Goal: Task Accomplishment & Management: Manage account settings

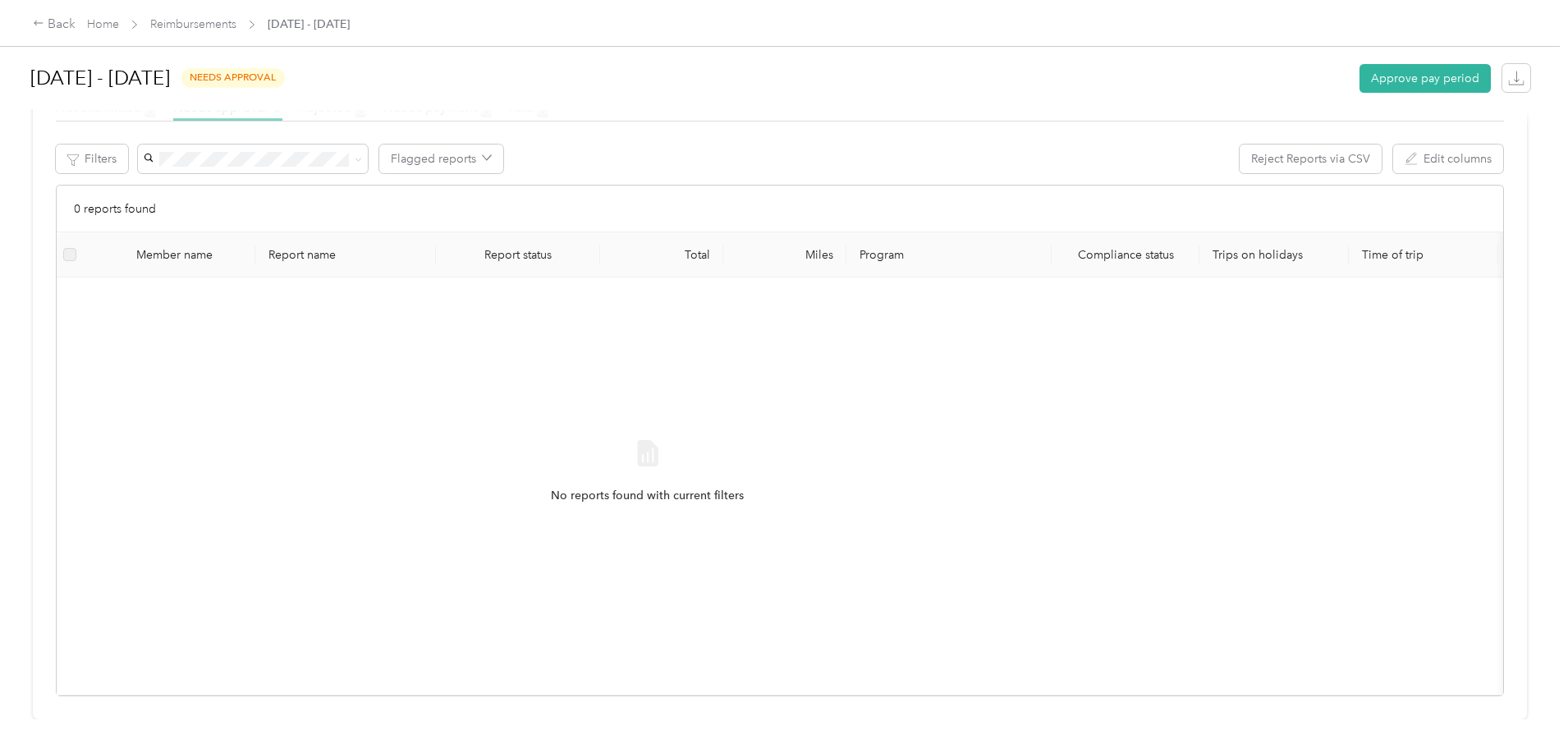
scroll to position [171, 0]
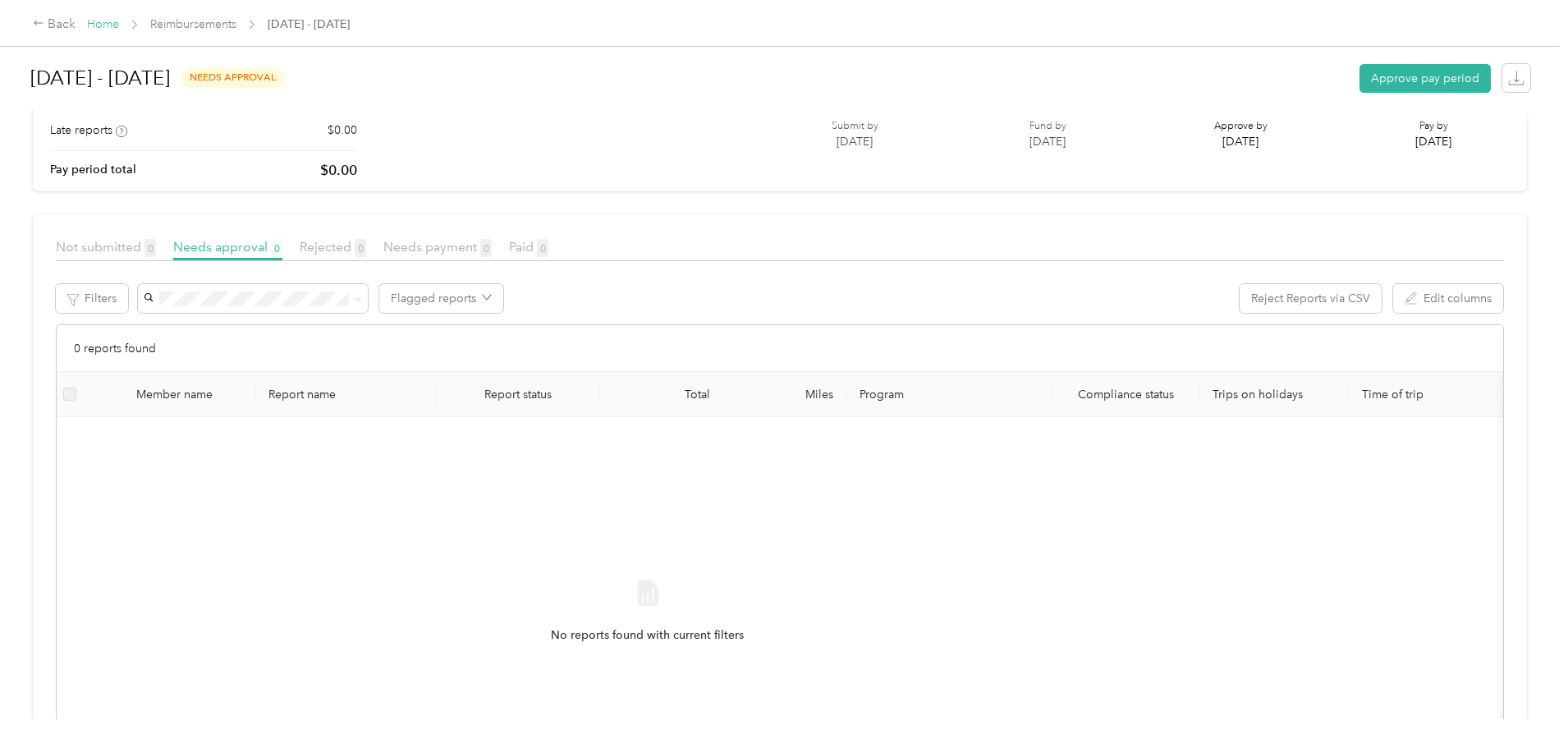
click at [119, 22] on link "Home" at bounding box center [103, 24] width 32 height 14
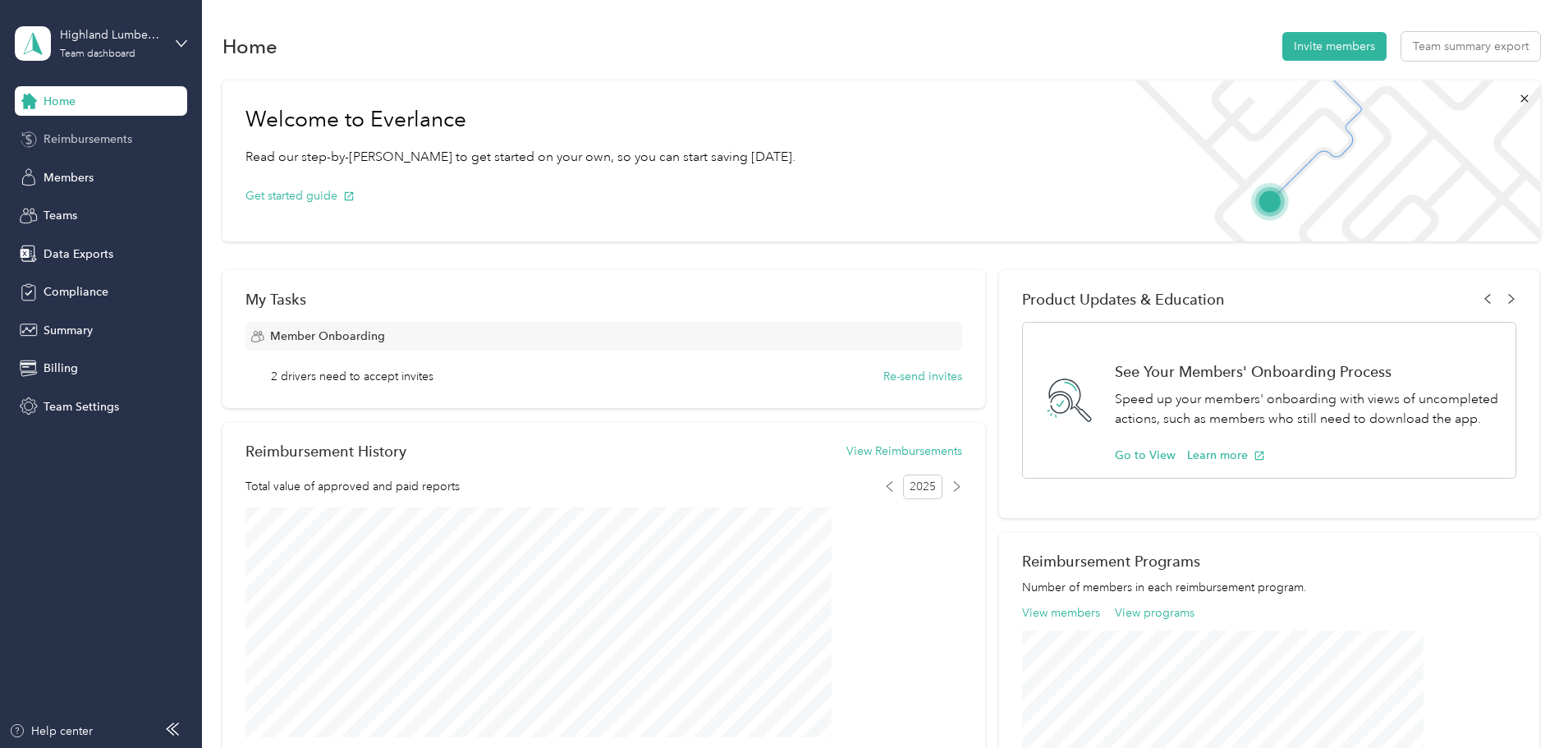
click at [52, 140] on span "Reimbursements" at bounding box center [87, 139] width 89 height 17
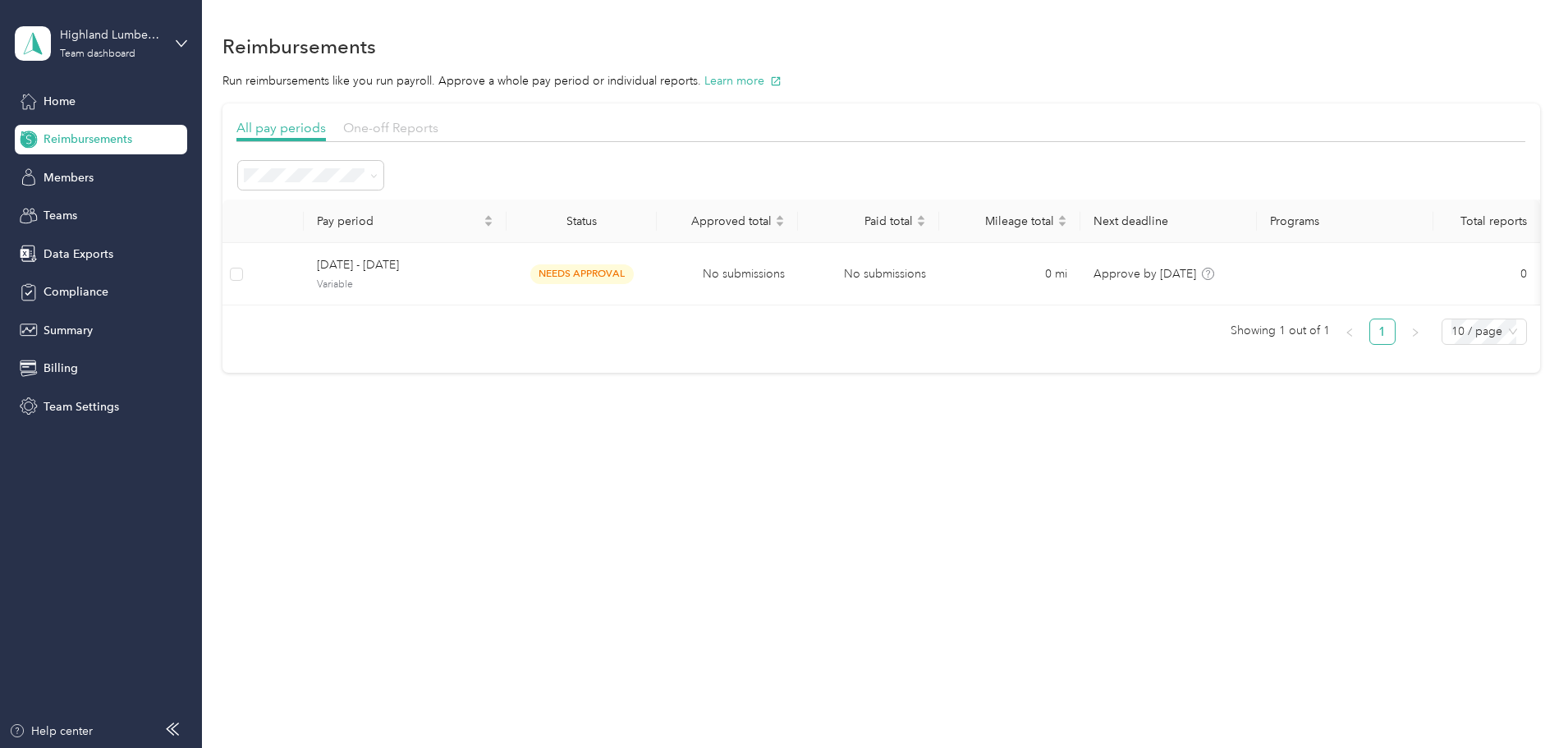
click at [438, 124] on span "One-off Reports" at bounding box center [391, 127] width 95 height 16
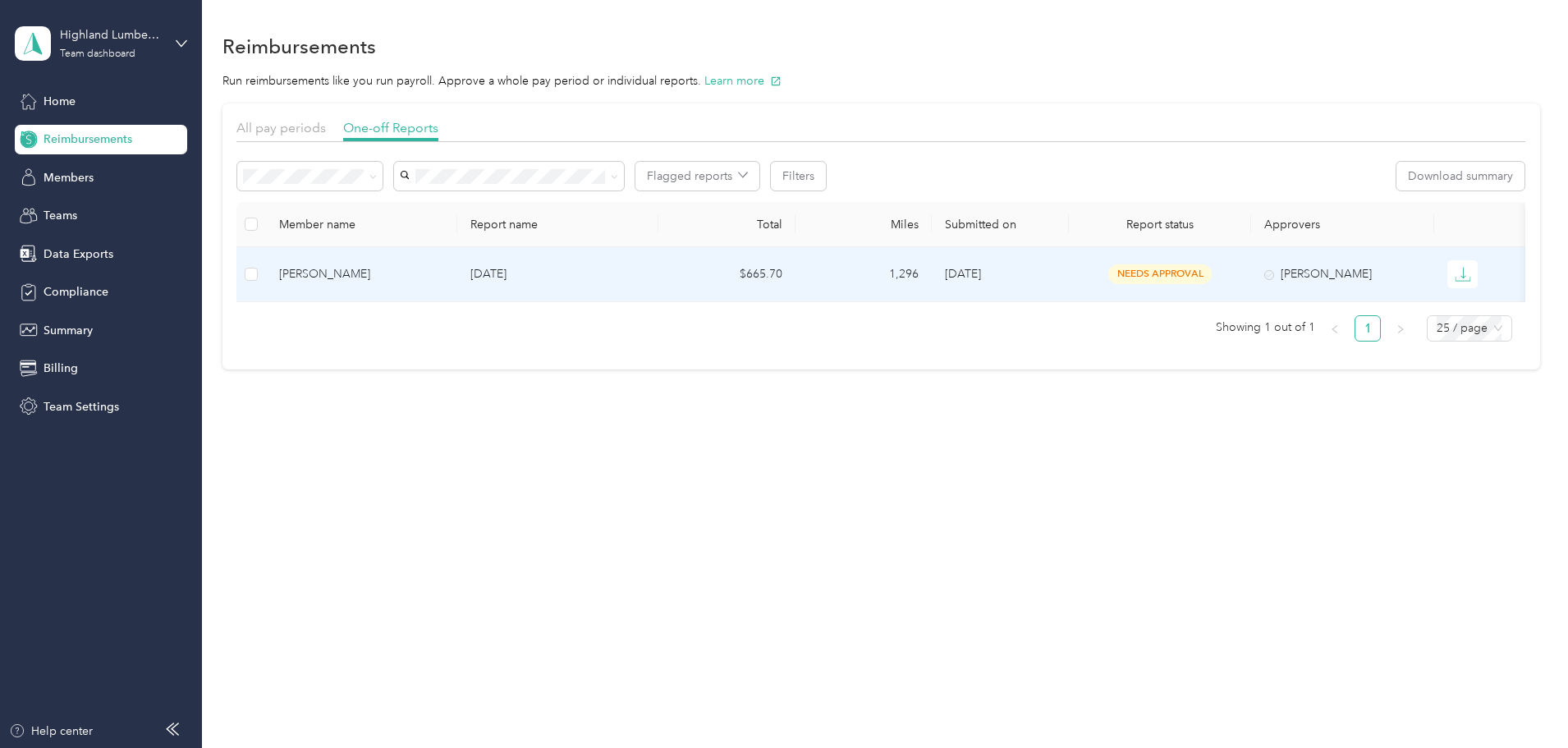
click at [441, 275] on div "[PERSON_NAME]" at bounding box center [362, 275] width 165 height 18
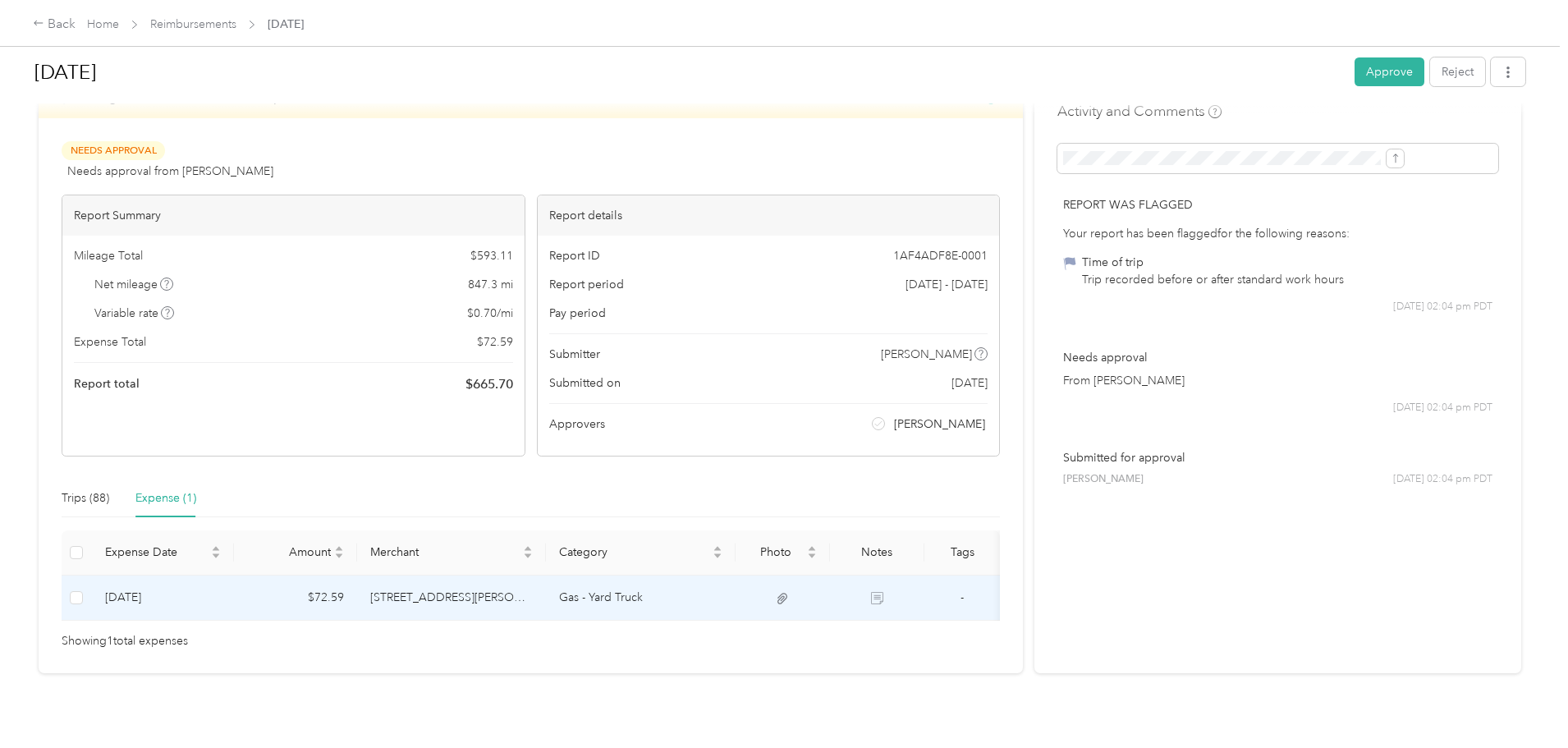
scroll to position [84, 0]
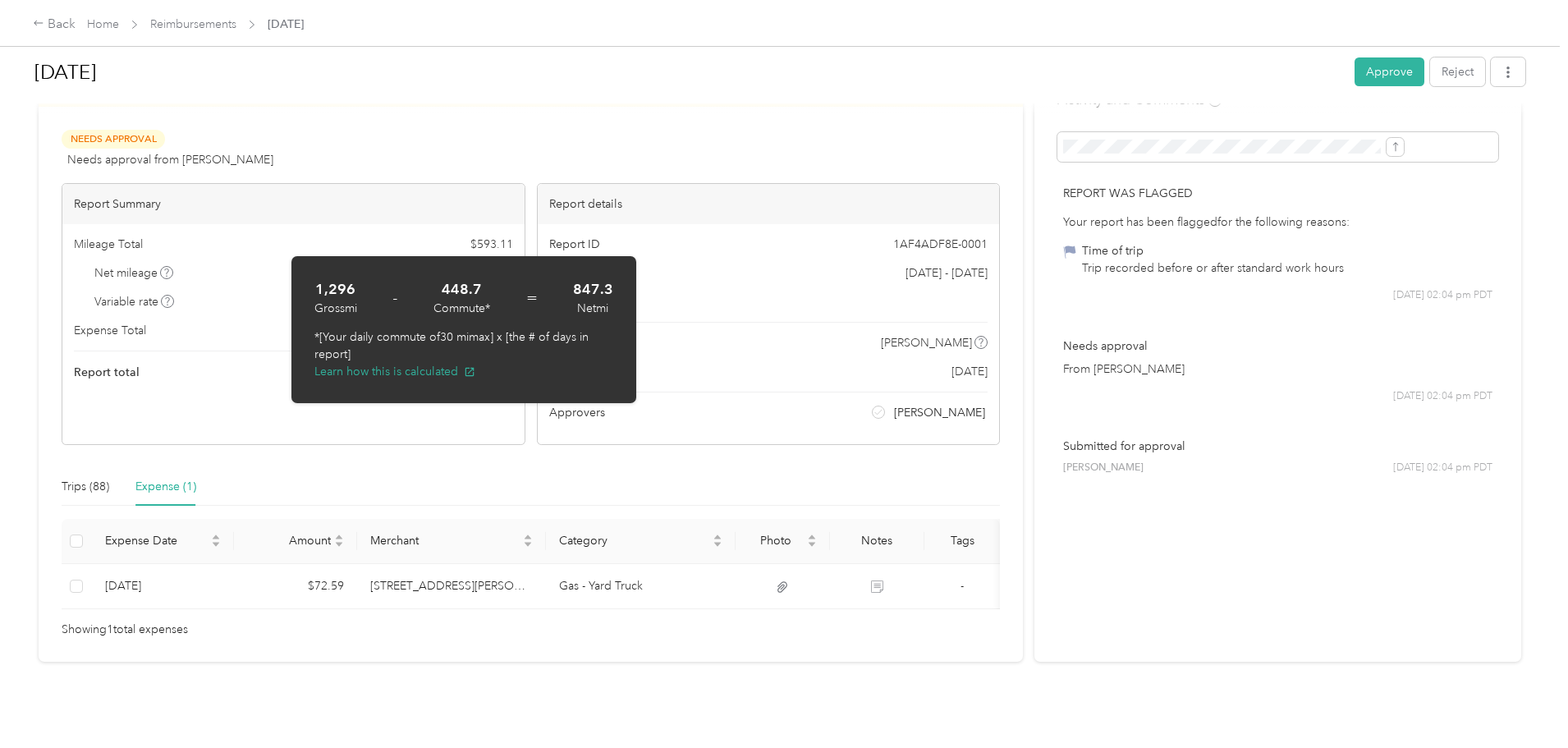
click at [662, 130] on div "Needs Approval Needs approval from [PERSON_NAME] View activity & comments" at bounding box center [531, 149] width 938 height 39
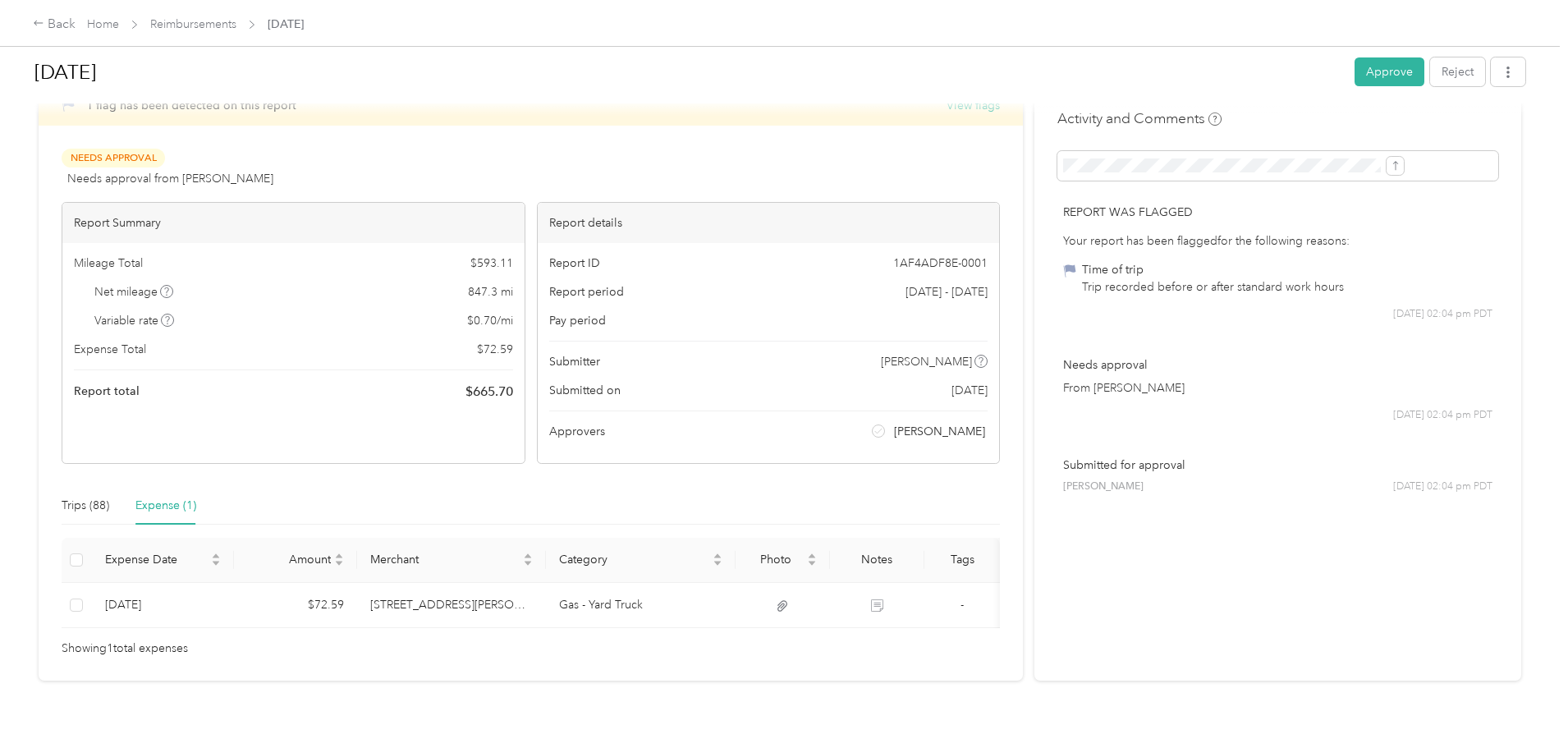
scroll to position [0, 0]
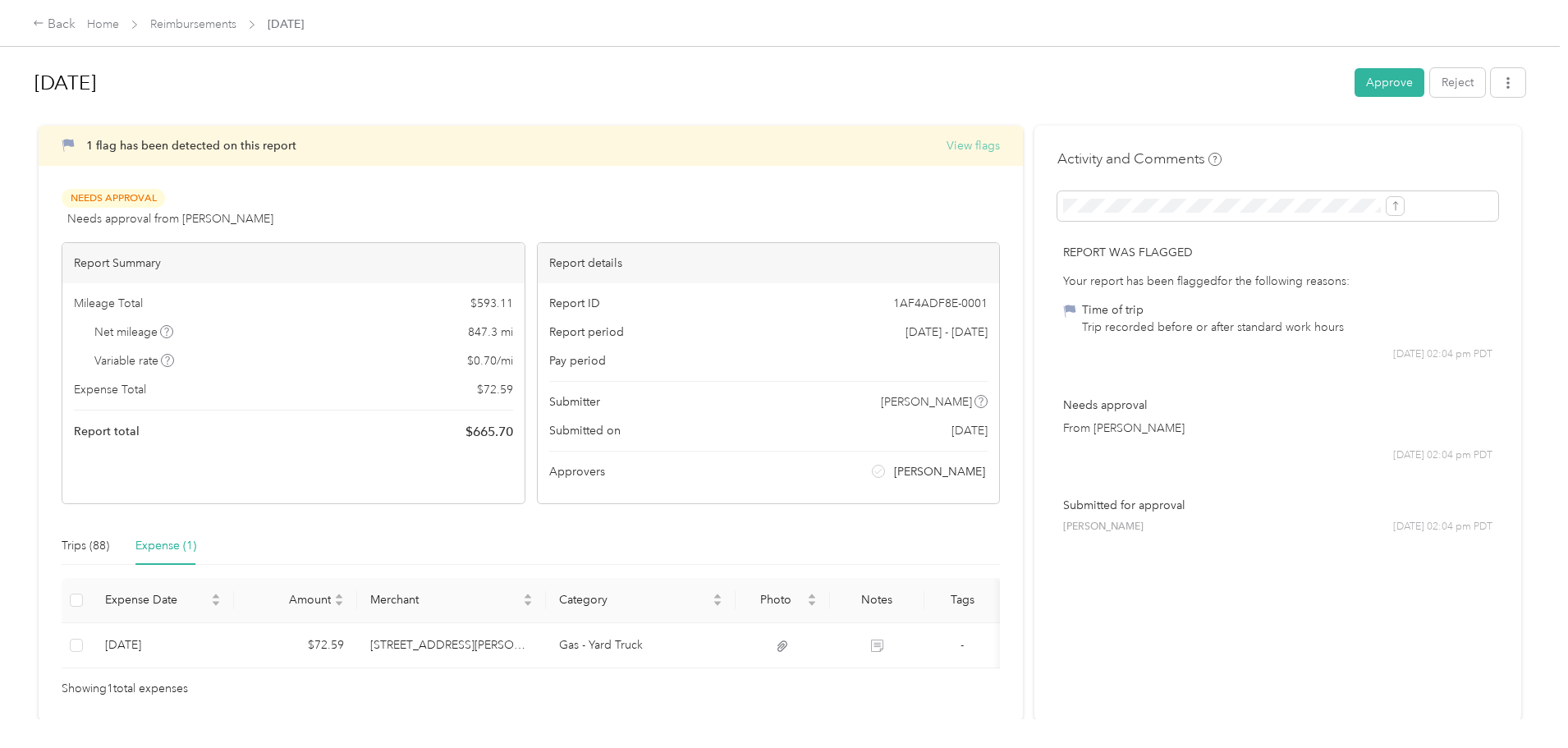
click at [947, 146] on button "View flags" at bounding box center [973, 146] width 53 height 17
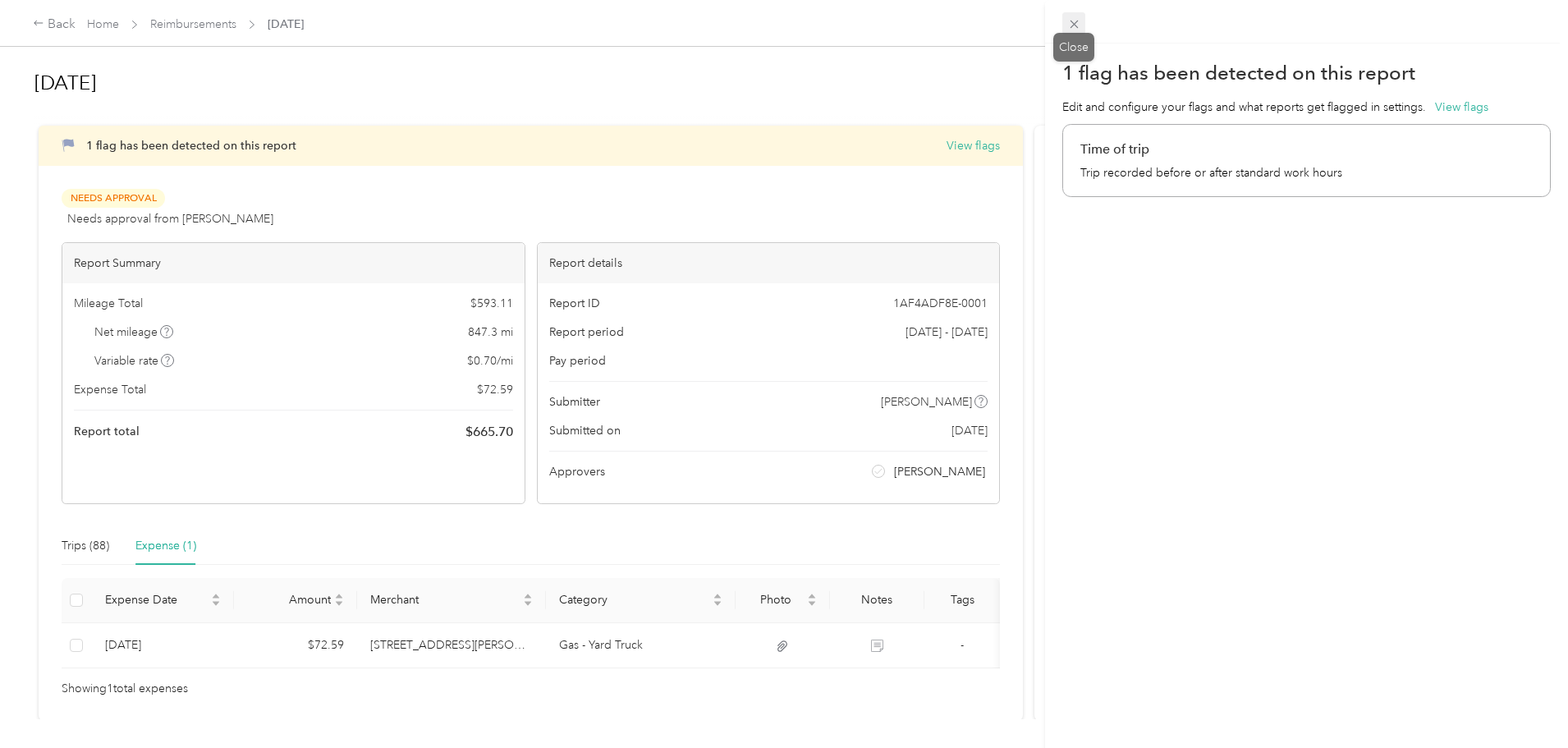
click at [1081, 28] on span at bounding box center [1074, 24] width 23 height 23
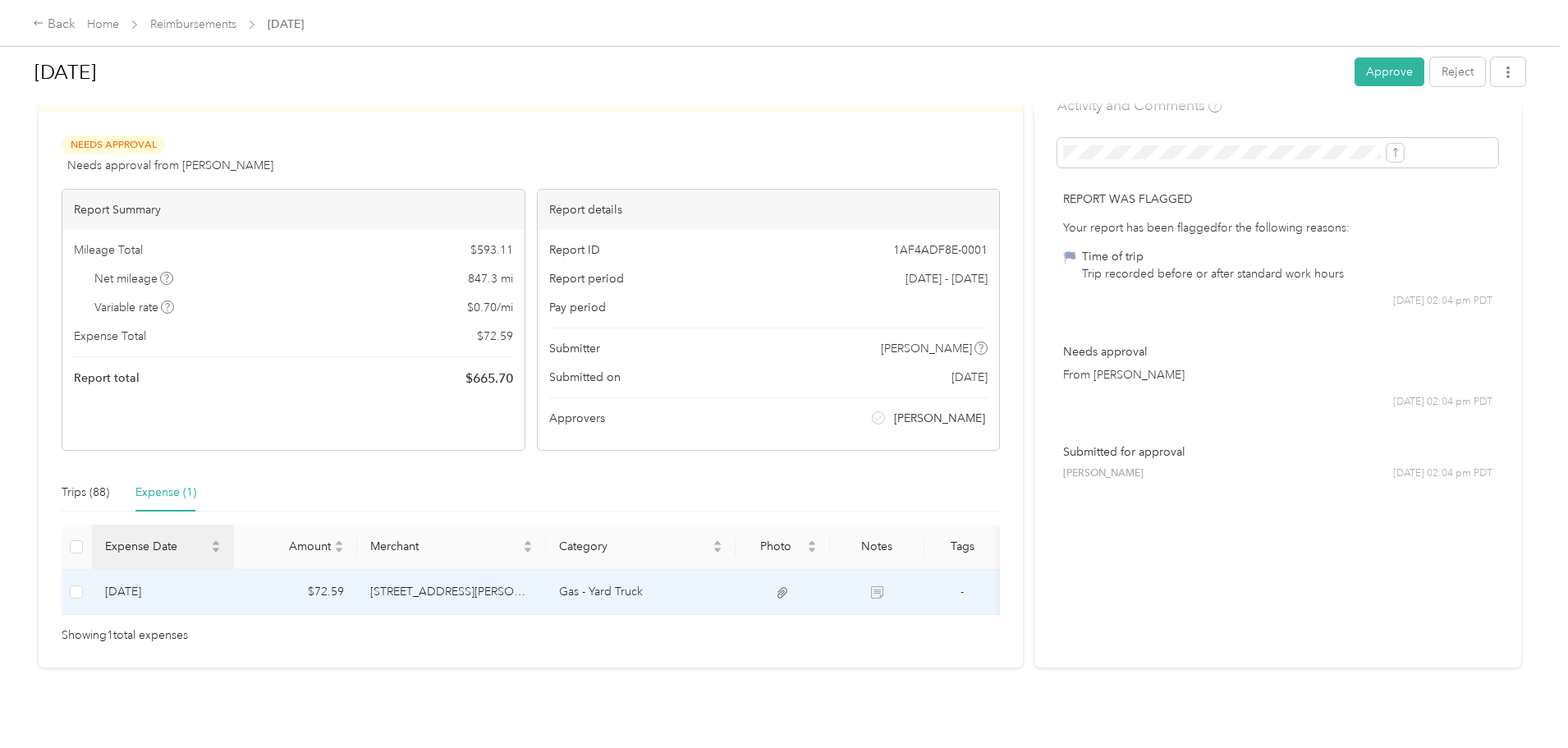
scroll to position [82, 0]
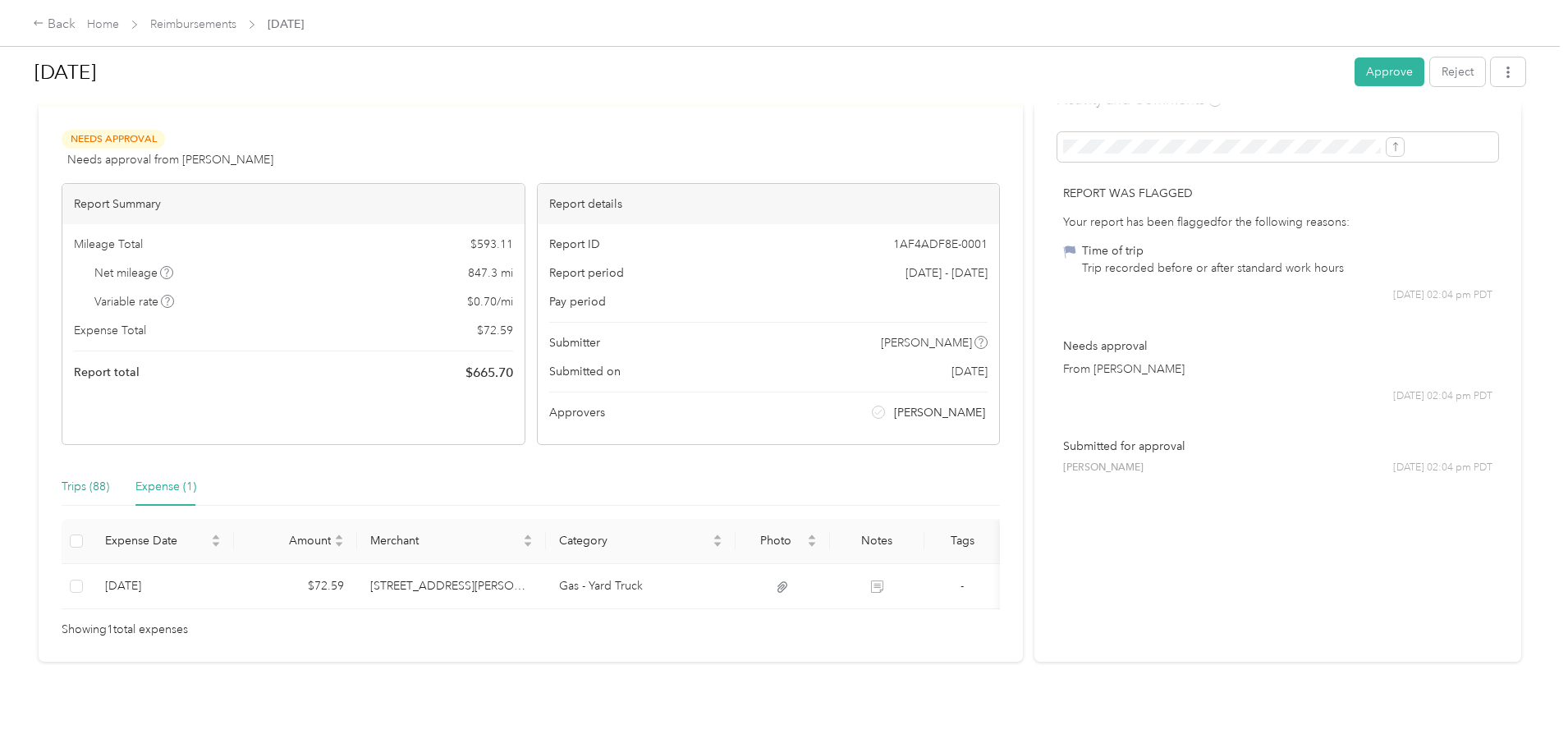
click at [109, 478] on div "Trips (88)" at bounding box center [85, 487] width 47 height 18
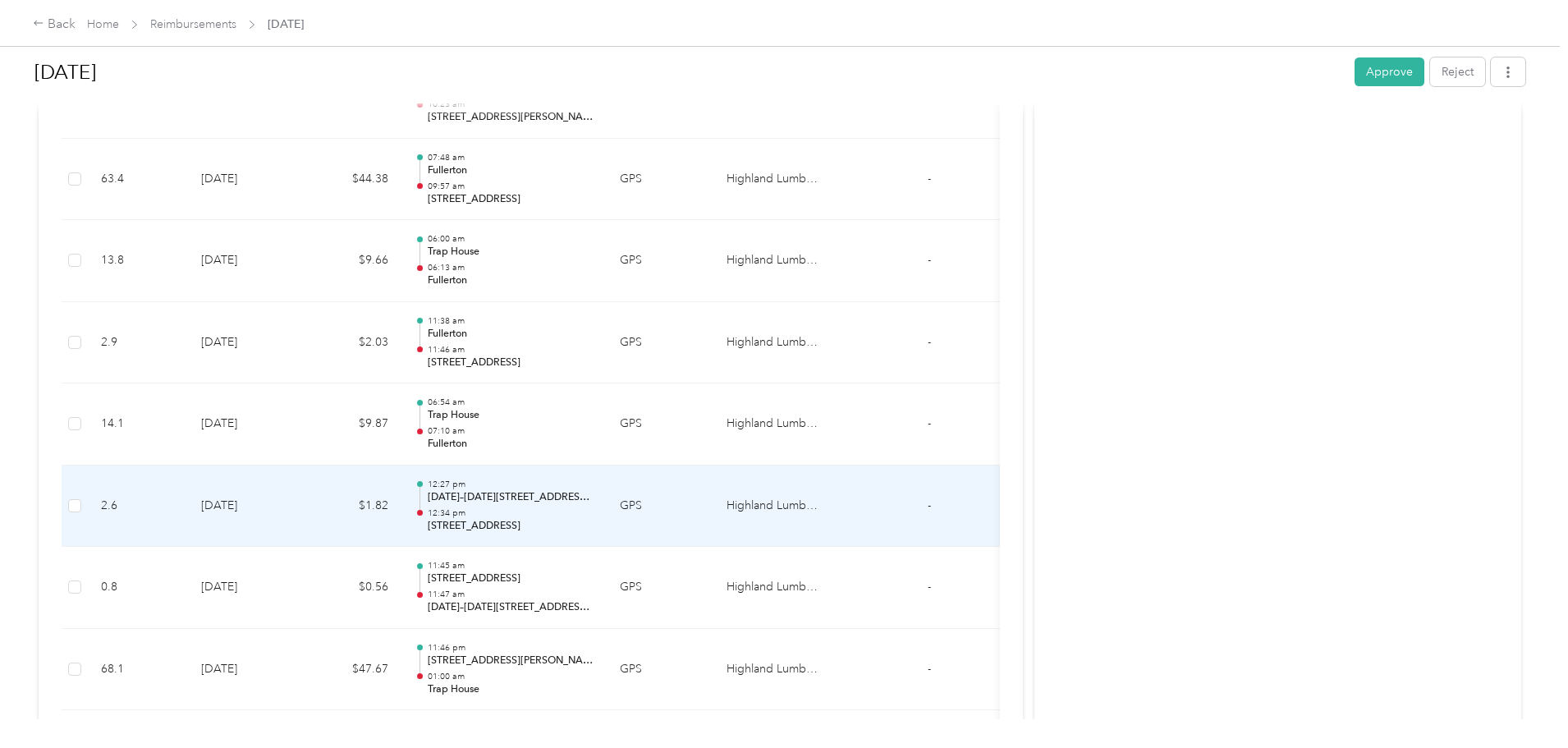
scroll to position [0, 0]
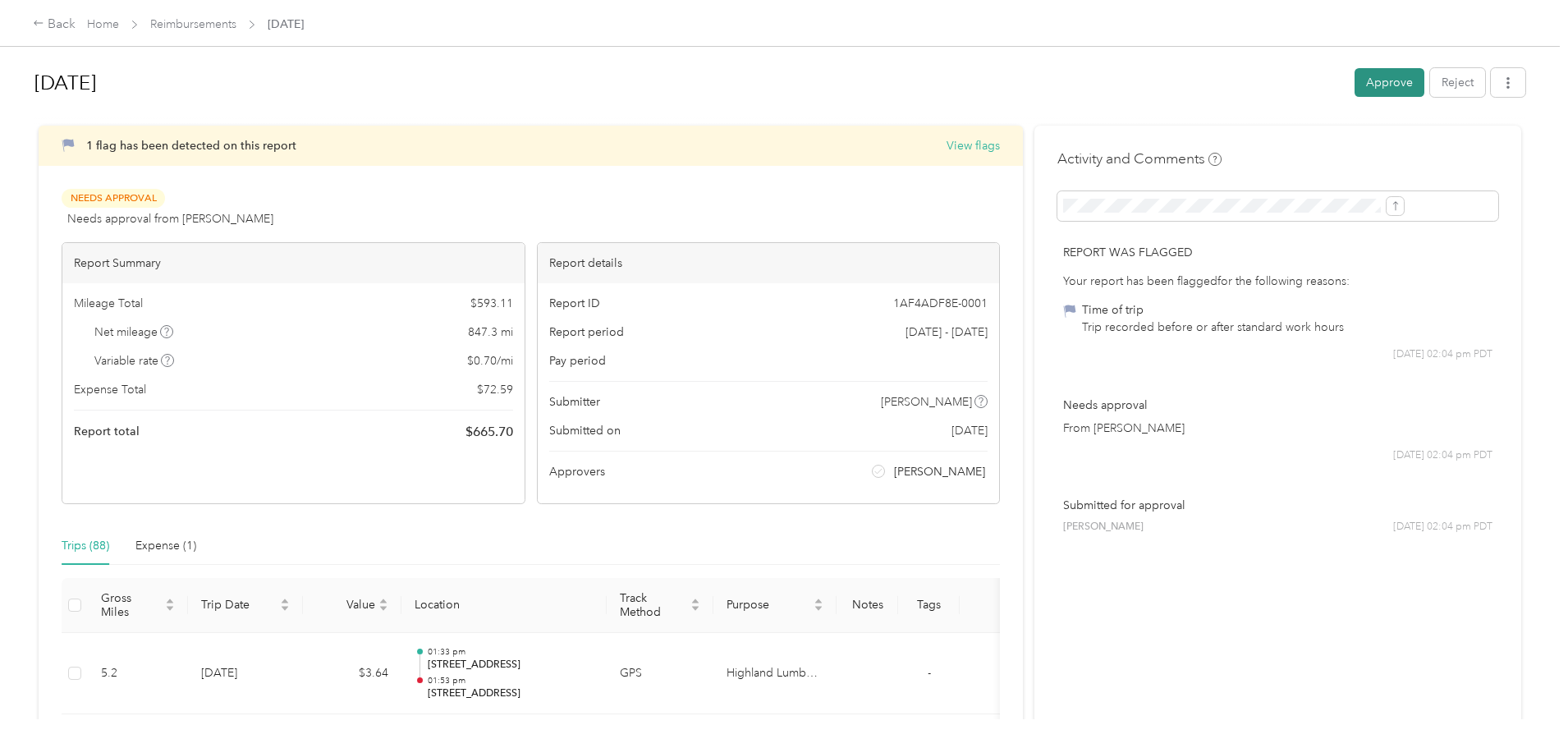
click at [1355, 75] on button "Approve" at bounding box center [1390, 82] width 70 height 29
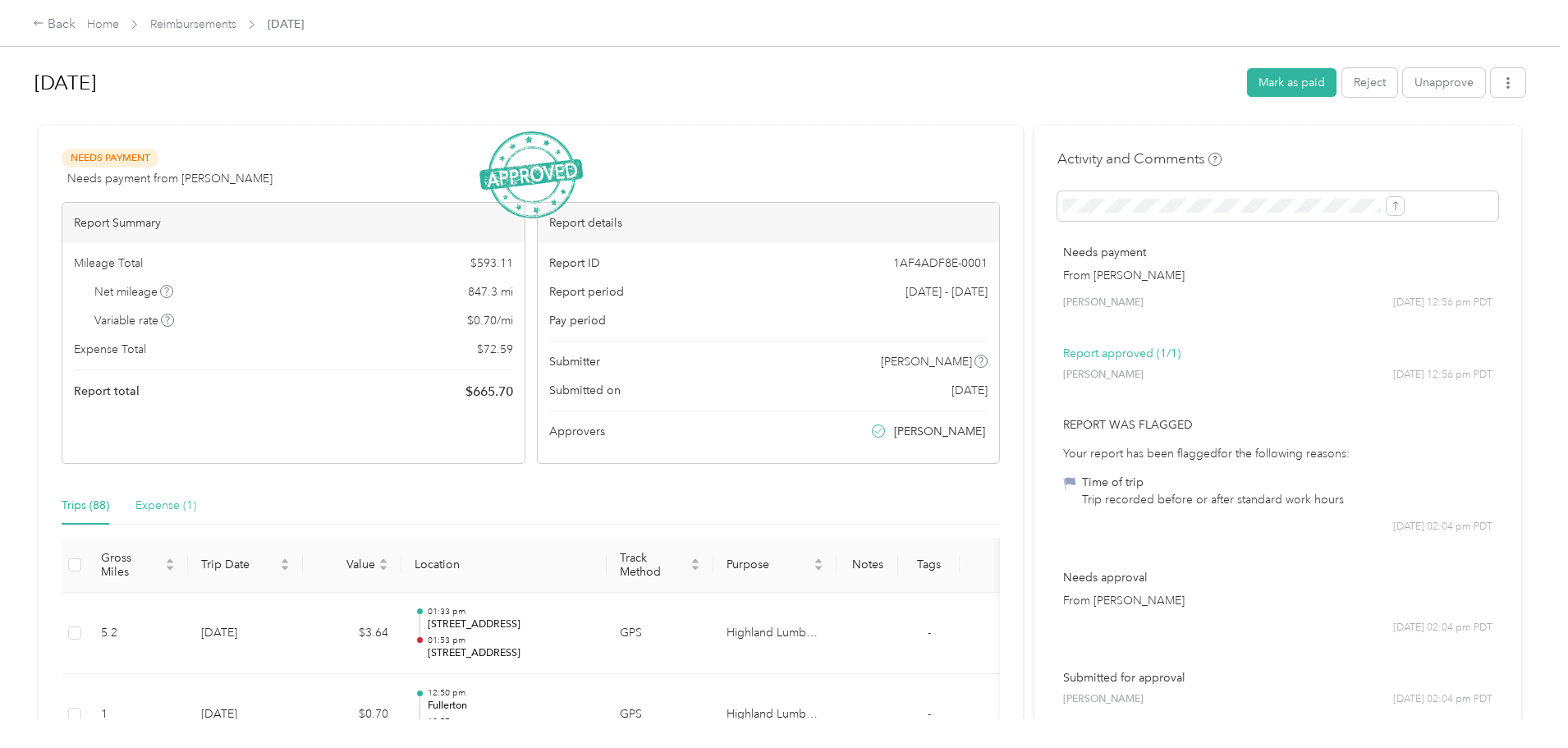
click at [196, 490] on div "Expense (1)" at bounding box center [166, 505] width 61 height 37
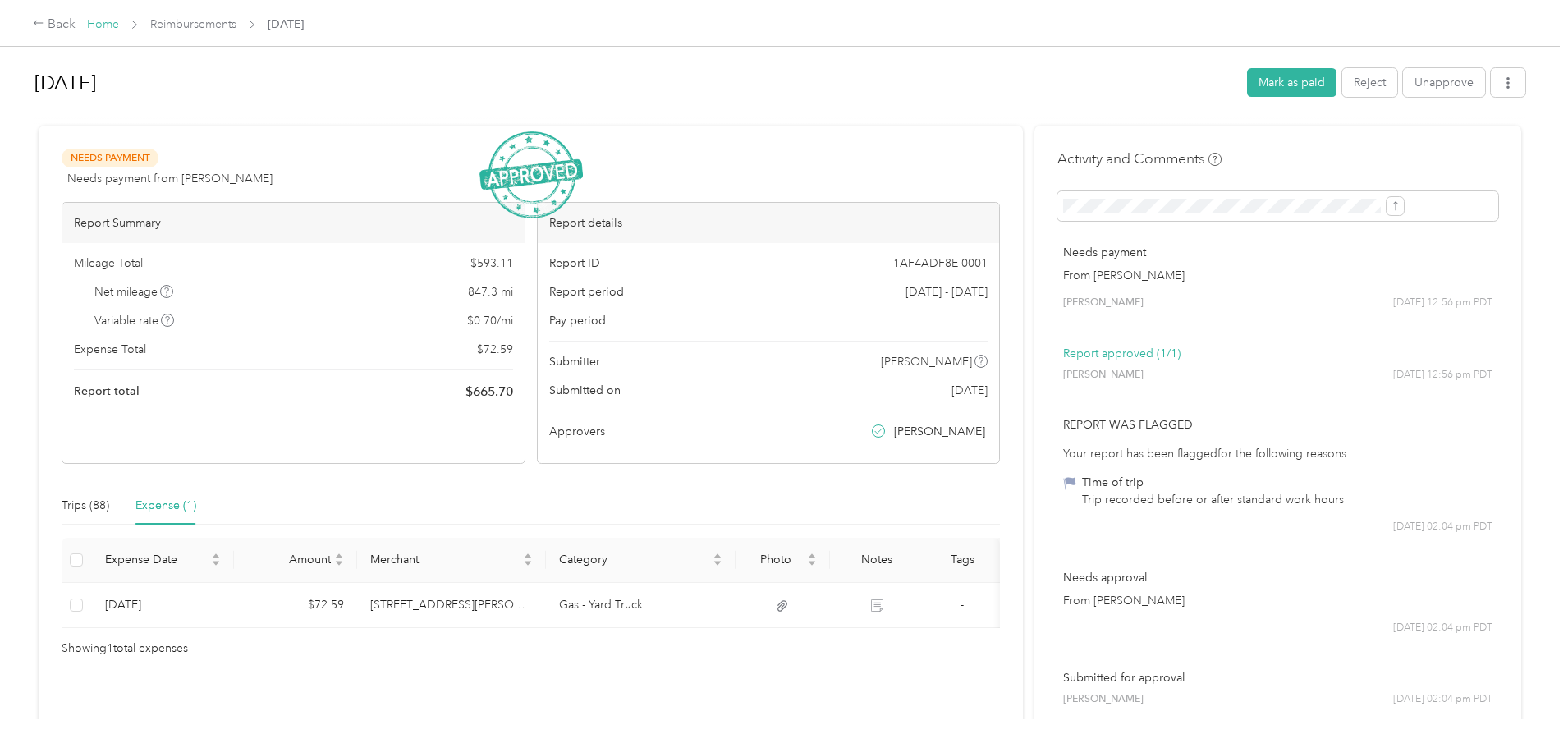
click at [119, 19] on link "Home" at bounding box center [103, 24] width 32 height 14
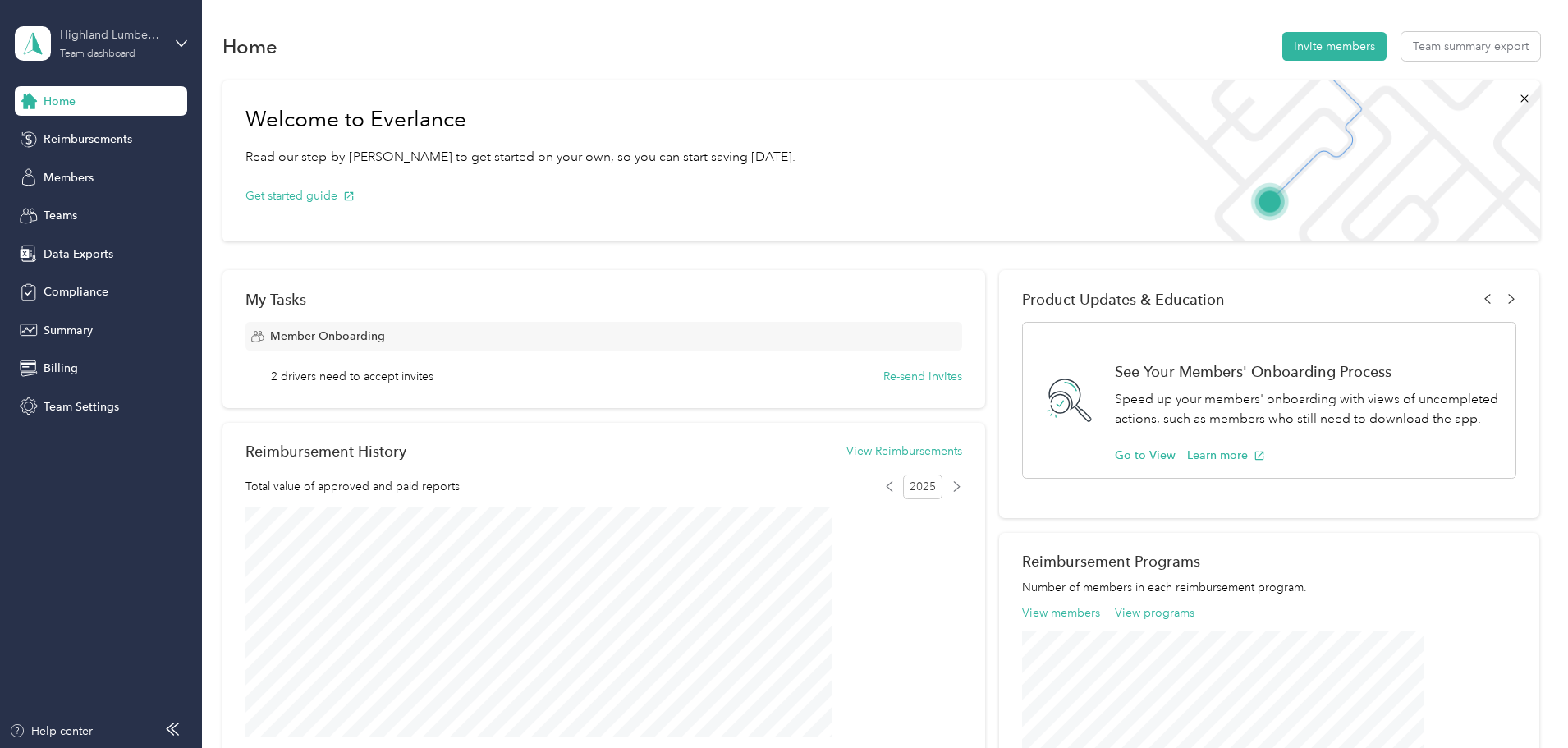
click at [103, 52] on div "Team dashboard" at bounding box center [97, 54] width 76 height 10
click at [86, 175] on div "Personal dashboard" at bounding box center [82, 170] width 103 height 17
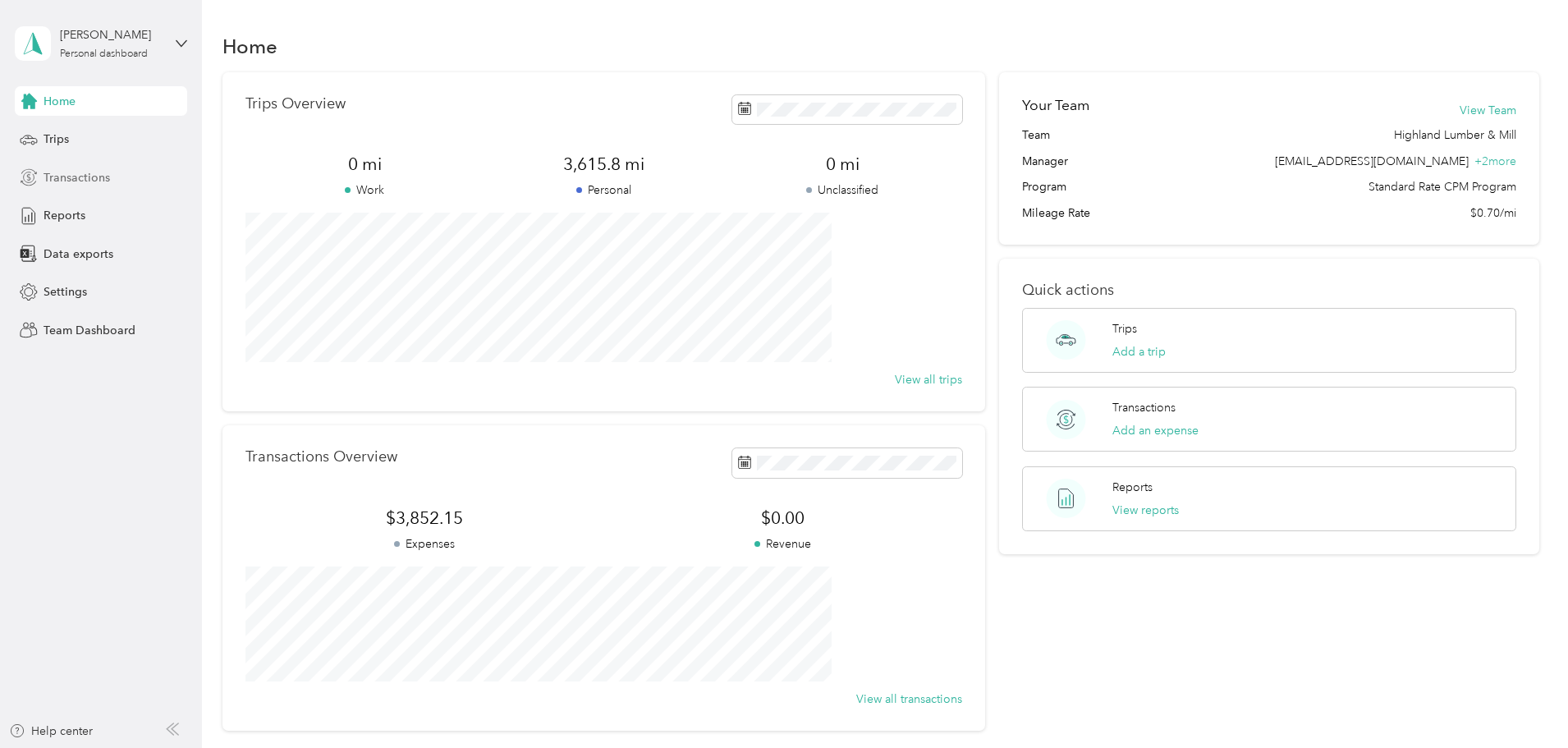
click at [57, 186] on div "Transactions" at bounding box center [101, 177] width 172 height 30
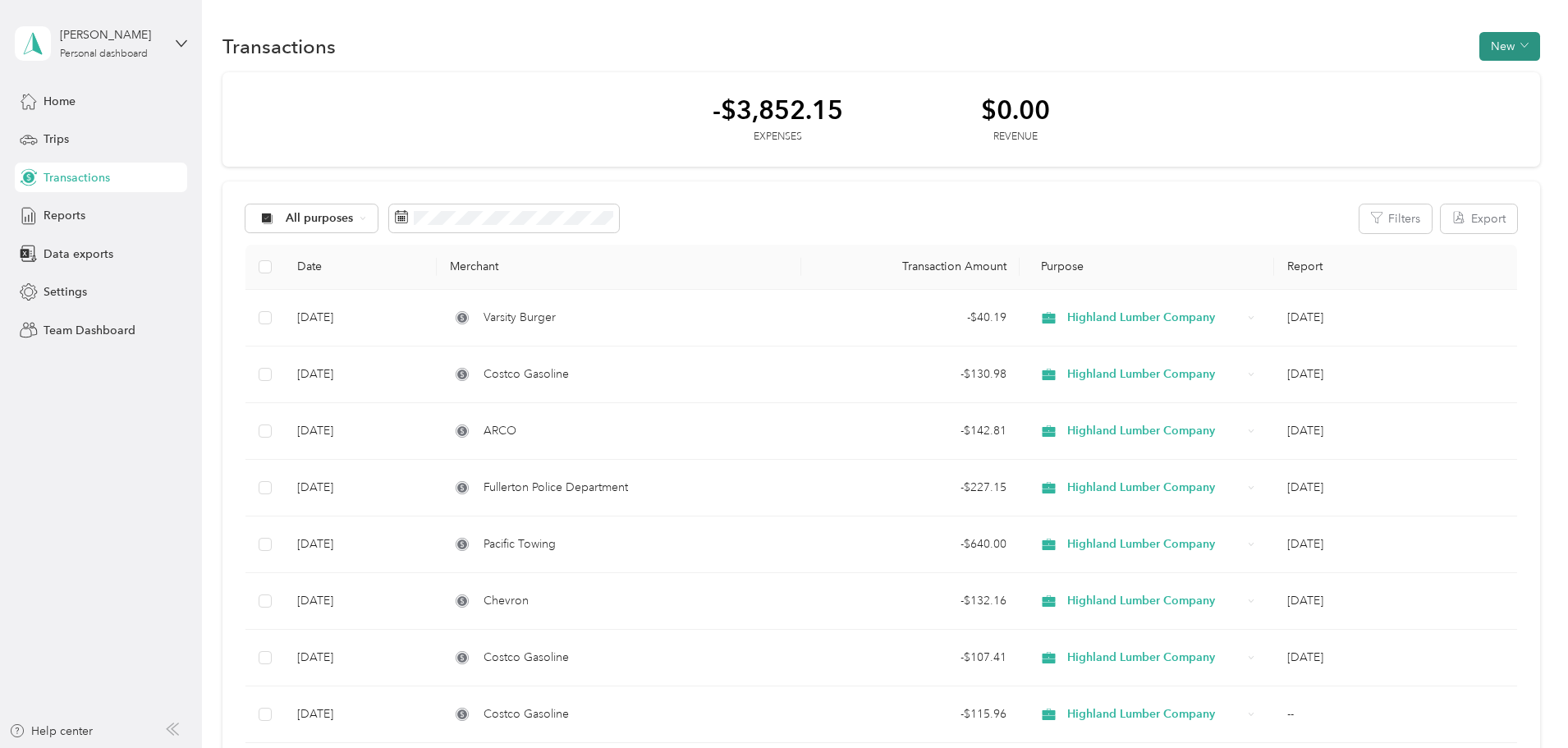
click at [1480, 43] on button "New" at bounding box center [1510, 46] width 61 height 29
click at [1392, 81] on span "Expense" at bounding box center [1391, 77] width 44 height 17
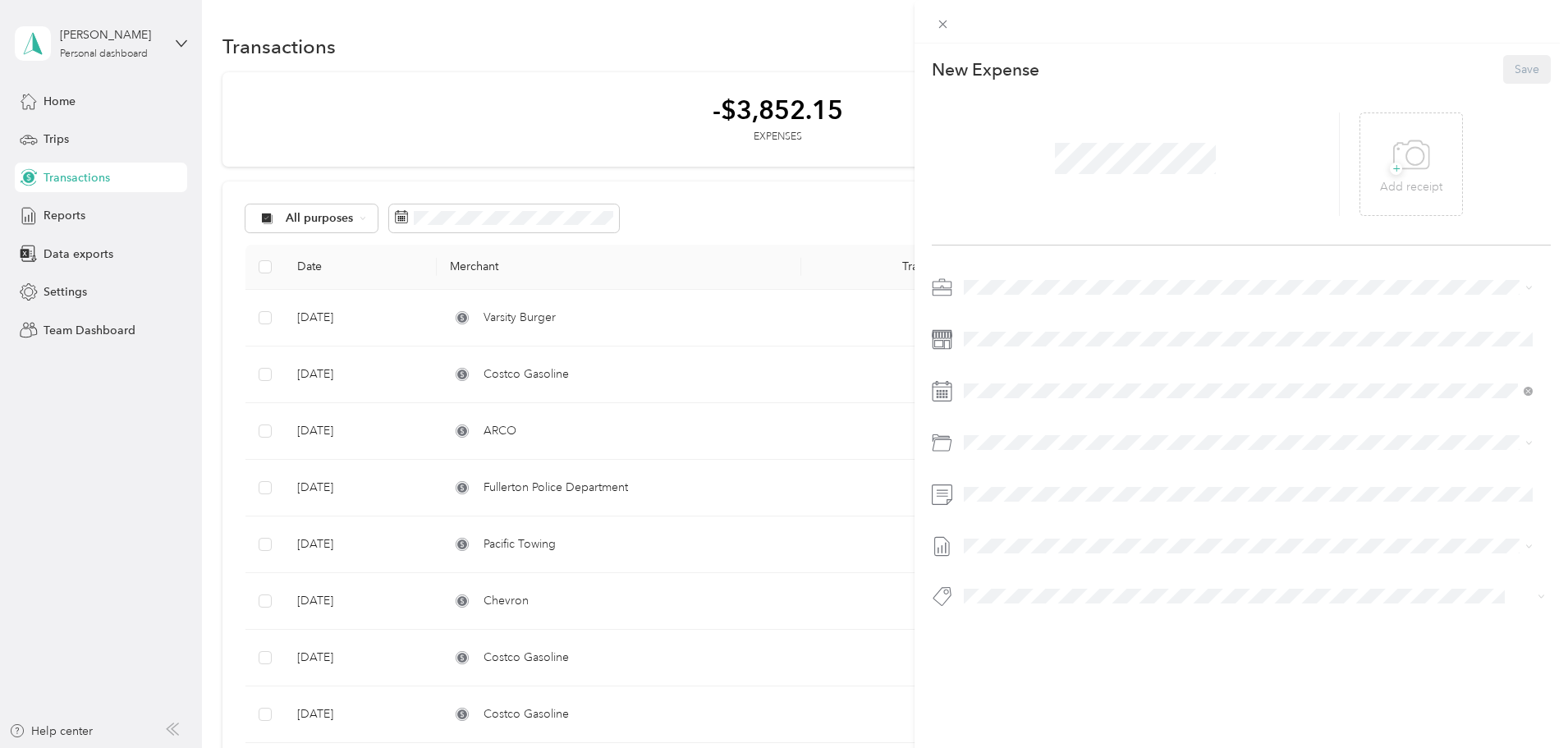
click at [1039, 175] on div at bounding box center [1135, 164] width 408 height 103
click at [1397, 176] on icon at bounding box center [1412, 156] width 37 height 45
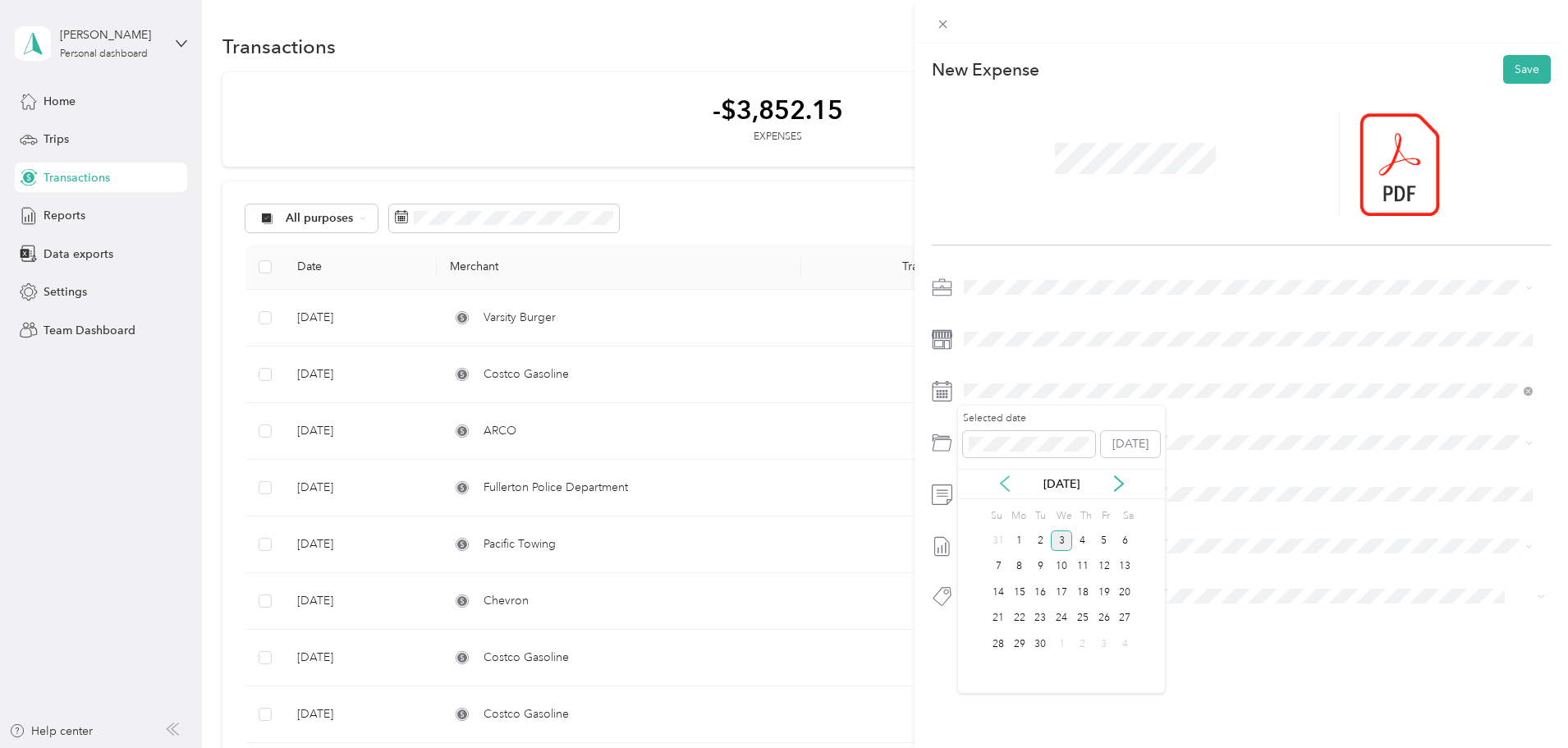
click at [1002, 488] on icon at bounding box center [1005, 483] width 17 height 17
click at [996, 646] on div "24" at bounding box center [998, 644] width 22 height 21
click at [948, 24] on icon at bounding box center [942, 24] width 14 height 14
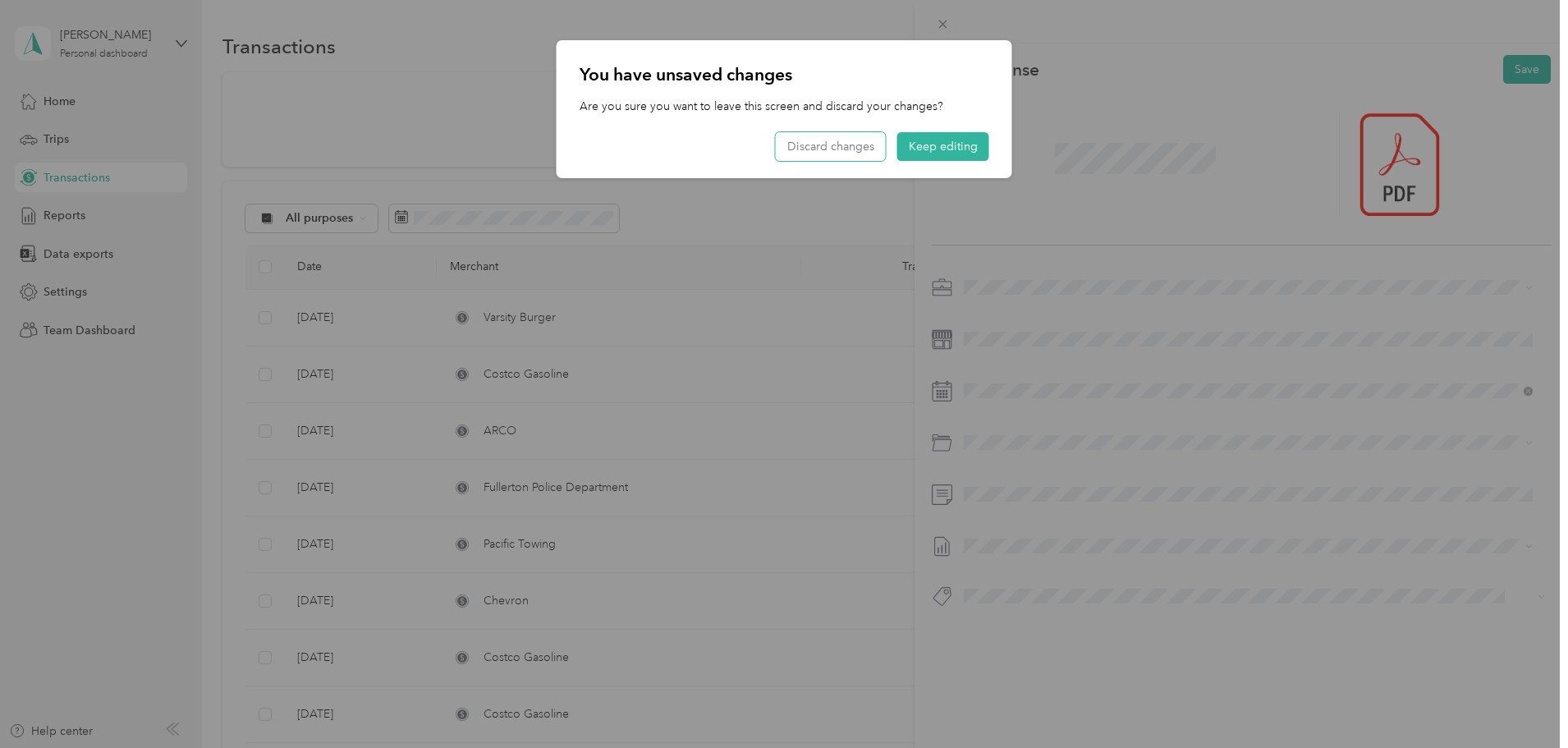
drag, startPoint x: 859, startPoint y: 150, endPoint x: 873, endPoint y: 150, distance: 14.0
click at [860, 150] on button "Discard changes" at bounding box center [831, 146] width 110 height 29
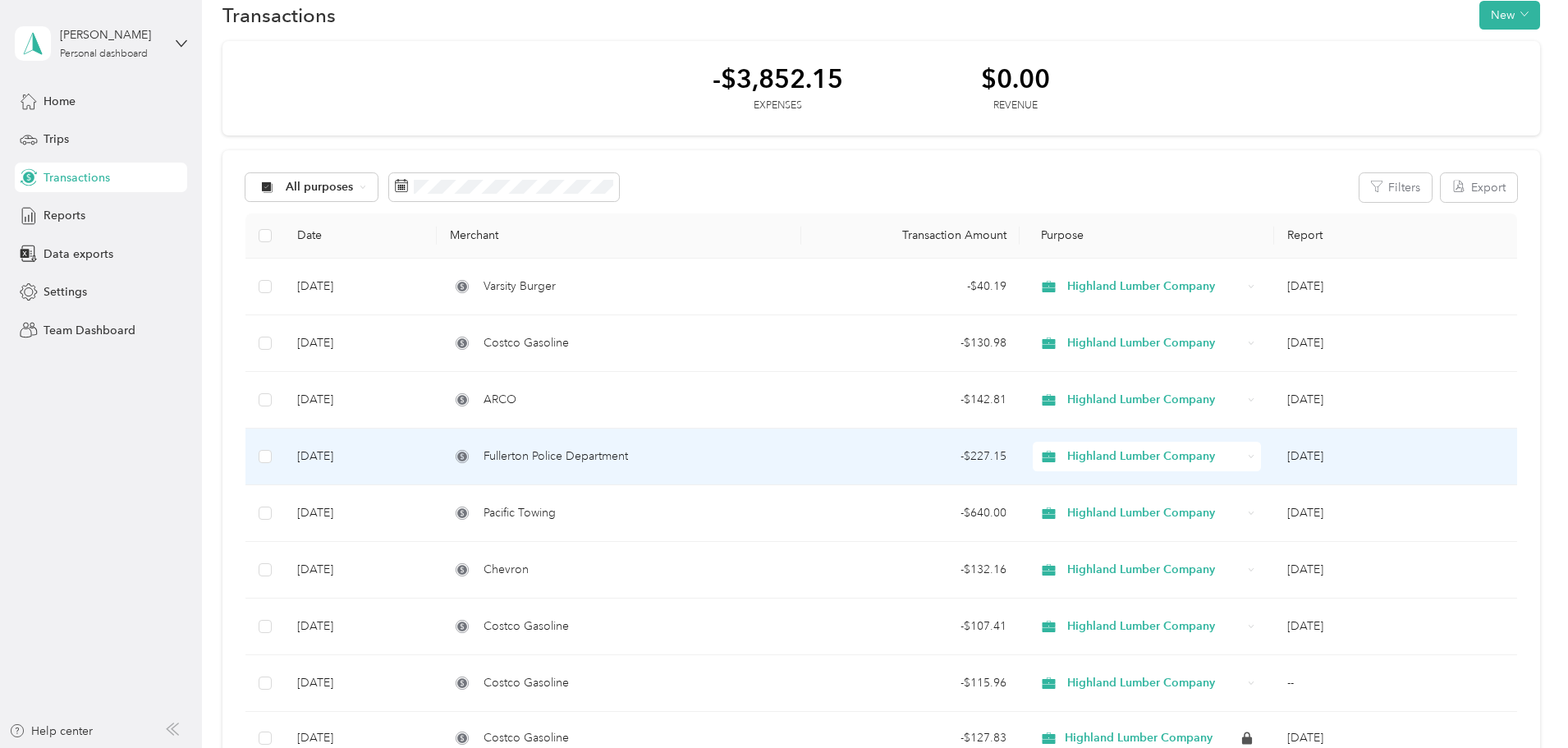
scroll to position [82, 0]
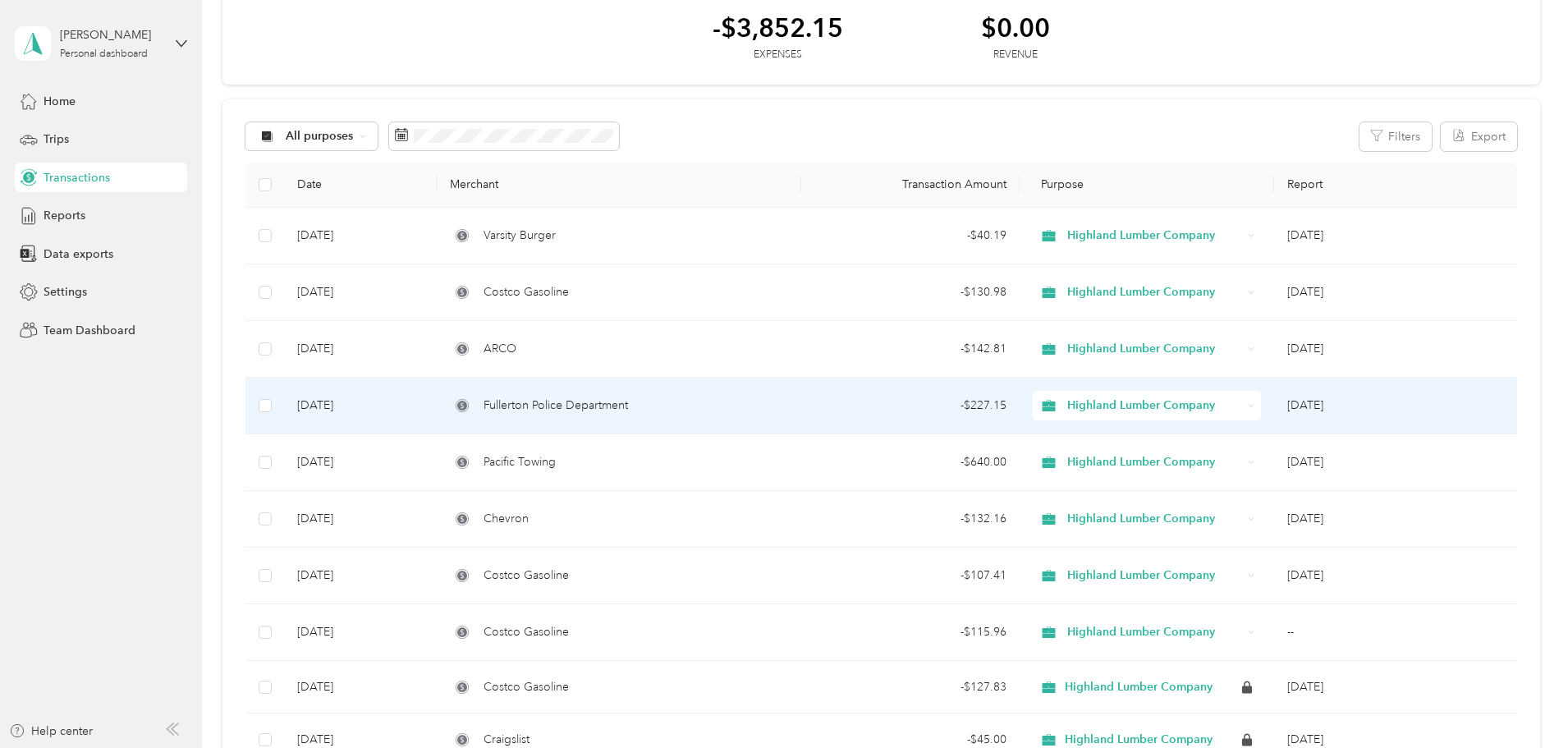
click at [618, 407] on span "Fullerton Police Department" at bounding box center [556, 406] width 145 height 18
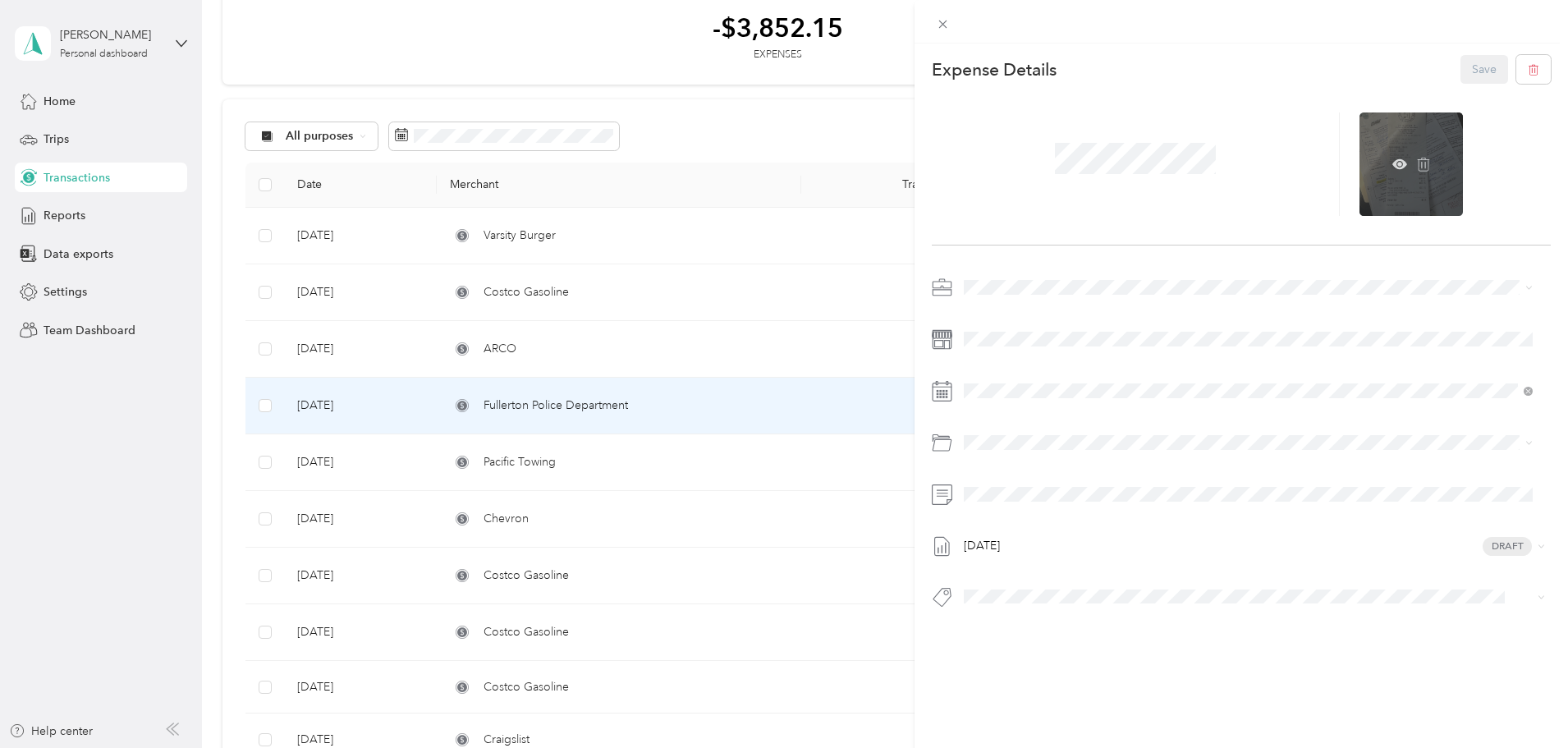
click at [1402, 130] on div at bounding box center [1411, 164] width 103 height 103
click at [1392, 171] on icon at bounding box center [1400, 165] width 15 height 15
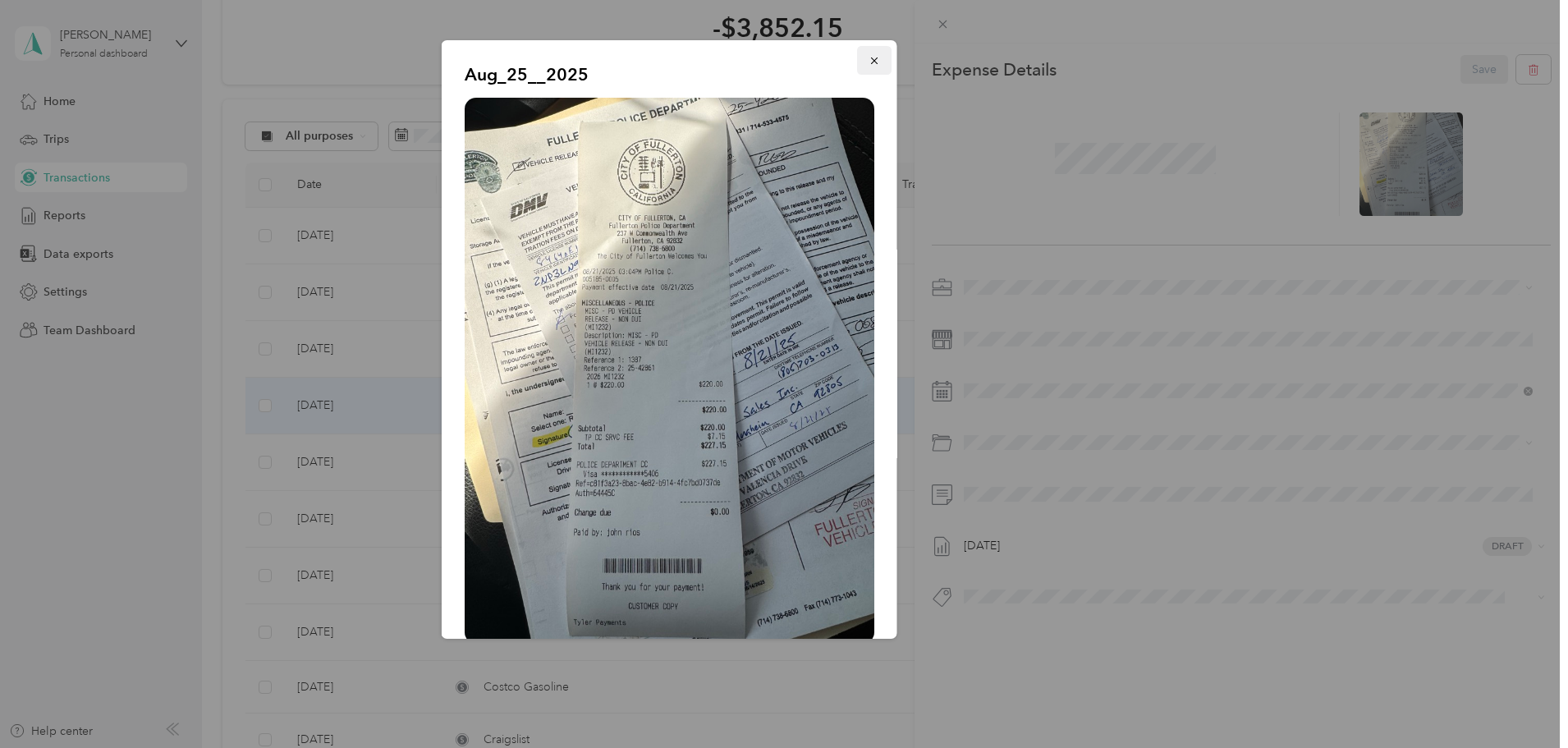
click at [868, 61] on icon "button" at bounding box center [874, 61] width 12 height 12
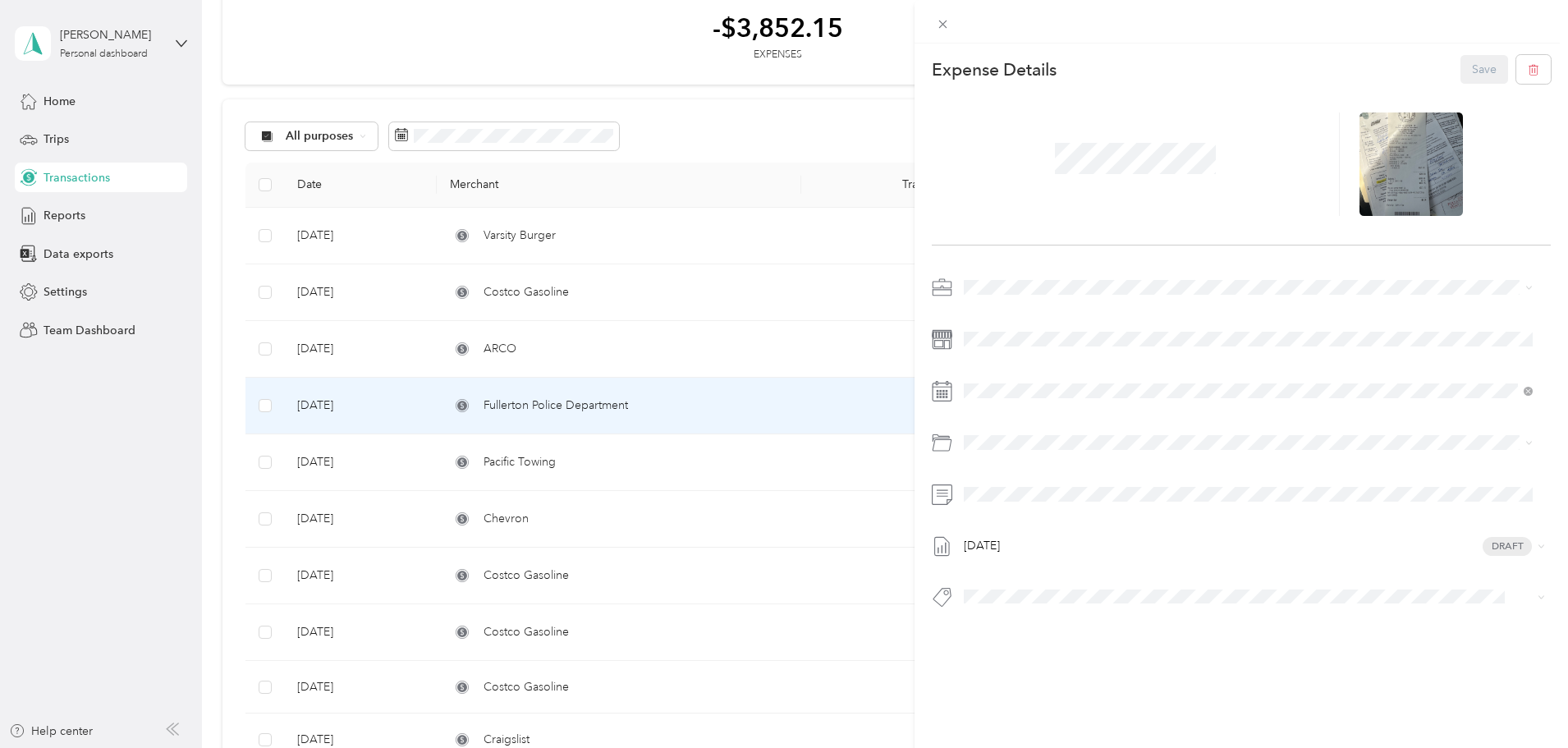
click at [265, 307] on div "This expense cannot be edited because it is either under review, approved, or p…" at bounding box center [784, 374] width 1568 height 748
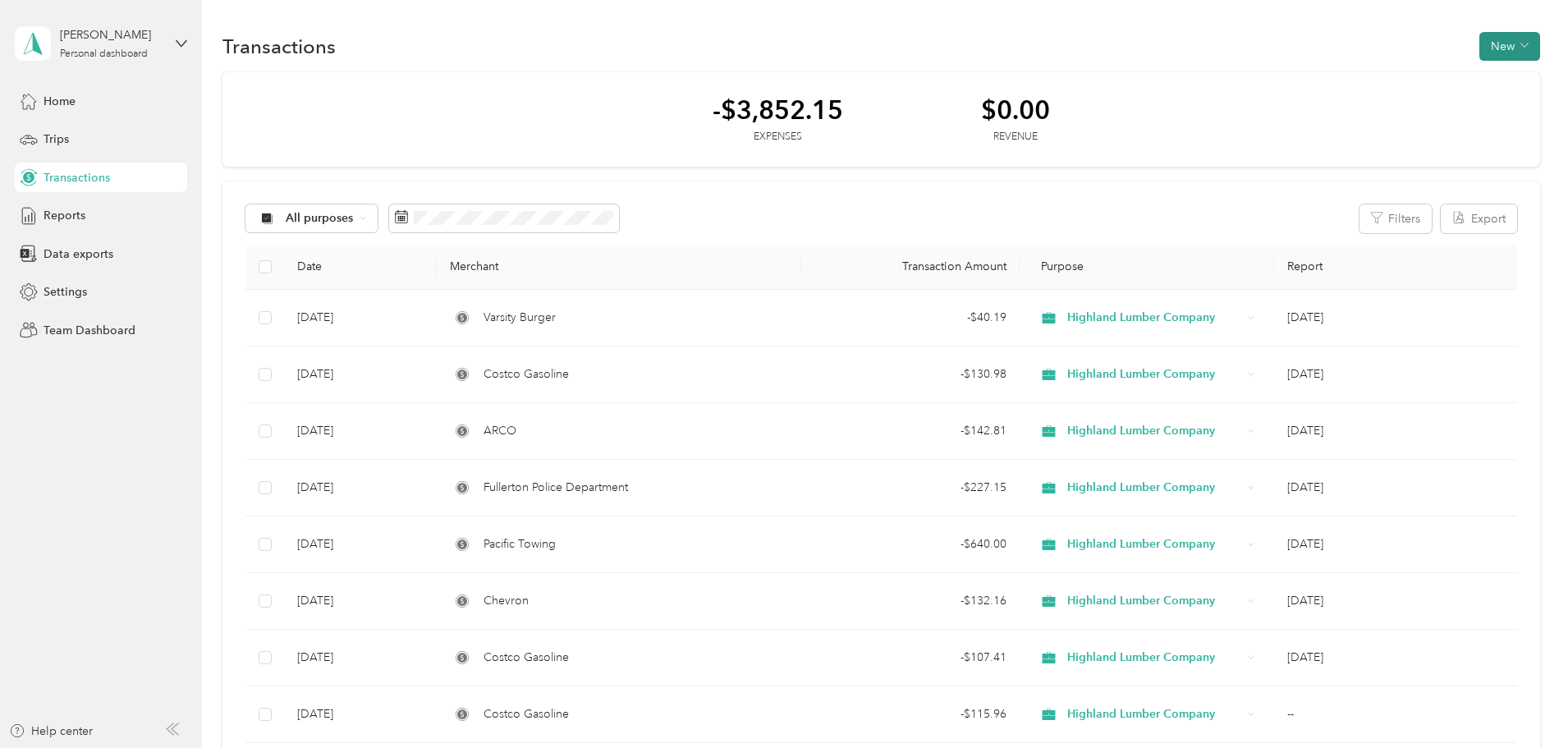
click at [1480, 49] on button "New" at bounding box center [1510, 46] width 61 height 29
click at [1376, 83] on span "Expense" at bounding box center [1391, 77] width 44 height 17
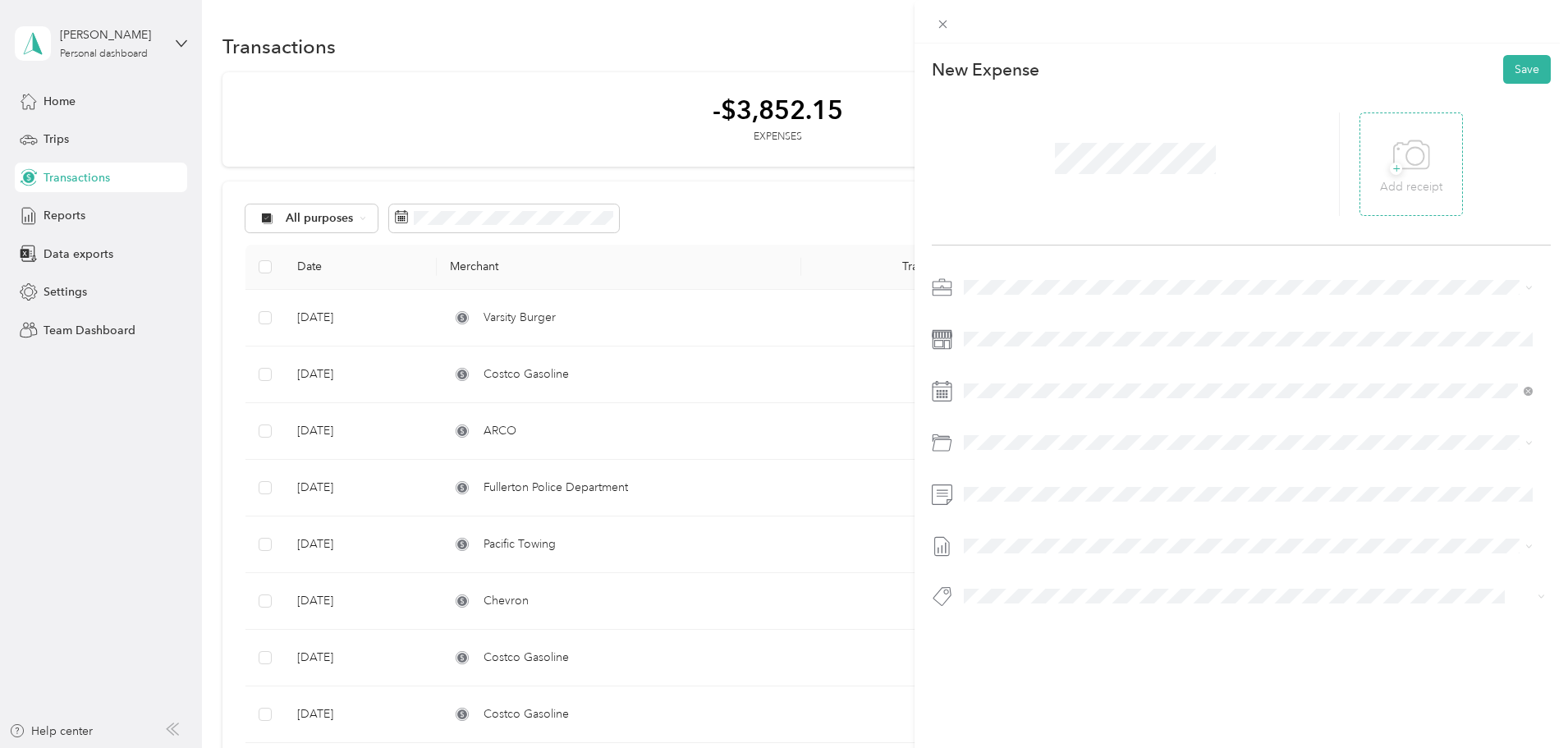
click at [1380, 161] on div "+ Add receipt" at bounding box center [1411, 165] width 62 height 63
click at [1002, 352] on div at bounding box center [1241, 447] width 619 height 345
click at [1005, 482] on icon at bounding box center [1005, 483] width 17 height 17
click at [1058, 564] on div "6" at bounding box center [1061, 567] width 22 height 21
click at [1050, 567] on p "01.6200" at bounding box center [1268, 575] width 519 height 17
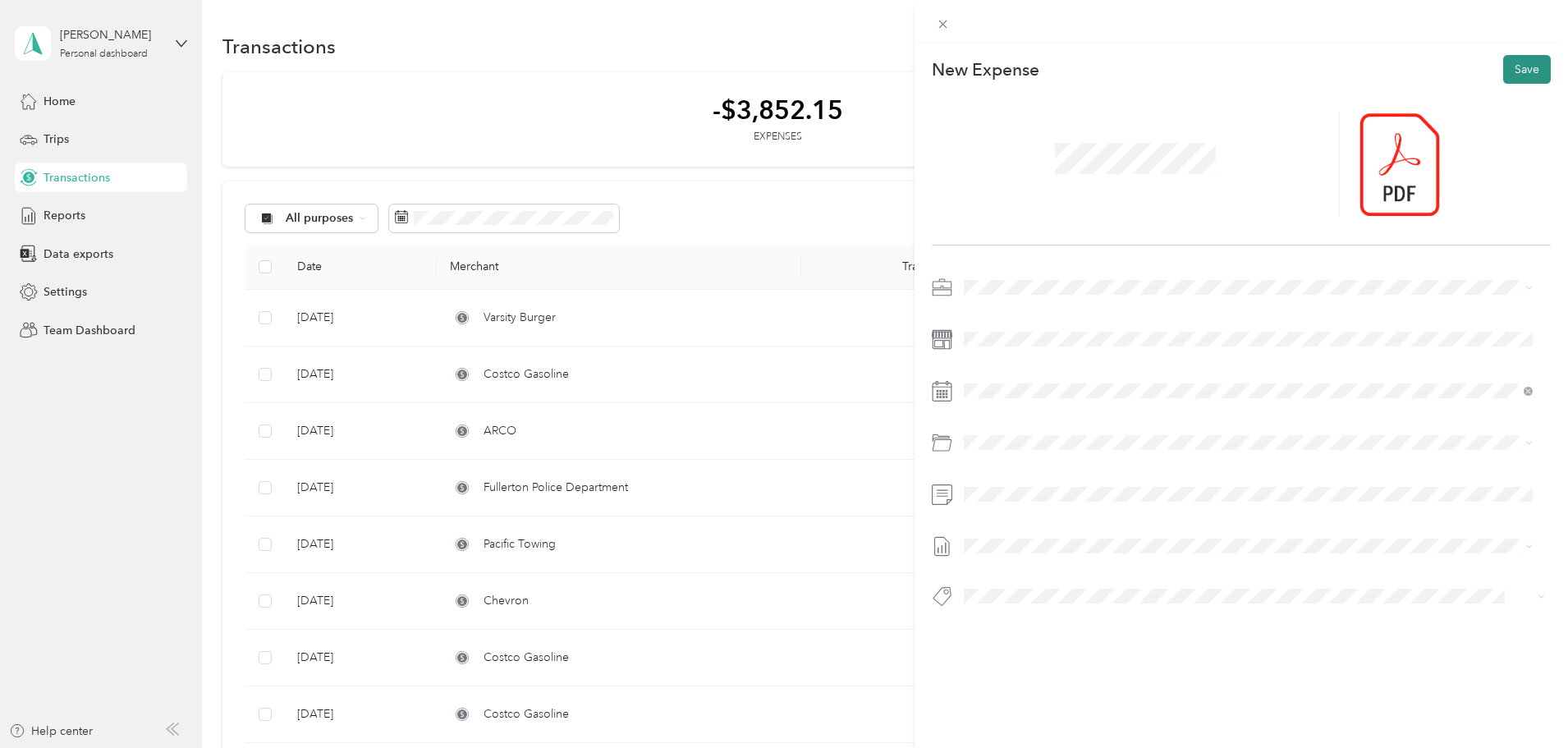
click at [1531, 67] on button "Save" at bounding box center [1526, 69] width 47 height 29
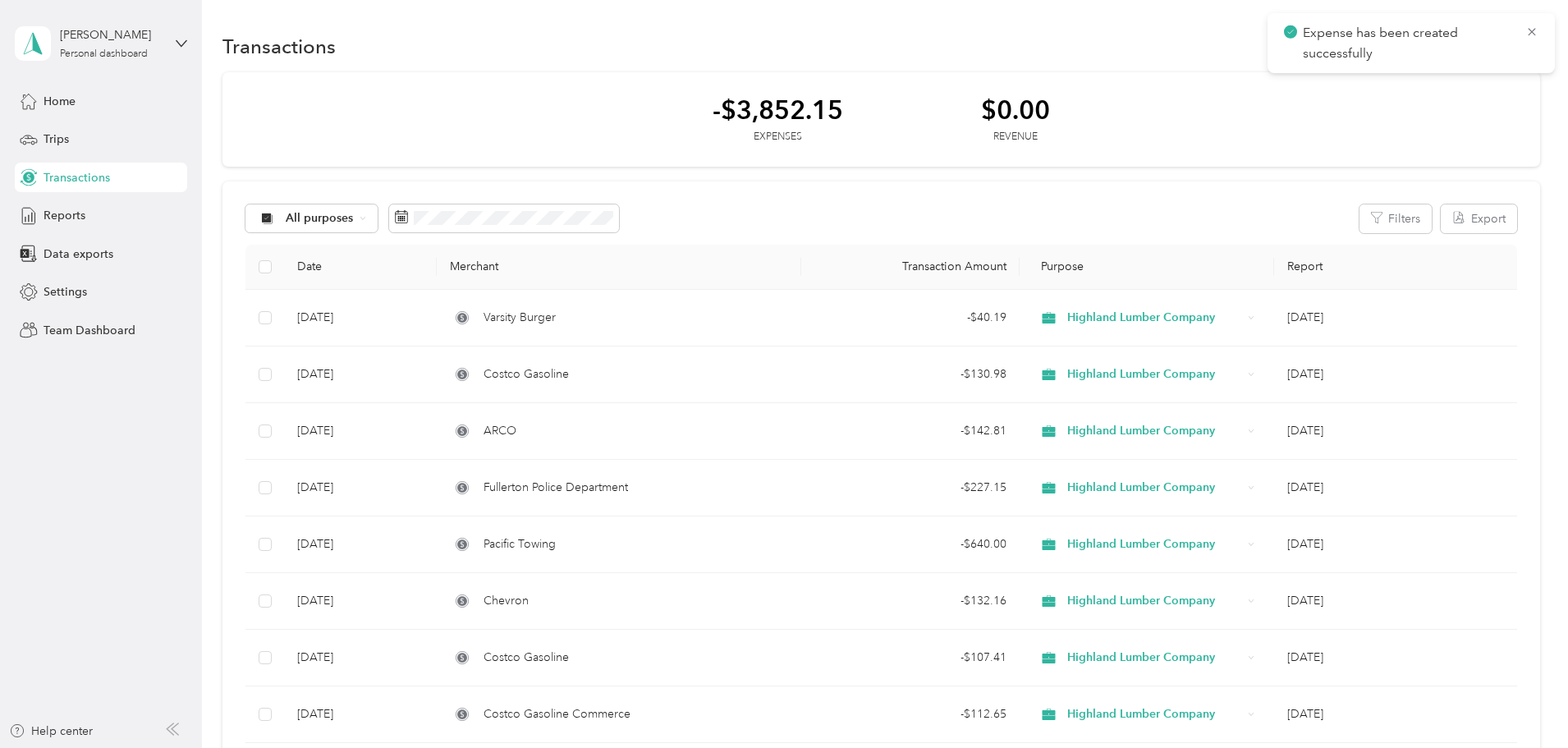
click at [80, 206] on div "Reports" at bounding box center [101, 216] width 172 height 30
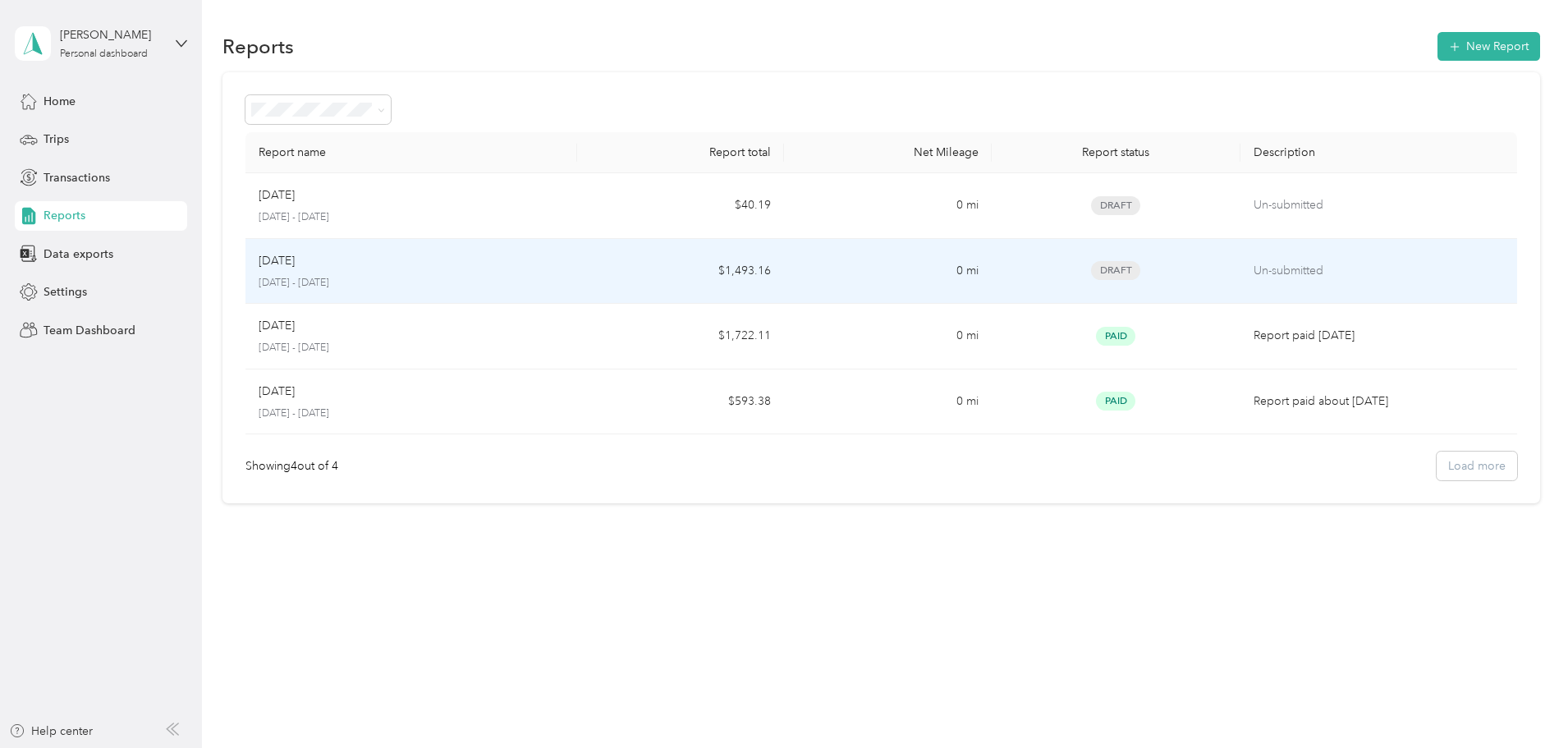
click at [502, 277] on p "[DATE] - [DATE]" at bounding box center [411, 284] width 305 height 15
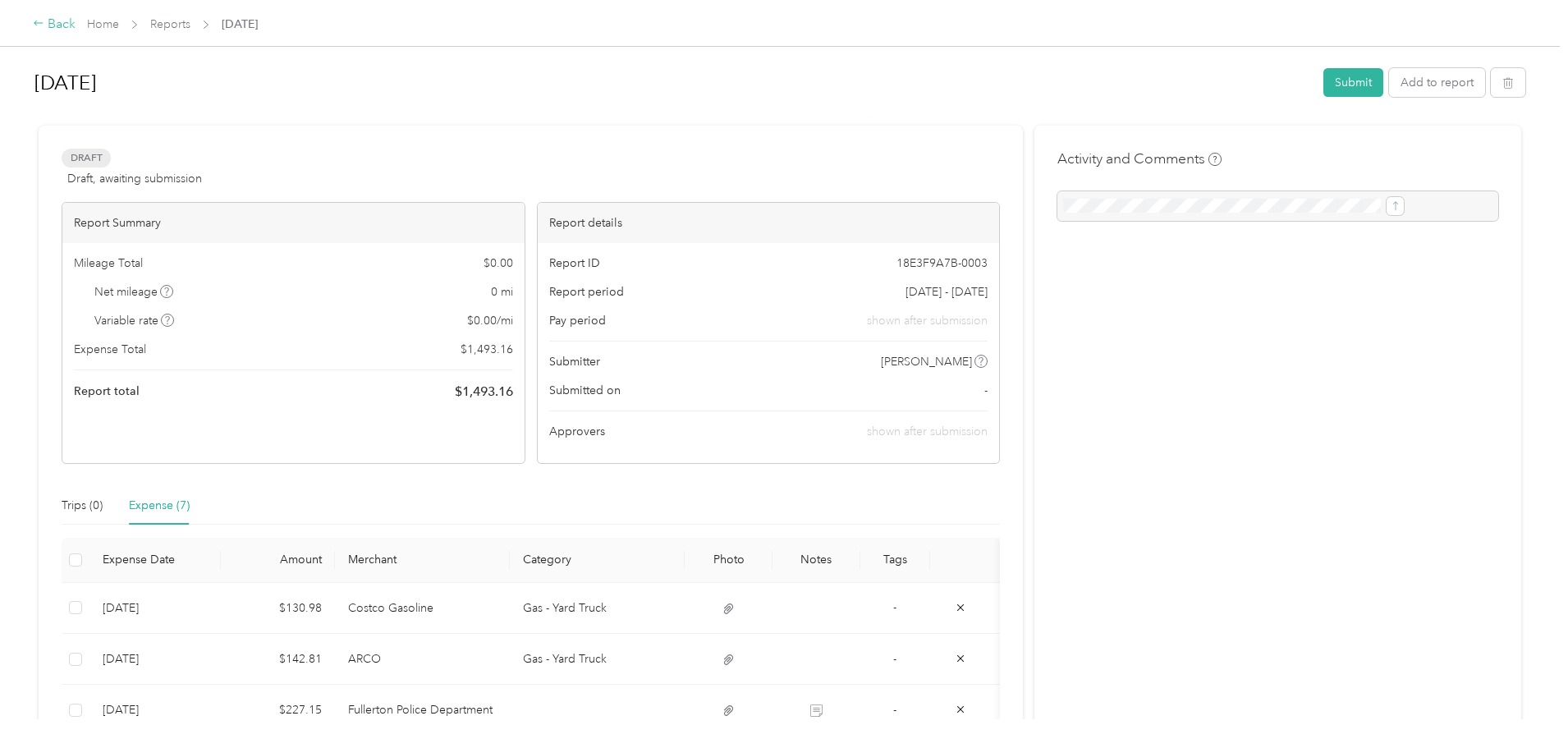
click at [76, 22] on div "Back" at bounding box center [53, 25] width 42 height 20
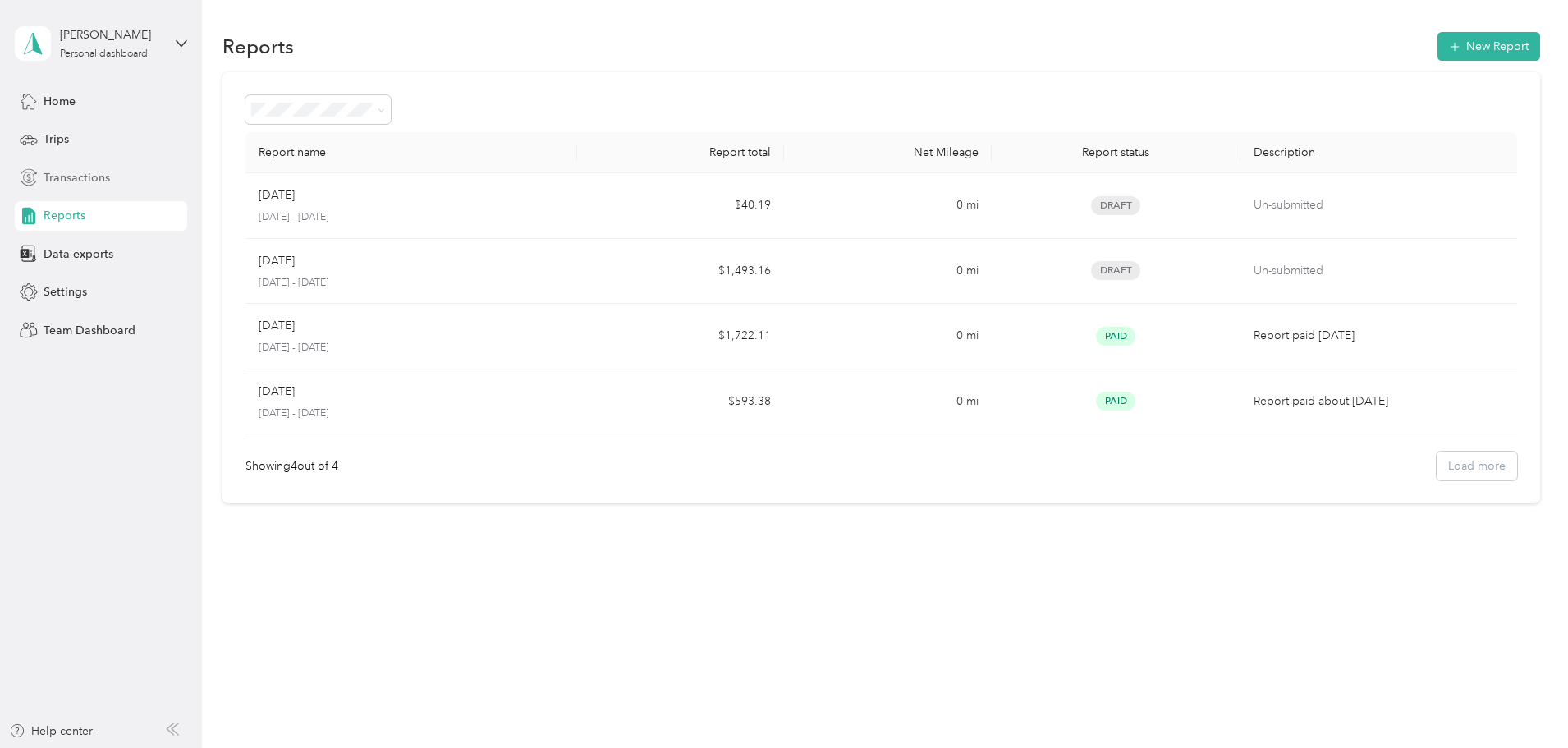
click at [77, 174] on span "Transactions" at bounding box center [77, 177] width 67 height 17
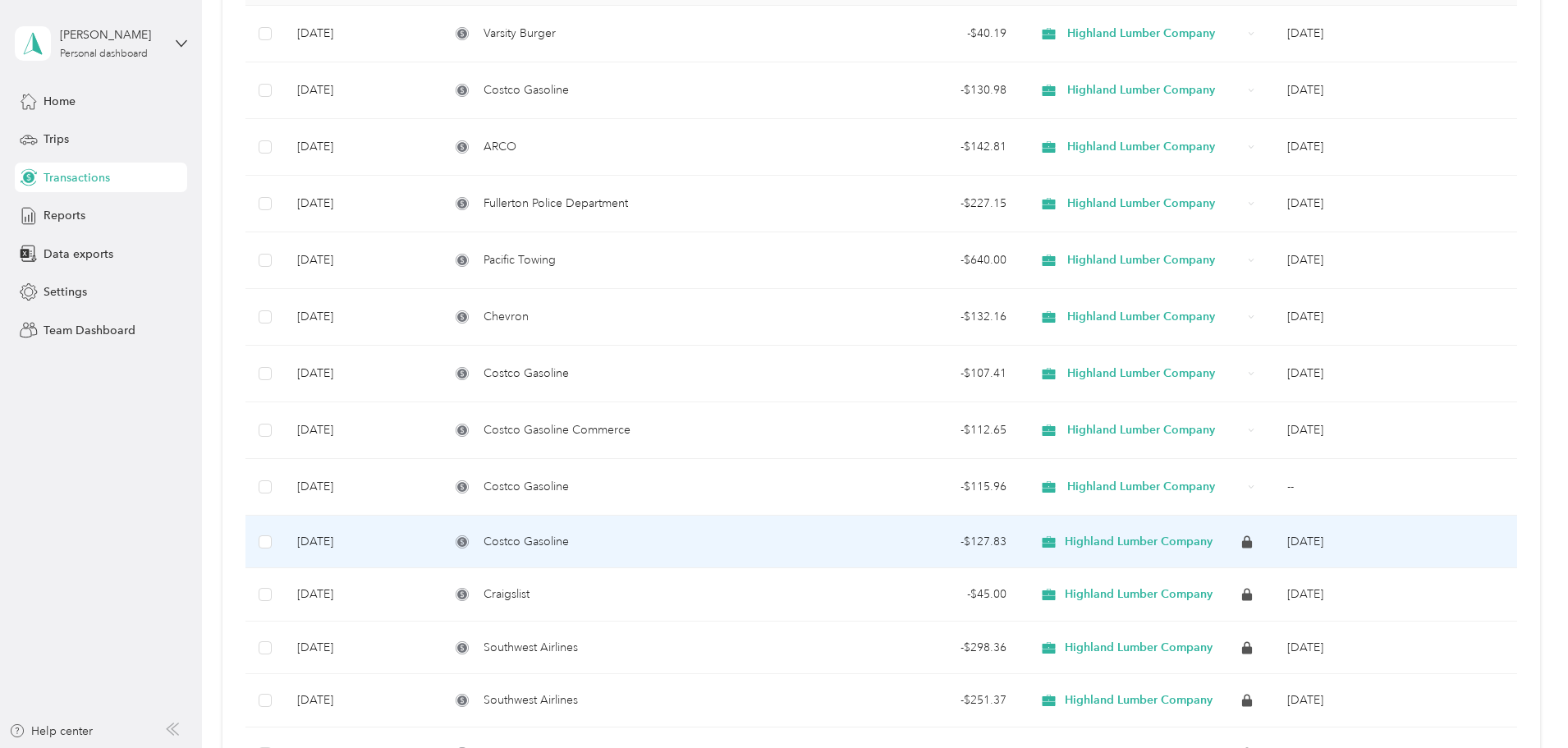
scroll to position [246, 0]
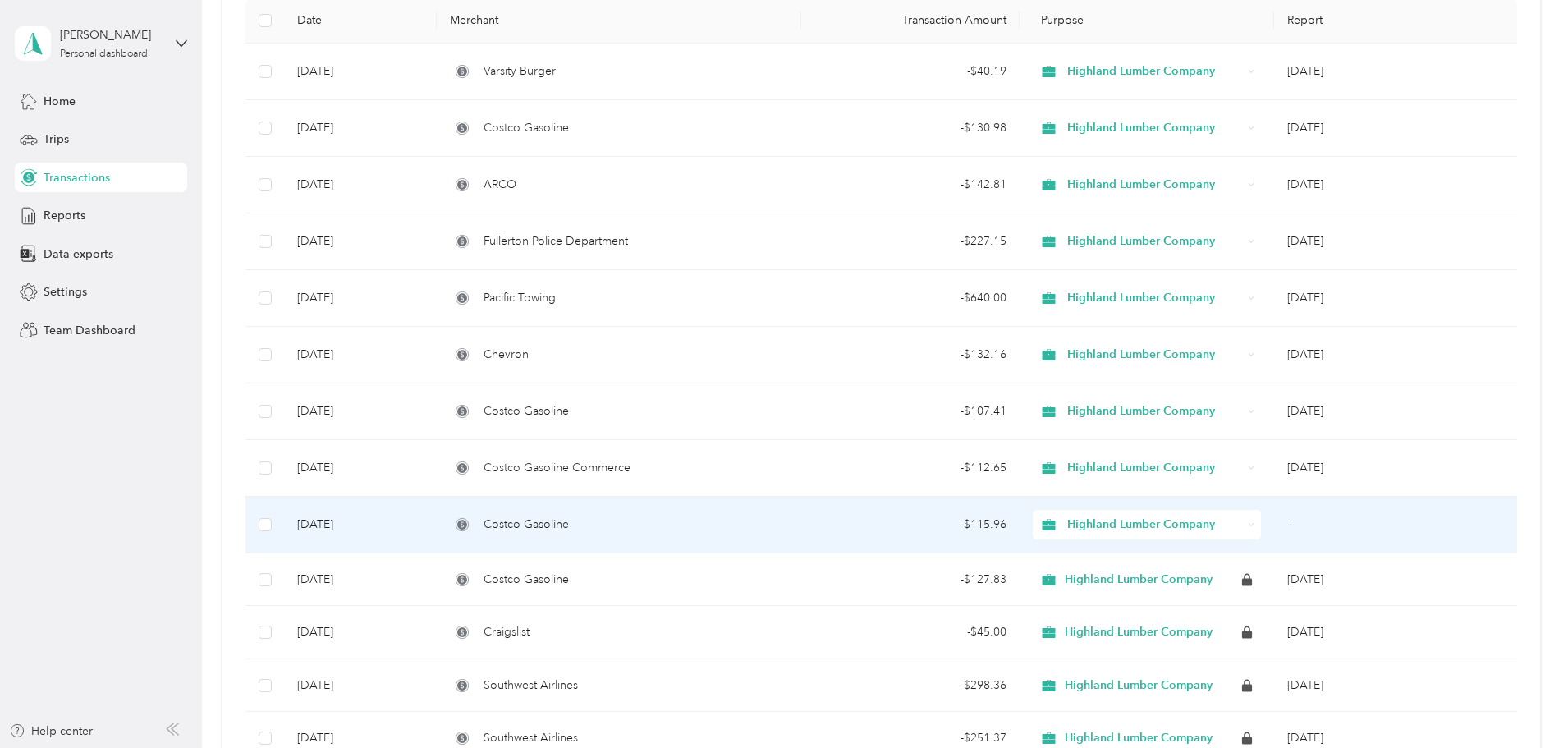
click at [681, 526] on div "Costco Gasoline" at bounding box center [619, 525] width 338 height 18
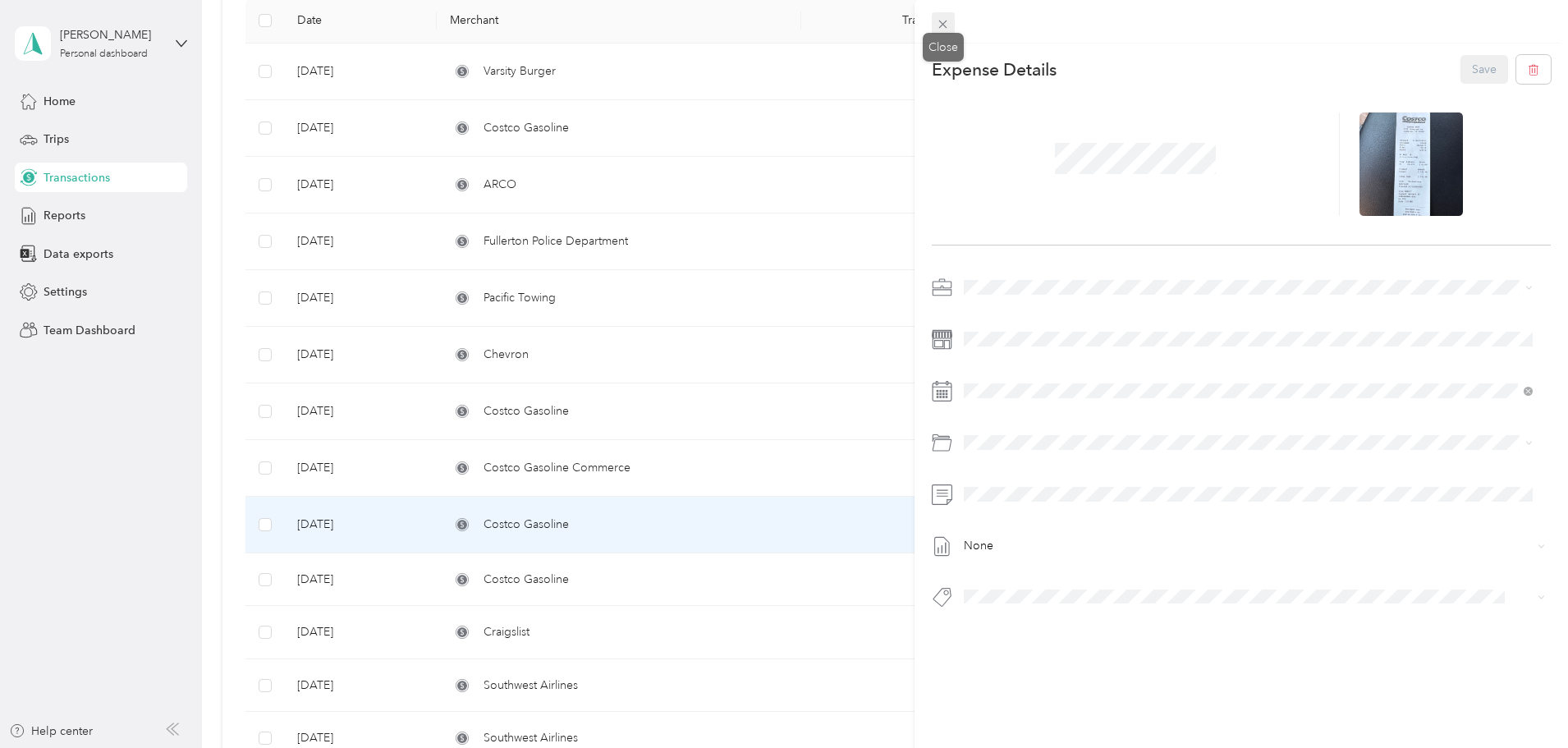
click at [947, 27] on icon at bounding box center [942, 24] width 14 height 14
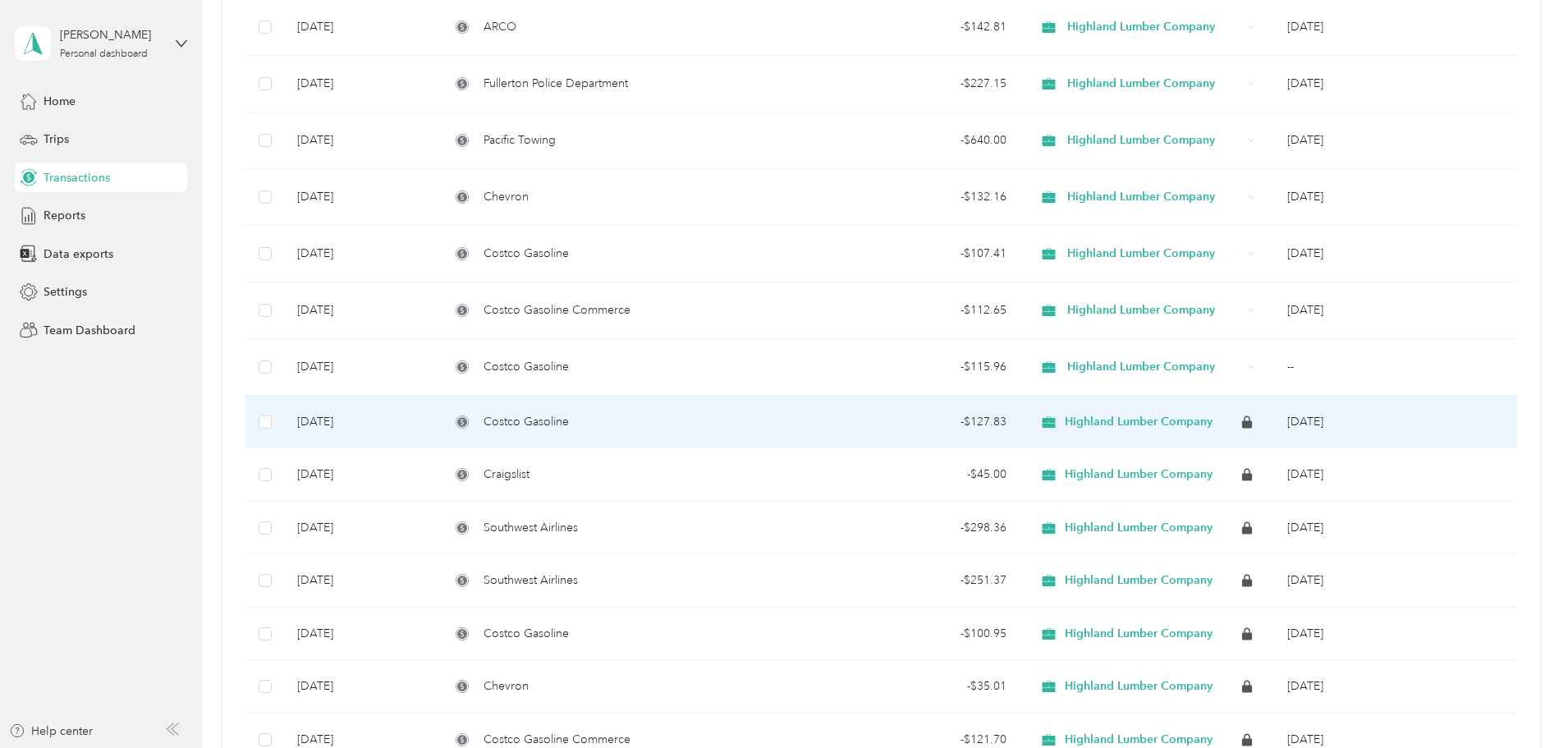
scroll to position [411, 0]
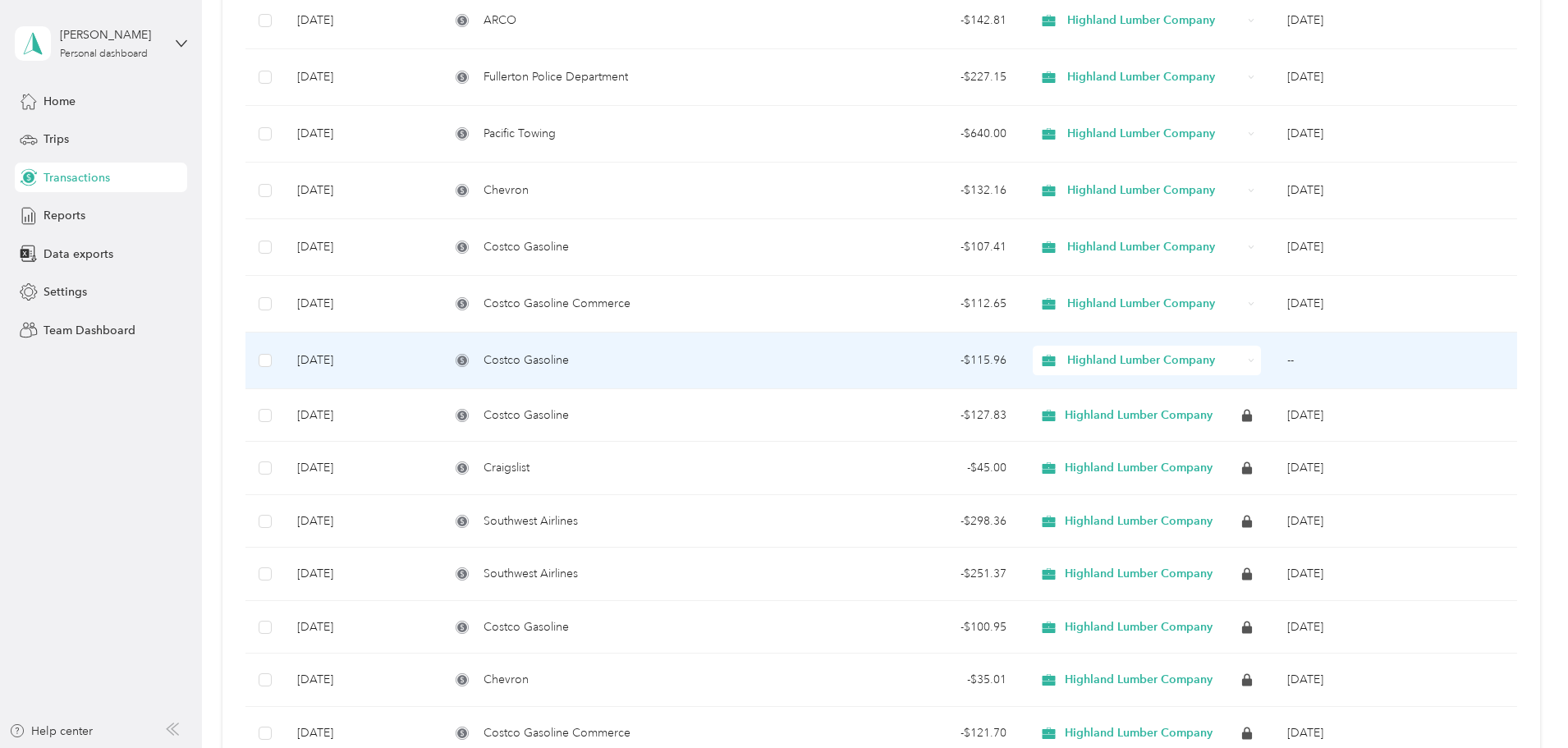
click at [1274, 352] on td "--" at bounding box center [1396, 361] width 243 height 57
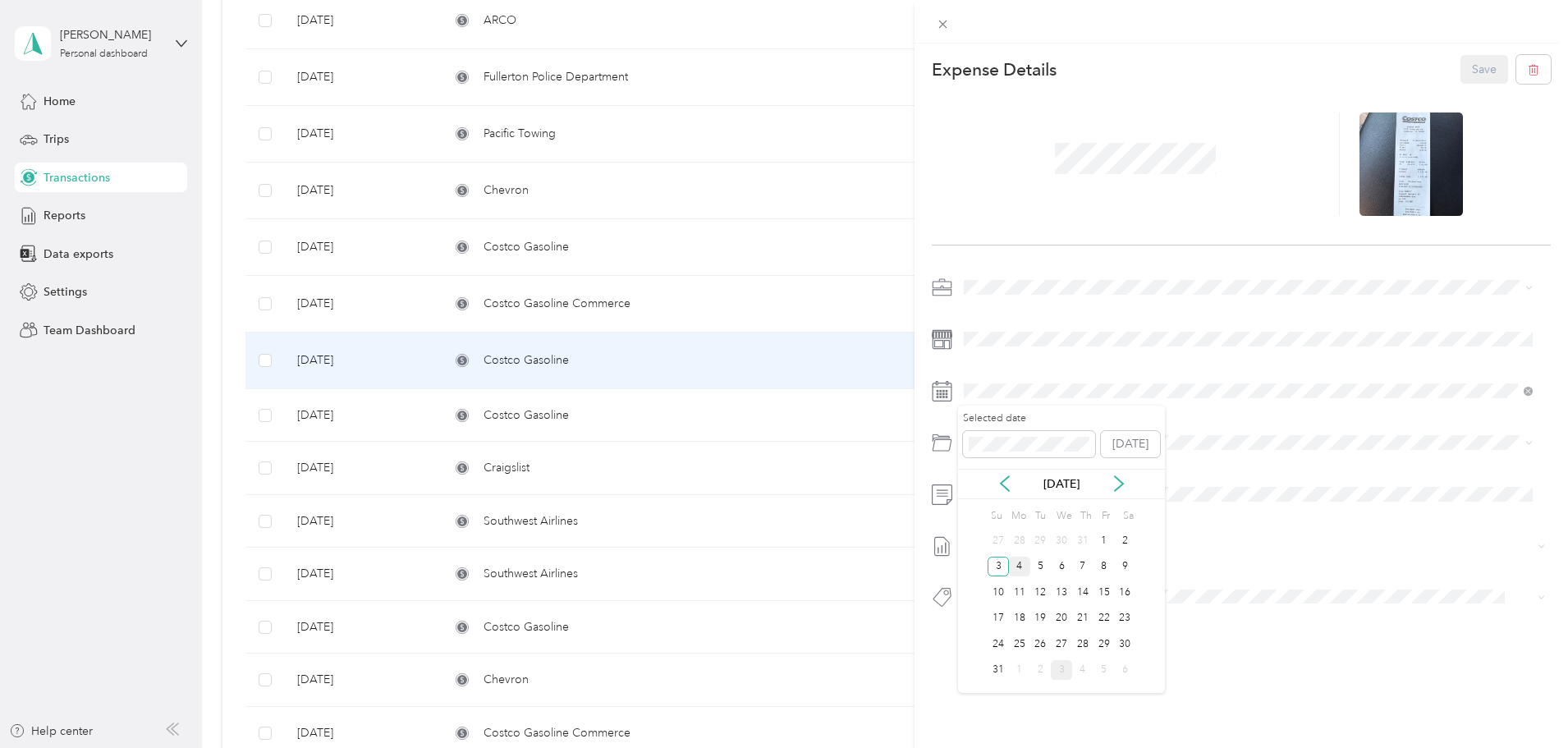
click at [1021, 566] on div "4" at bounding box center [1020, 567] width 22 height 21
click at [1476, 62] on button "Save" at bounding box center [1484, 69] width 47 height 29
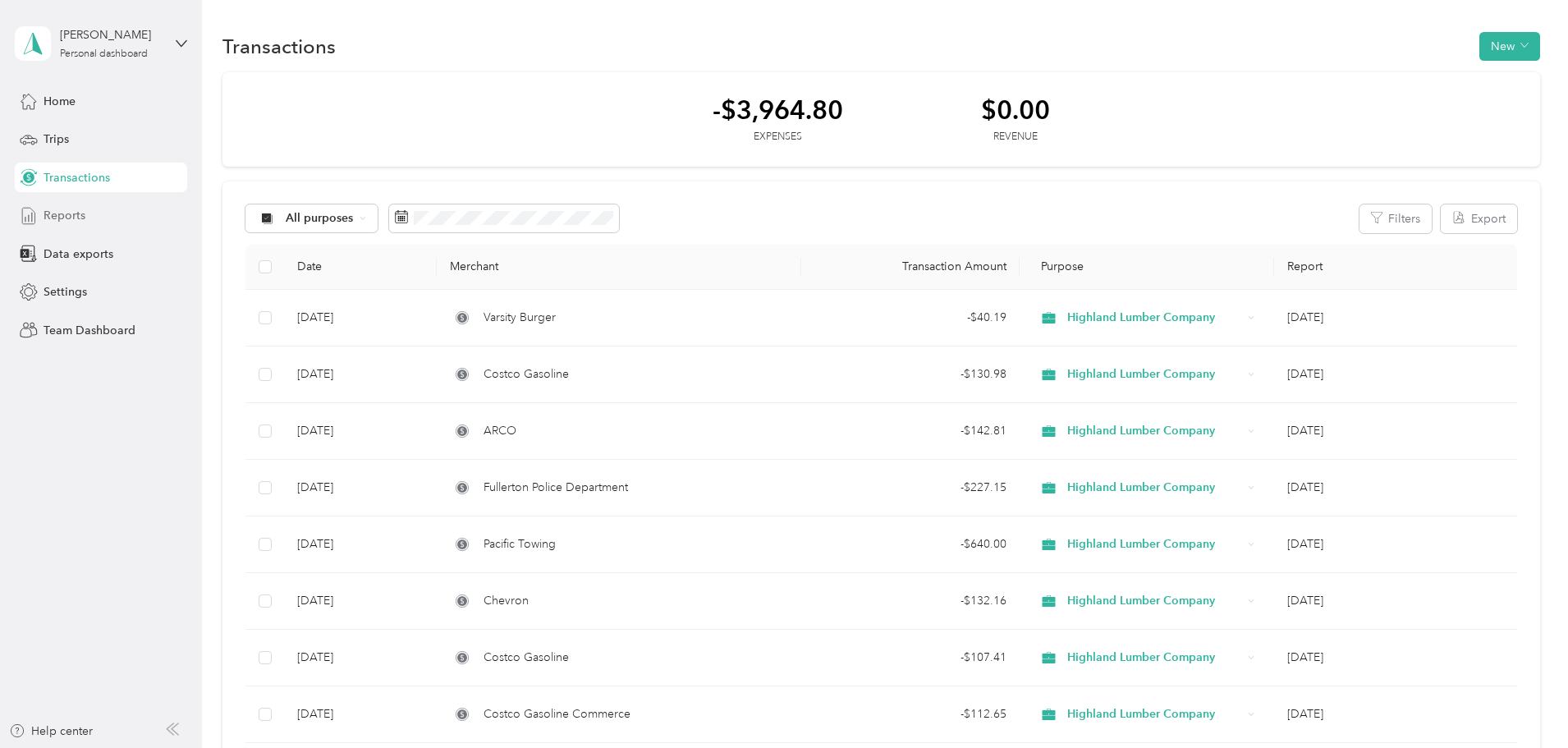
click at [64, 215] on span "Reports" at bounding box center [64, 215] width 42 height 17
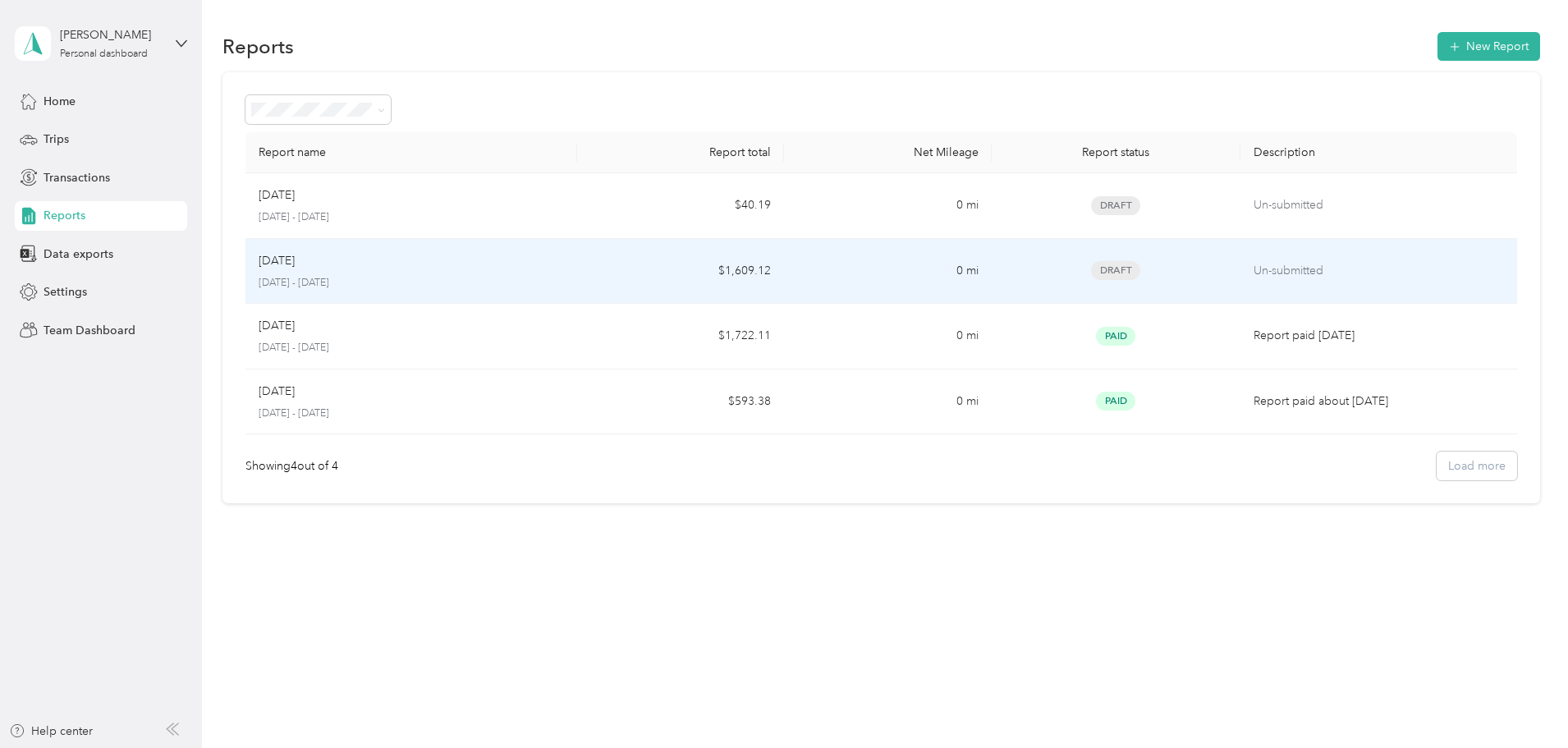
click at [508, 278] on p "[DATE] - [DATE]" at bounding box center [411, 284] width 305 height 15
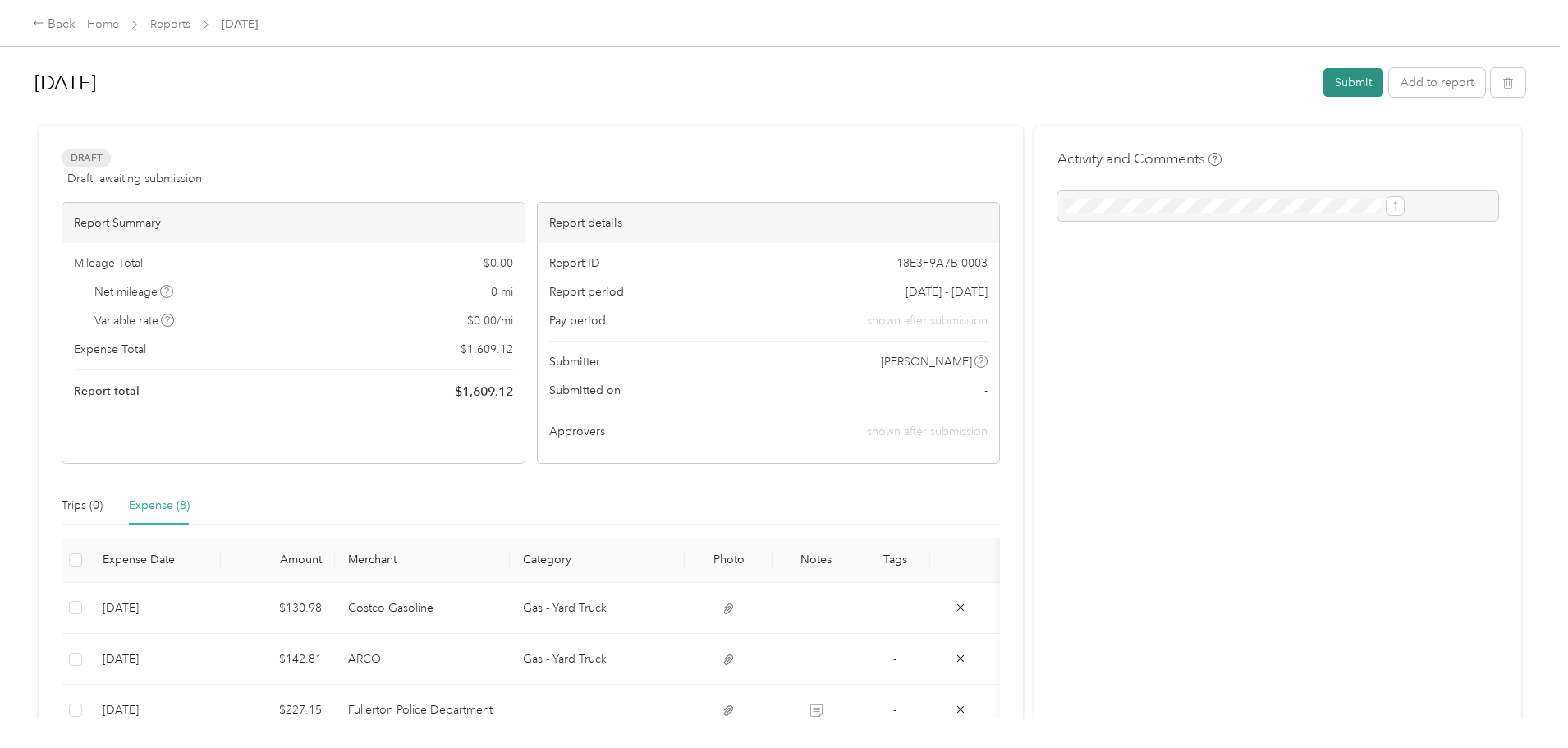
click at [1323, 83] on button "Submit" at bounding box center [1353, 82] width 60 height 29
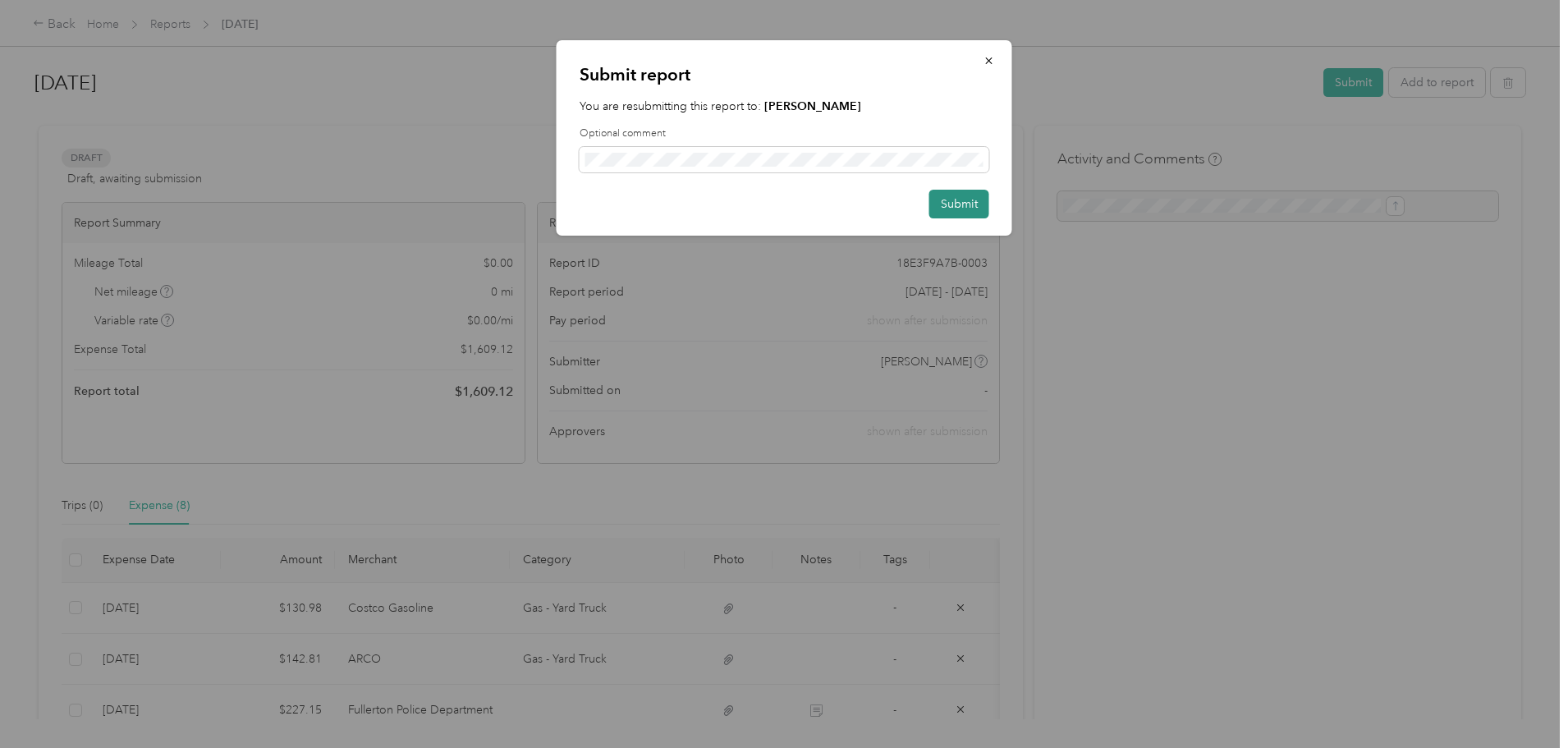
click at [942, 200] on button "Submit" at bounding box center [959, 204] width 60 height 29
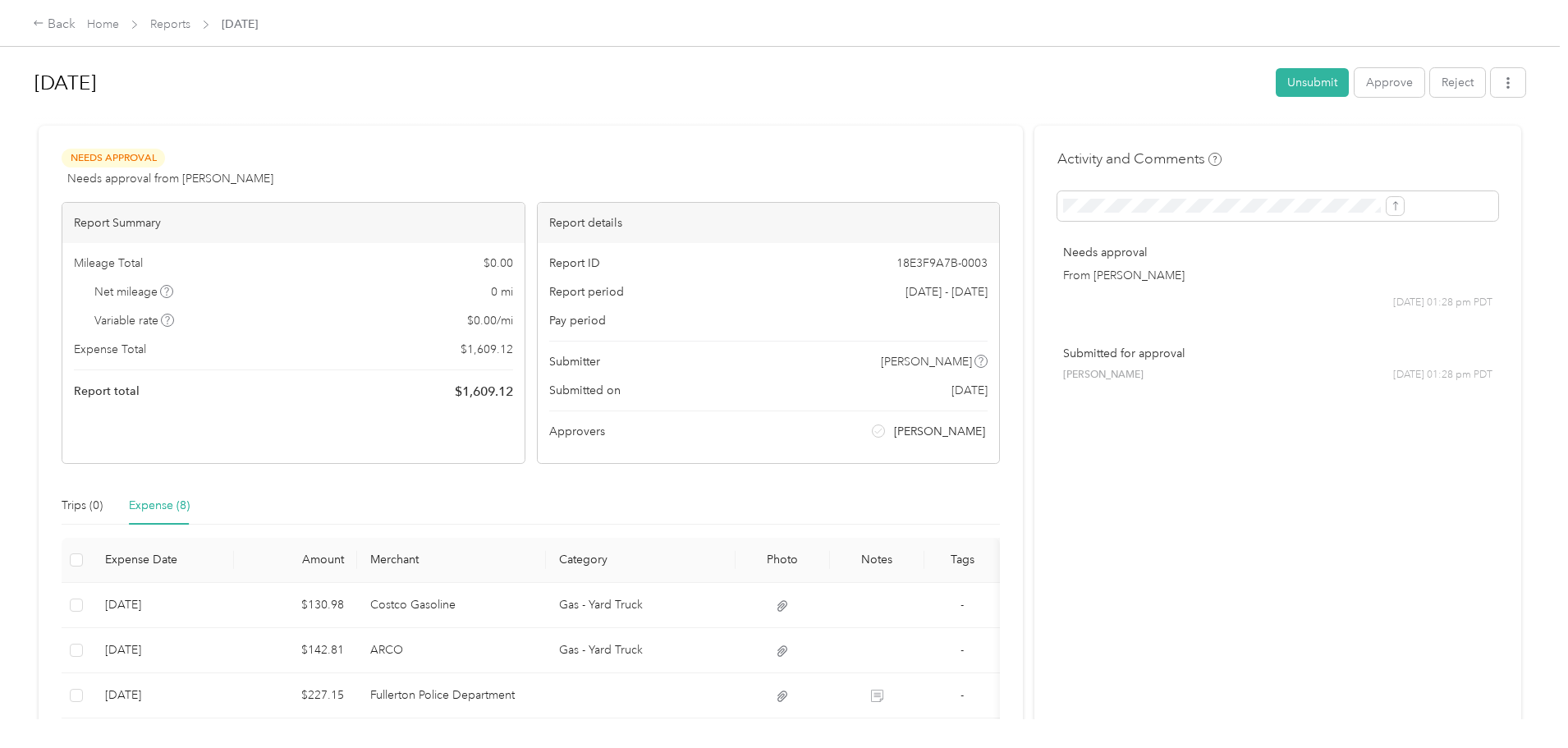
click at [119, 32] on span "Home" at bounding box center [103, 24] width 32 height 17
click at [119, 23] on link "Home" at bounding box center [103, 24] width 32 height 14
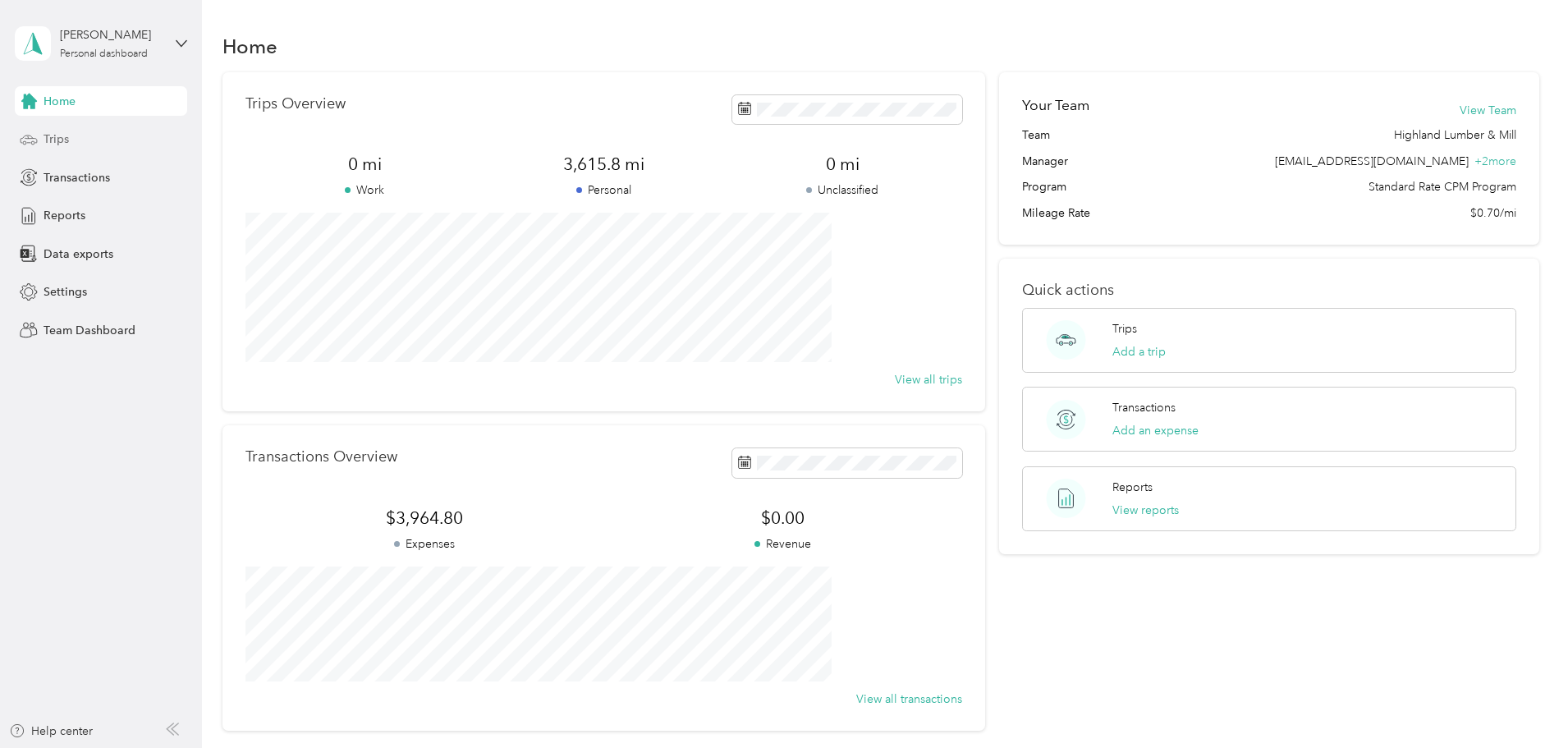
click at [47, 137] on span "Trips" at bounding box center [56, 139] width 26 height 17
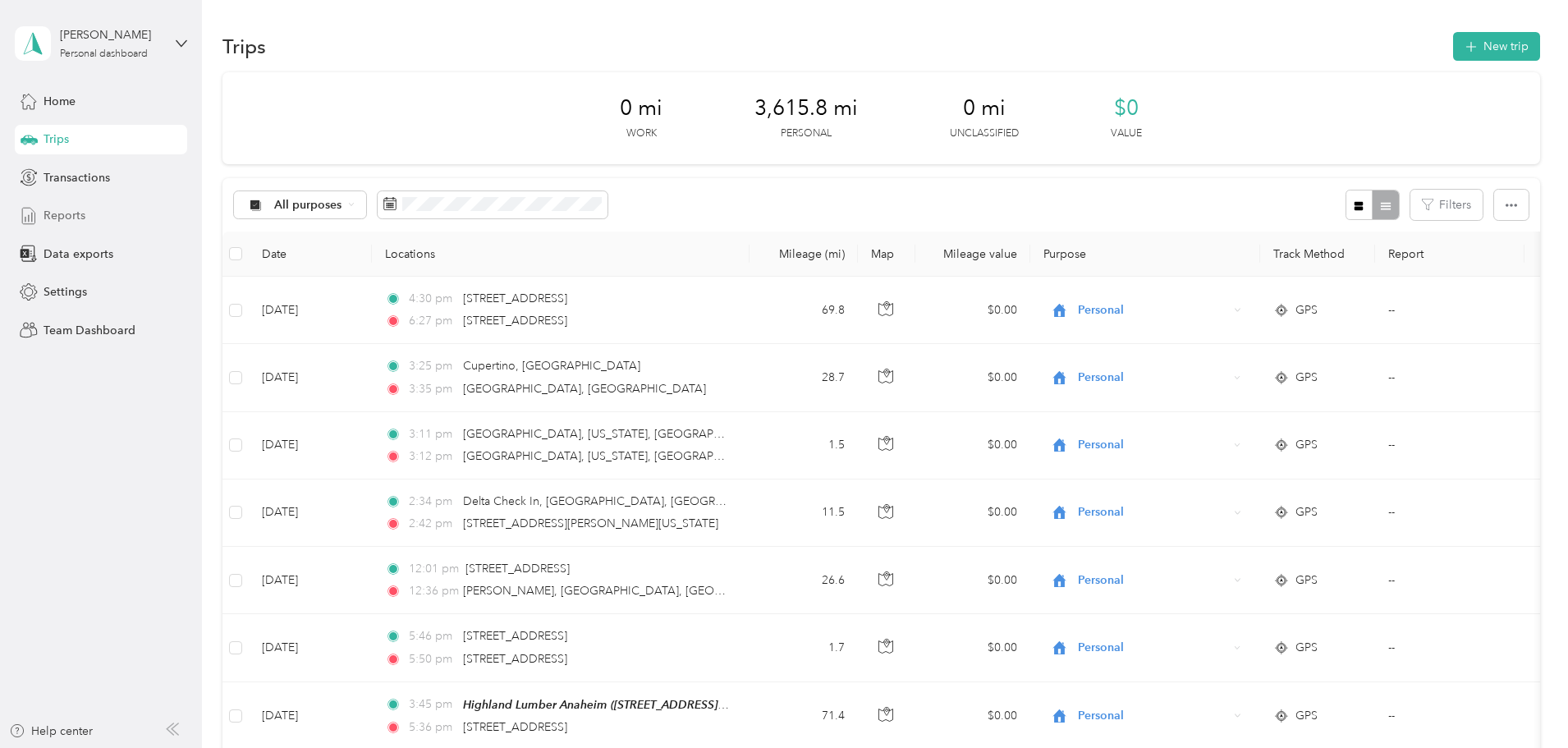
click at [79, 221] on span "Reports" at bounding box center [64, 215] width 42 height 17
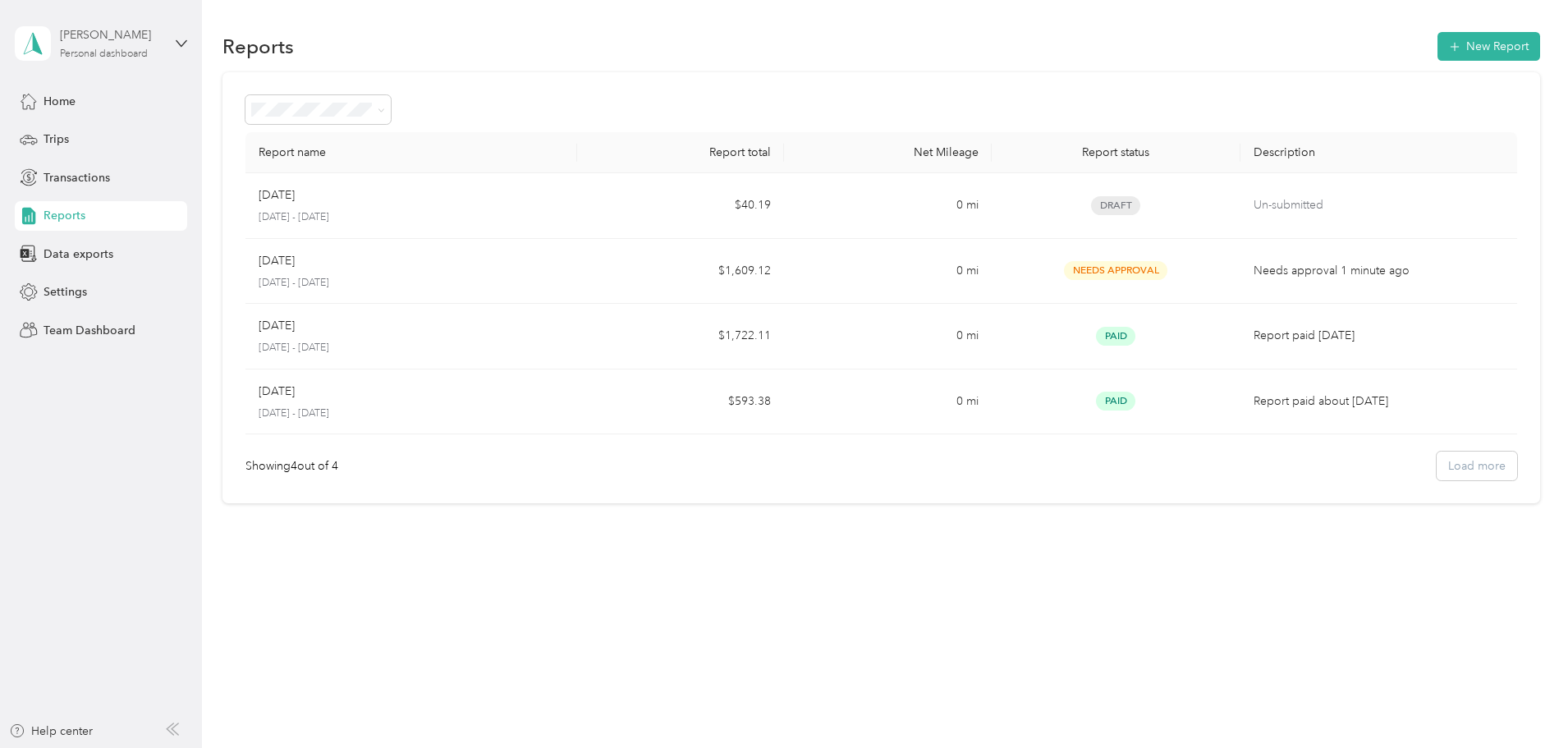
click at [111, 43] on div "[PERSON_NAME]" at bounding box center [111, 35] width 102 height 17
click at [106, 142] on div "Team dashboard" at bounding box center [188, 135] width 323 height 29
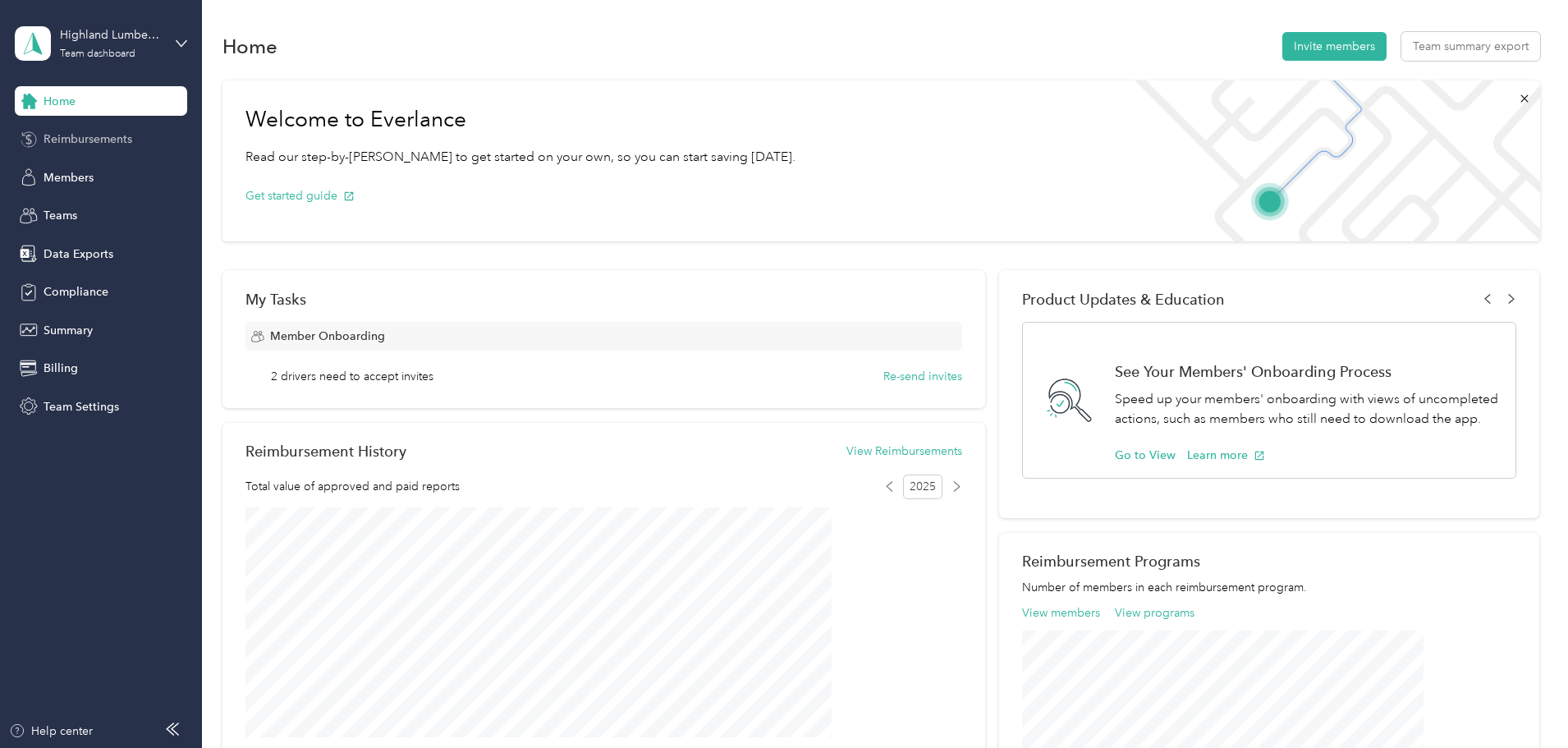
click at [90, 131] on span "Reimbursements" at bounding box center [87, 139] width 89 height 17
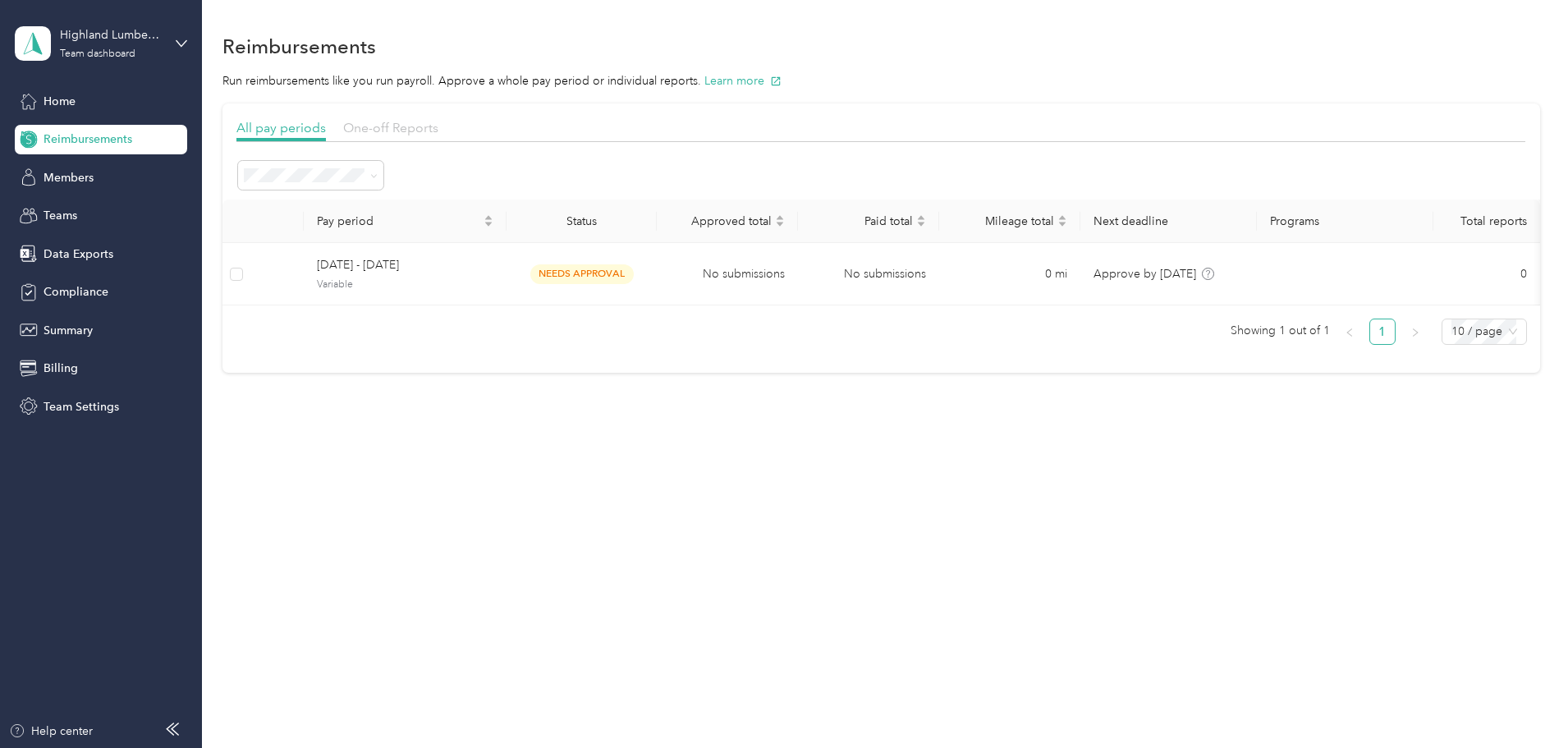
click at [438, 133] on span "One-off Reports" at bounding box center [391, 127] width 95 height 16
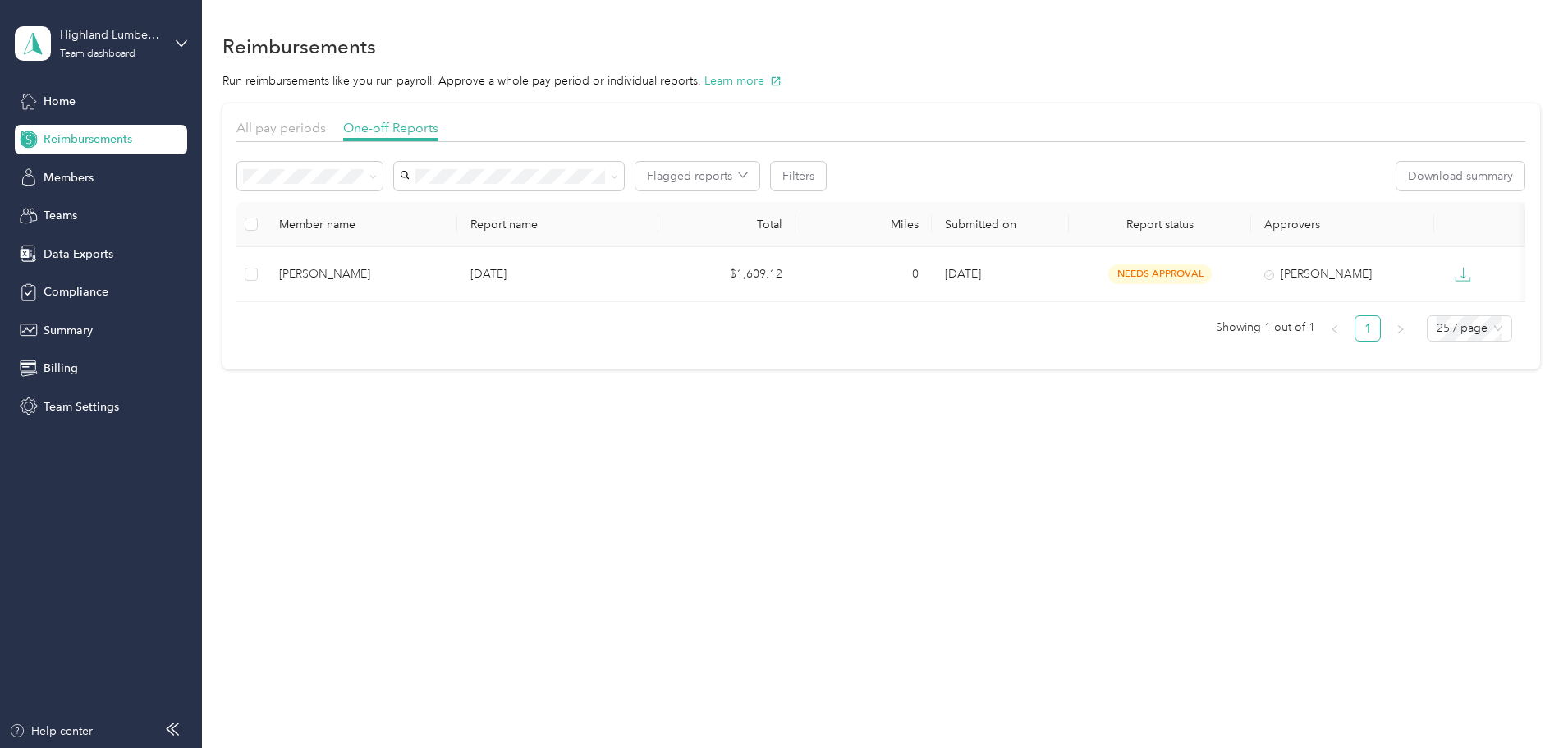
click at [416, 215] on li "All" at bounding box center [420, 206] width 146 height 29
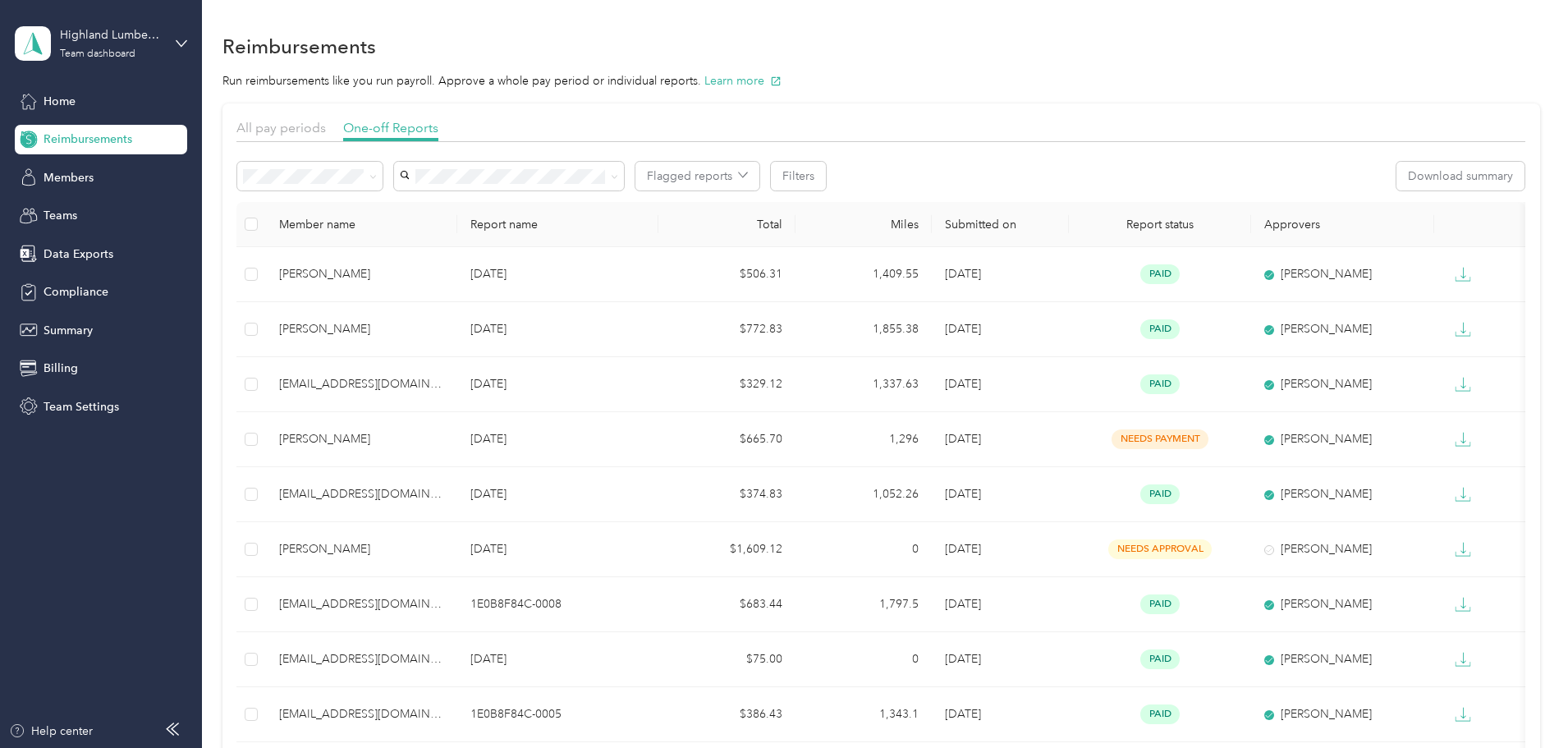
click at [419, 214] on ol "All Needs approval Needs payment Approved Rejected Paid" at bounding box center [420, 270] width 146 height 172
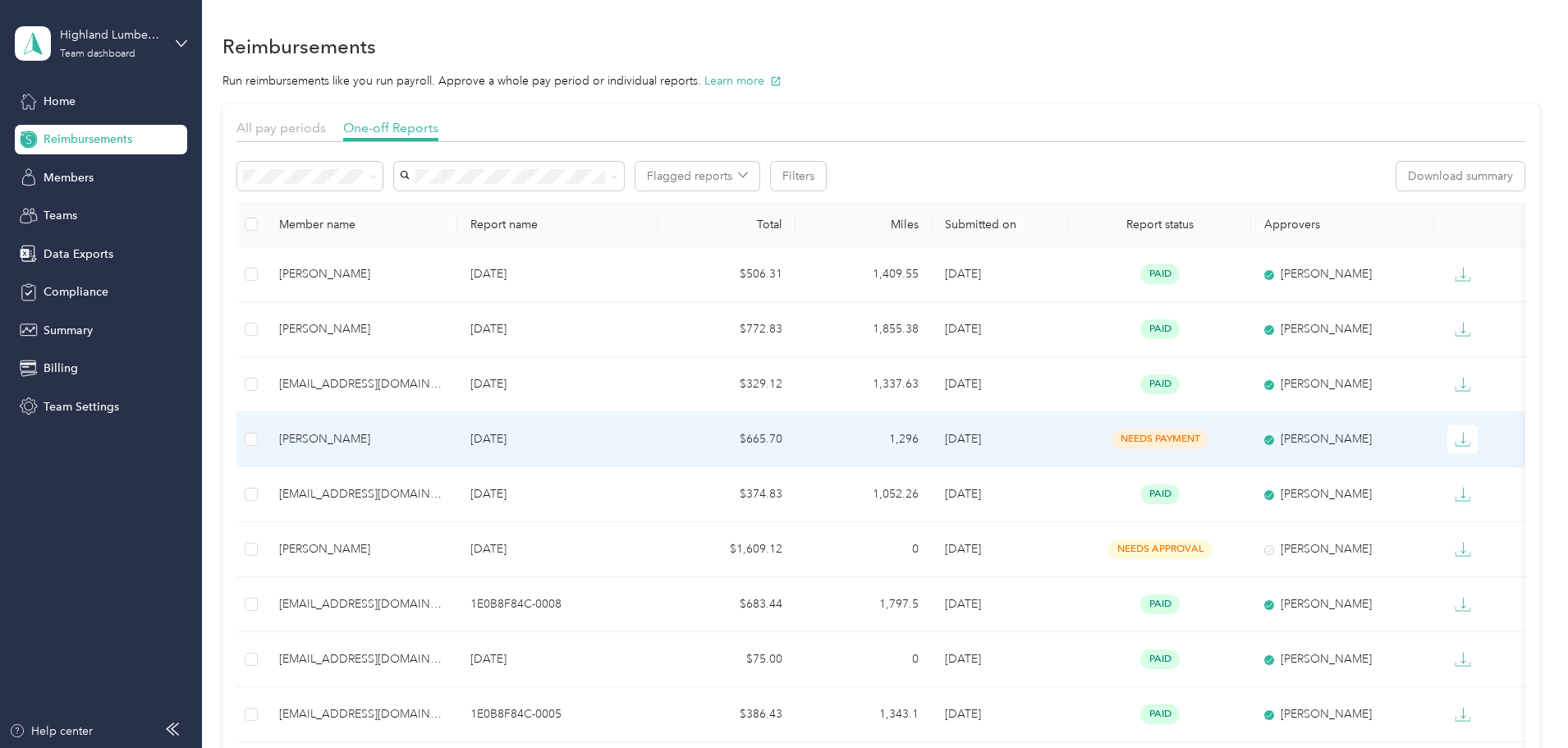
click at [1114, 436] on div "needs payment" at bounding box center [1160, 438] width 156 height 19
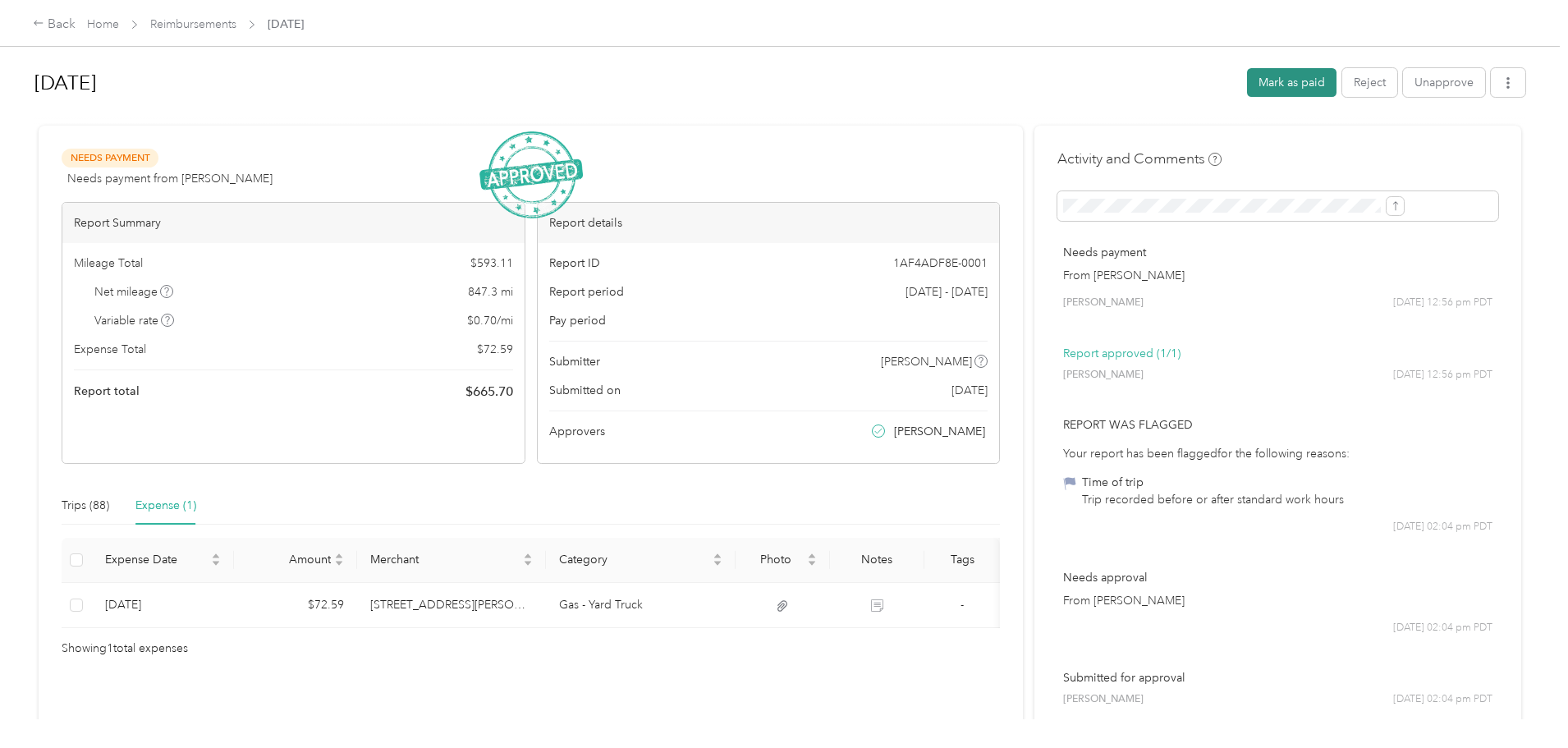
click at [1247, 82] on button "Mark as paid" at bounding box center [1292, 82] width 90 height 29
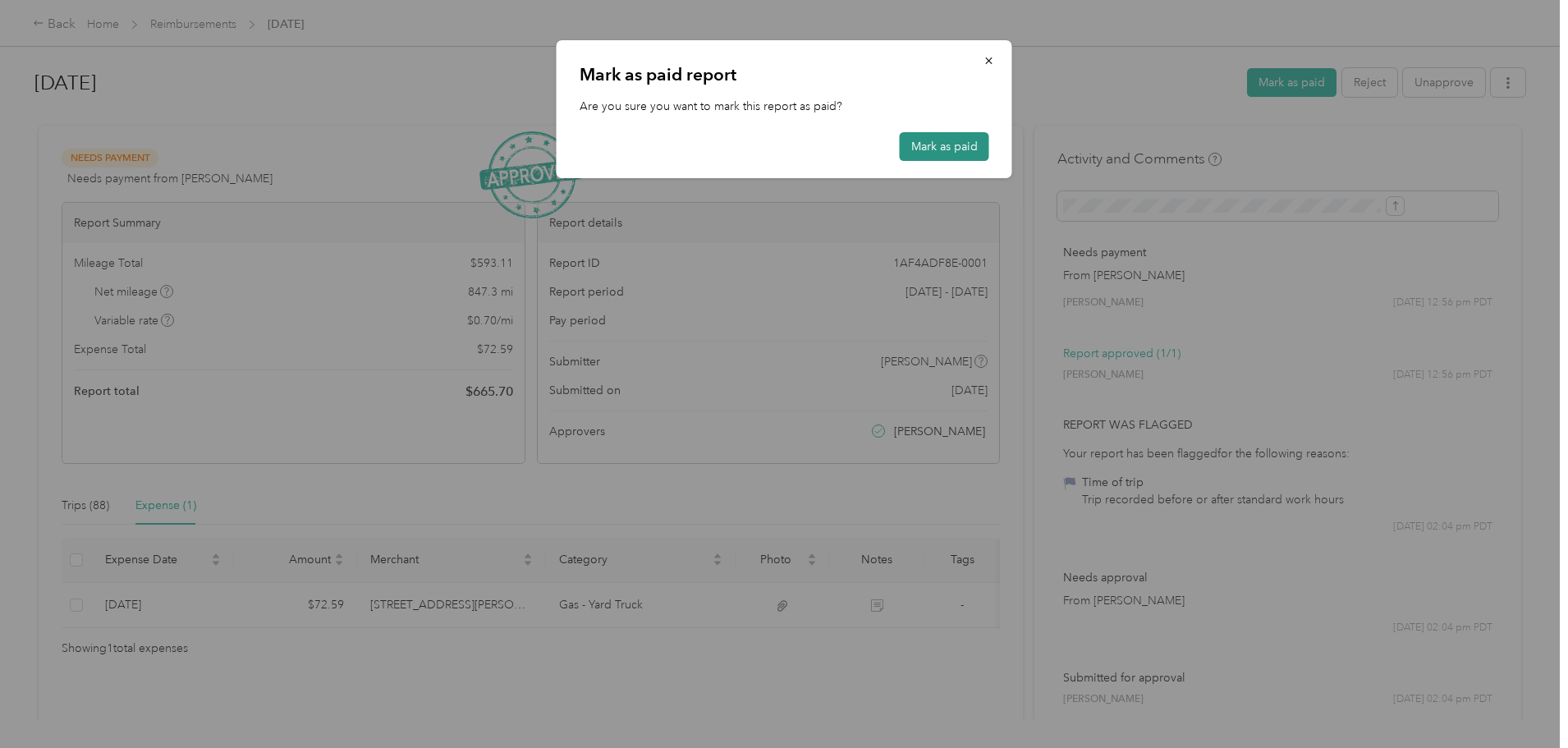
click at [928, 141] on button "Mark as paid" at bounding box center [945, 146] width 90 height 29
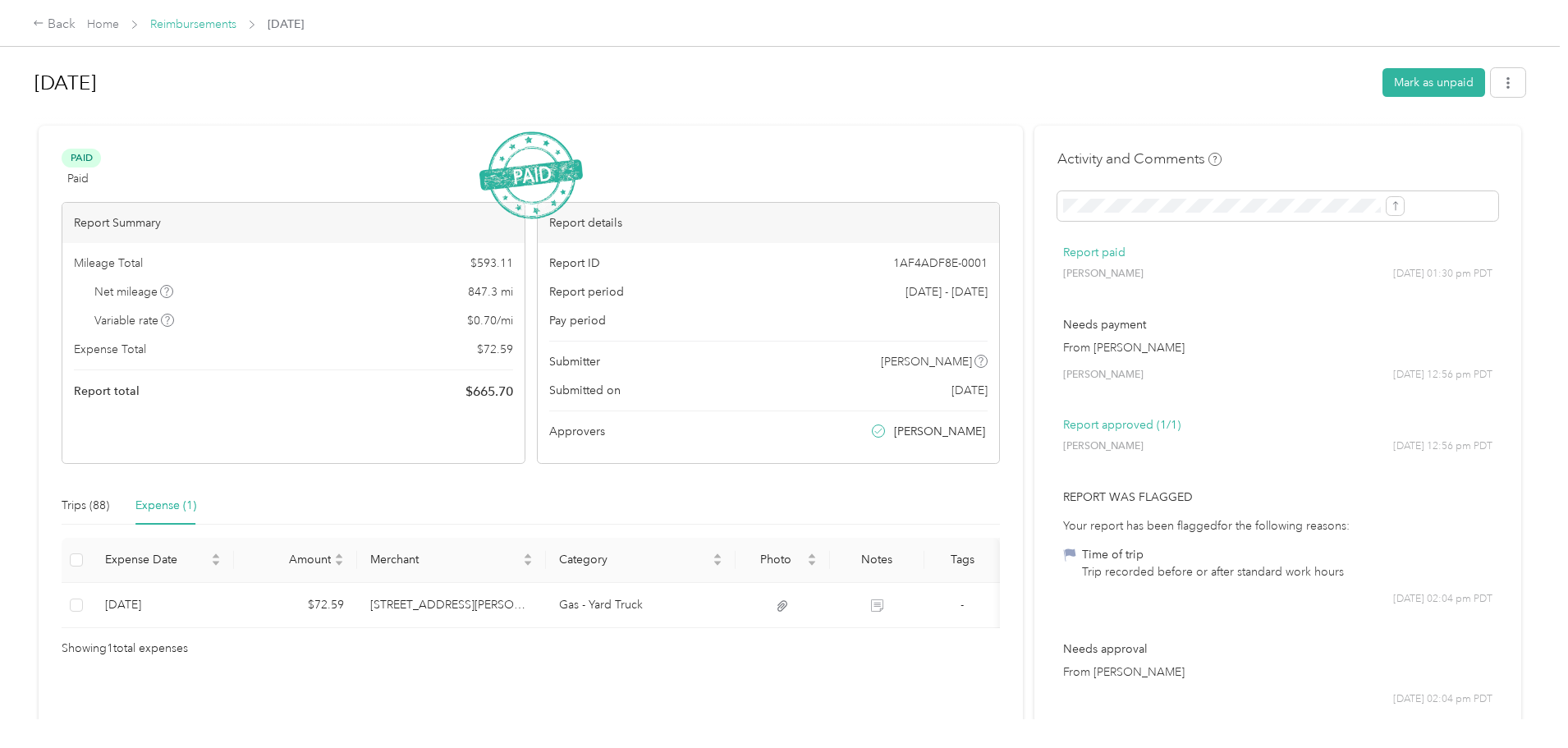
click at [236, 26] on link "Reimbursements" at bounding box center [194, 24] width 87 height 14
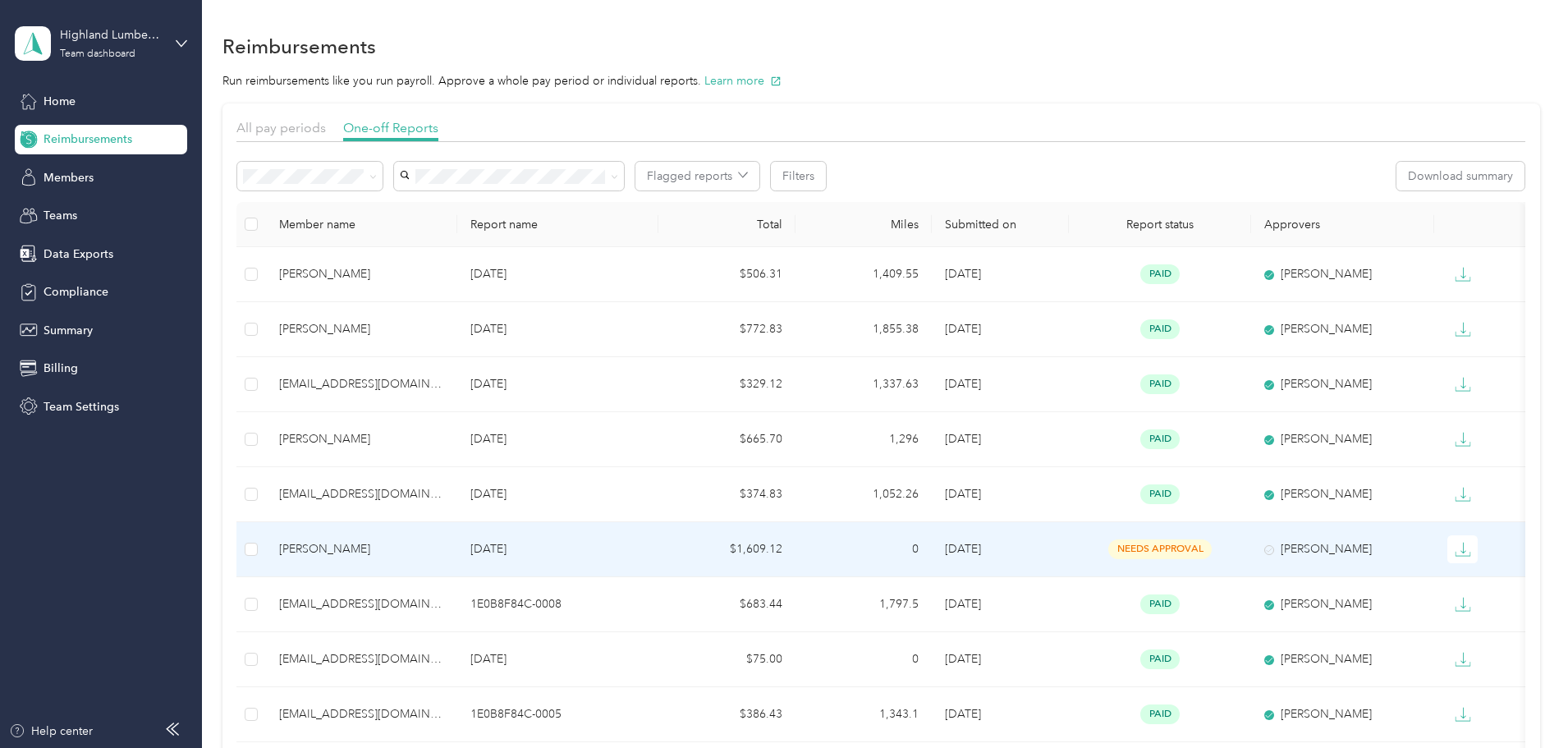
click at [646, 544] on p "[DATE]" at bounding box center [558, 549] width 175 height 18
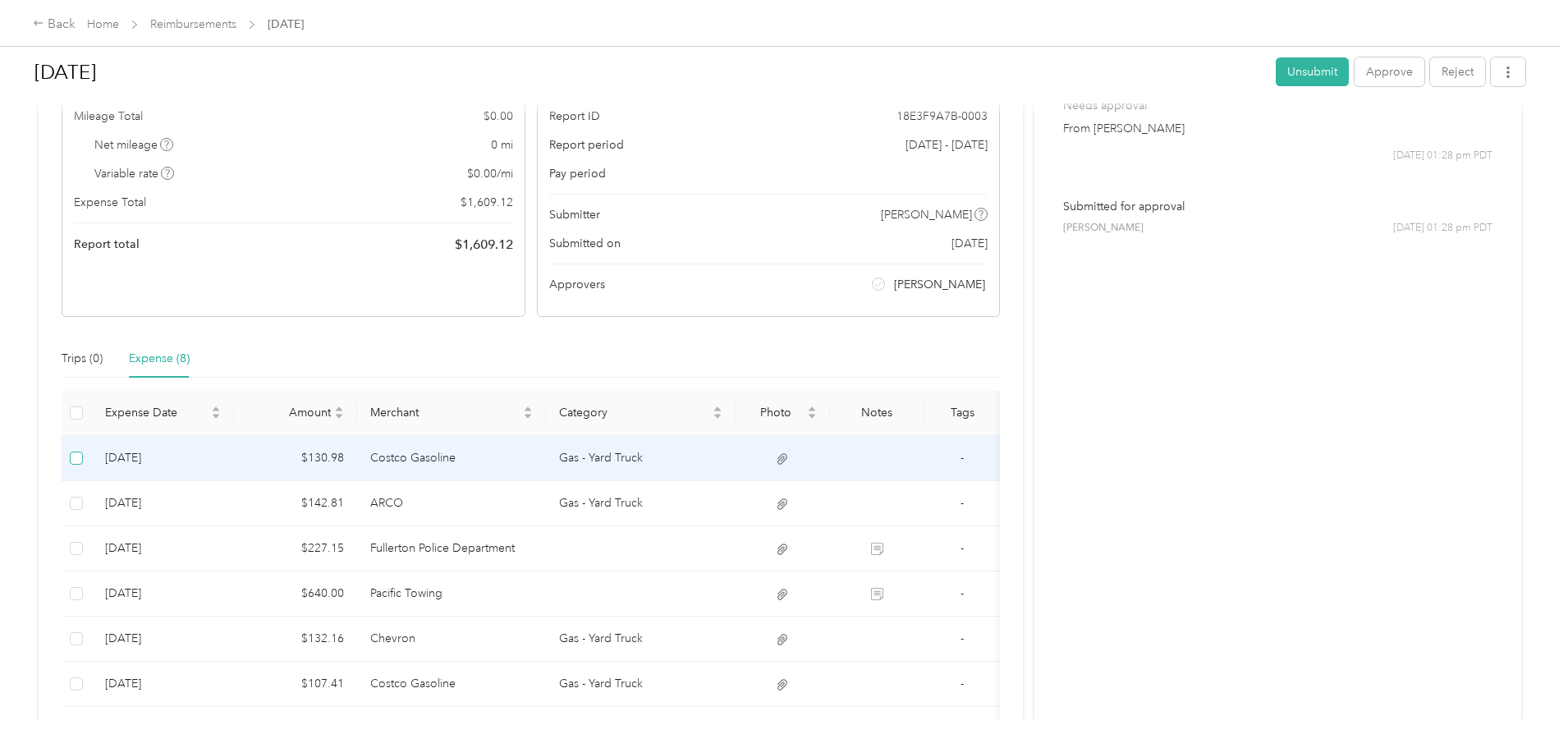
scroll to position [164, 0]
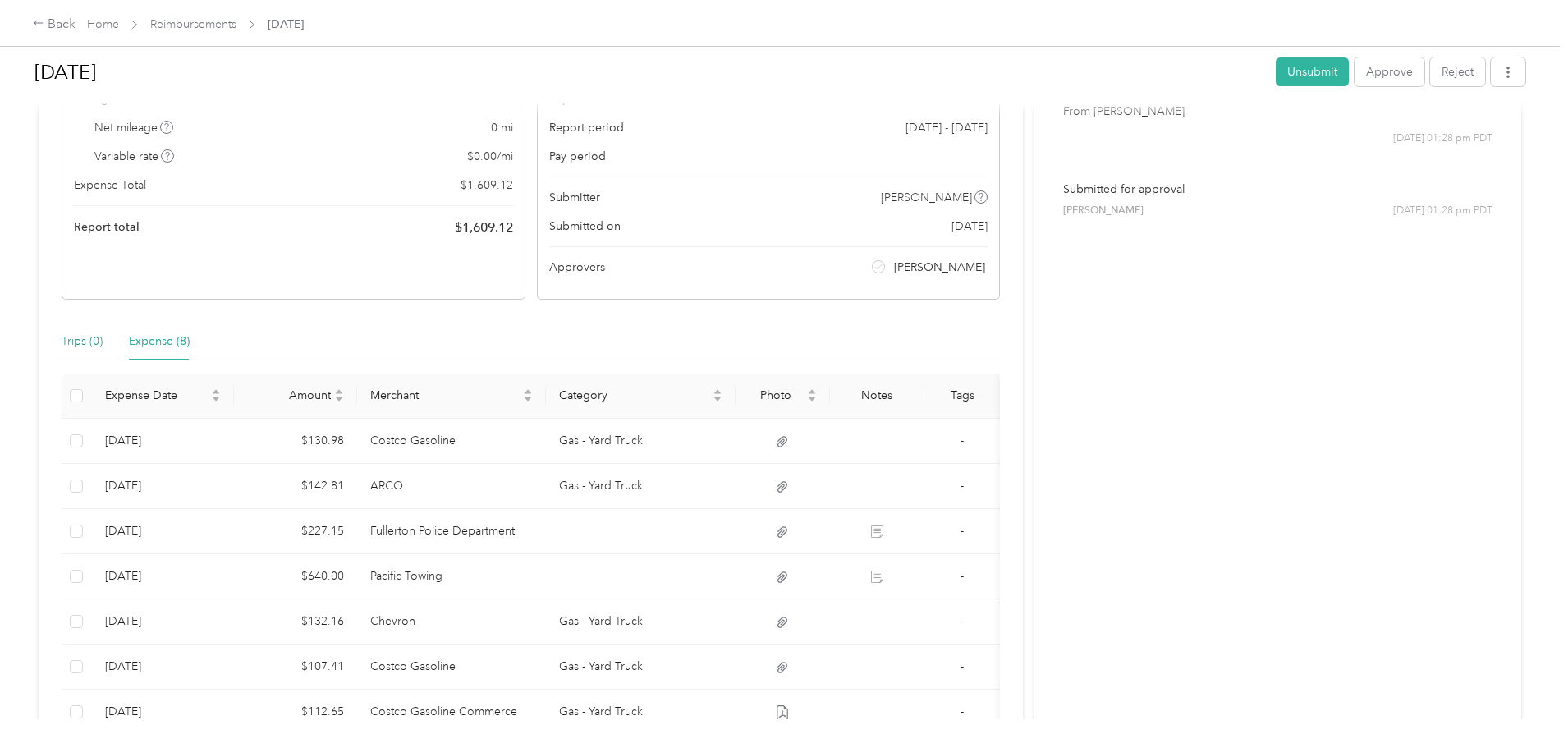
click at [102, 339] on div "Trips (0)" at bounding box center [82, 342] width 41 height 18
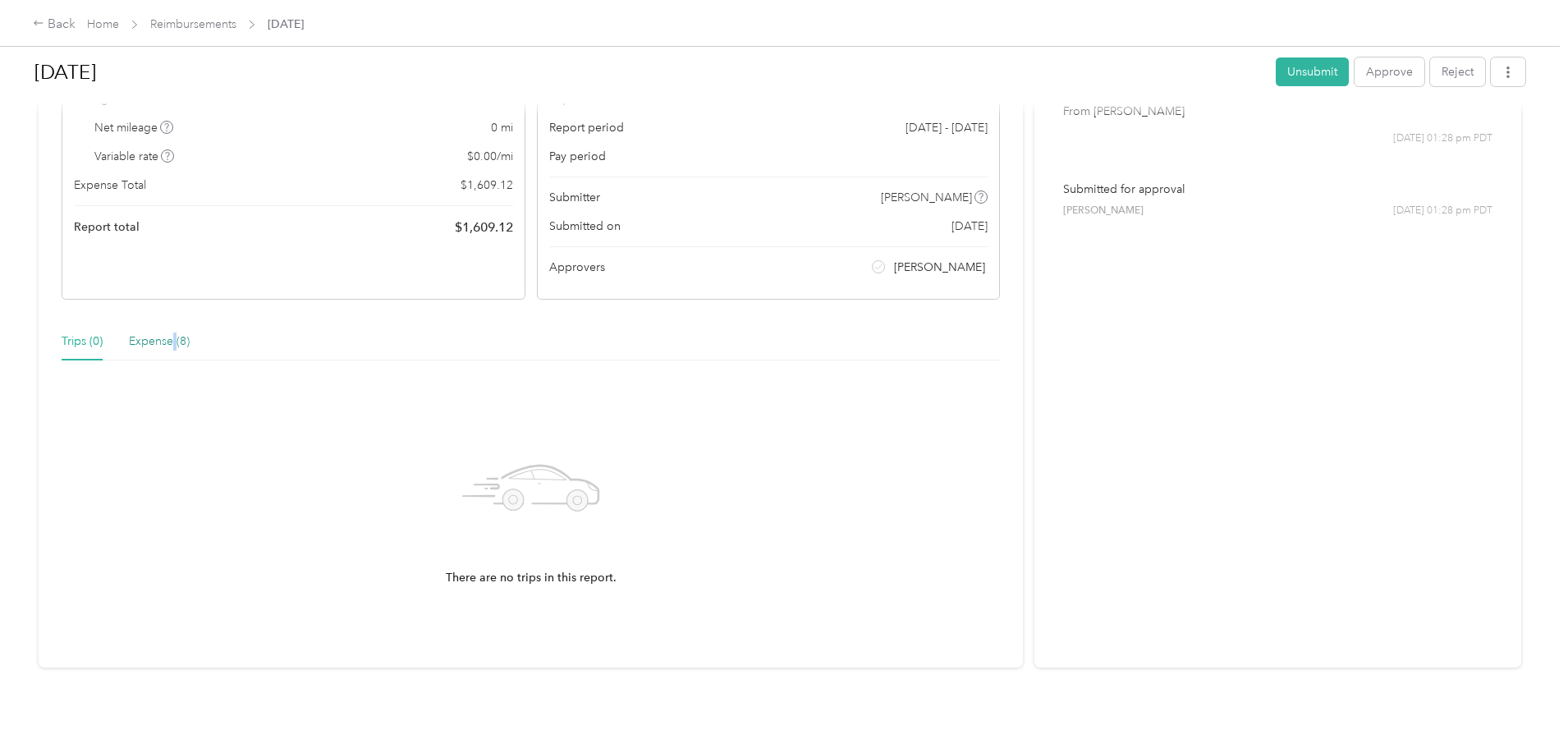
click at [190, 341] on div "Expense (8)" at bounding box center [159, 342] width 61 height 18
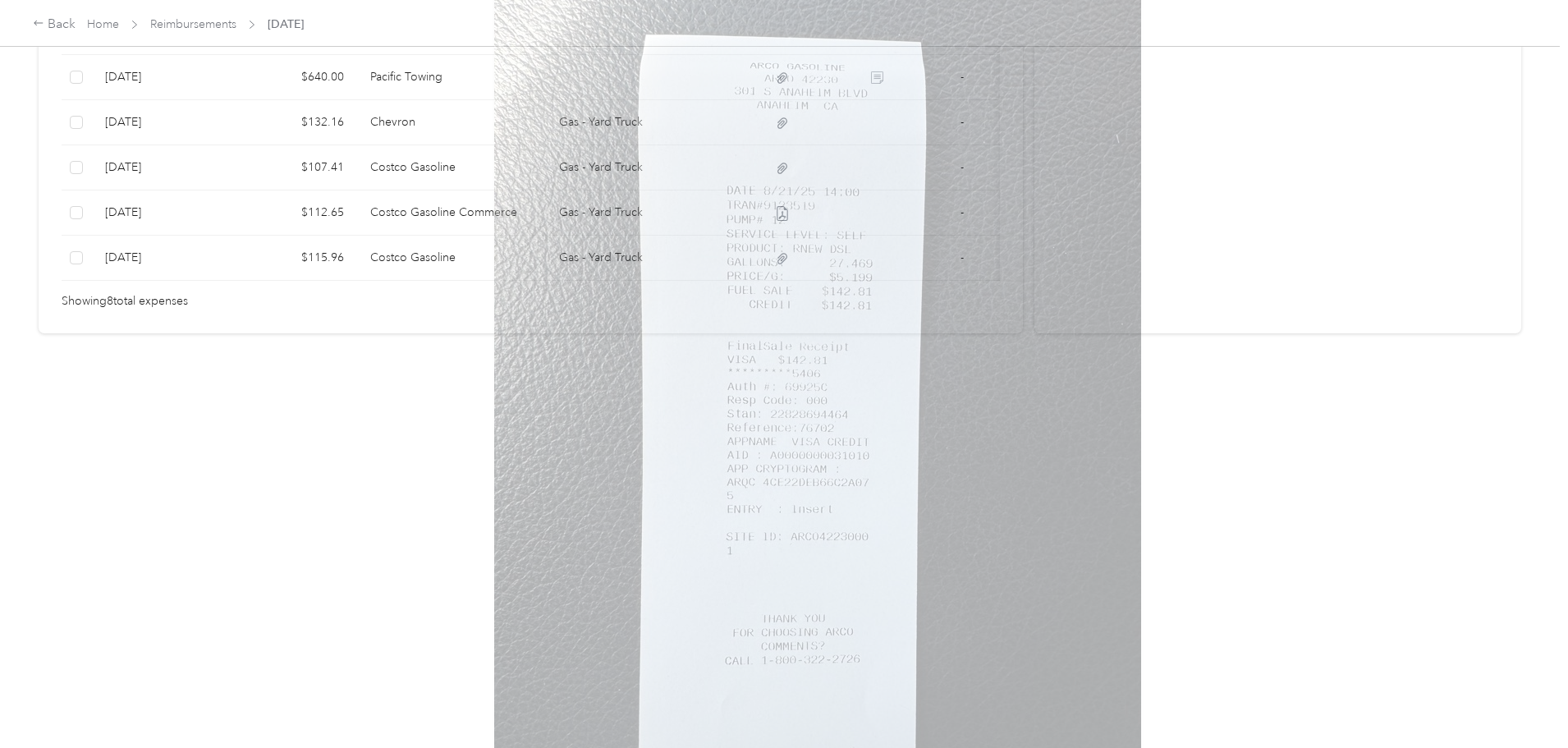
scroll to position [0, 0]
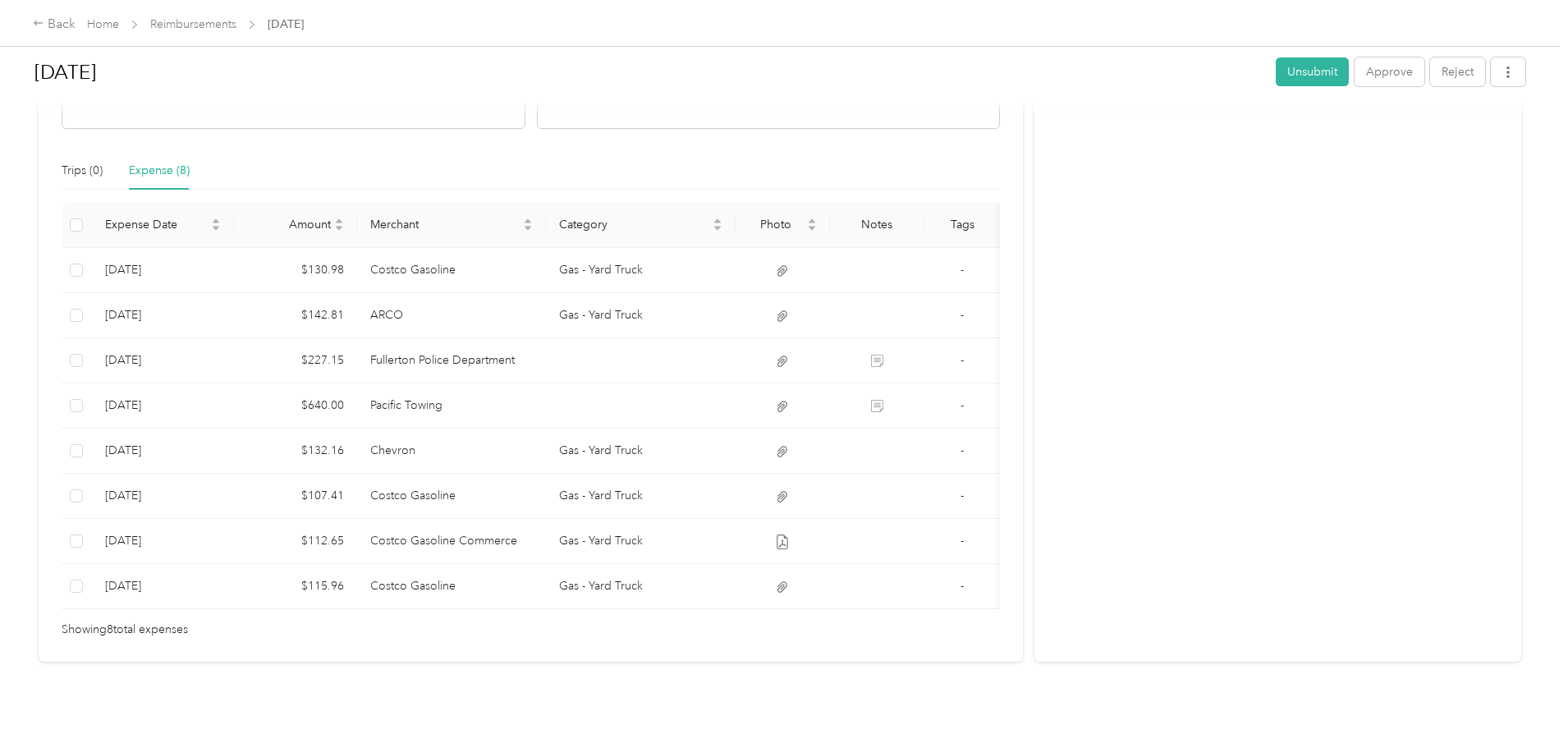
click at [1290, 459] on div "Activity and Comments Needs approval From [PERSON_NAME] [DATE] 01:28 pm PDT Sub…" at bounding box center [1278, 225] width 487 height 871
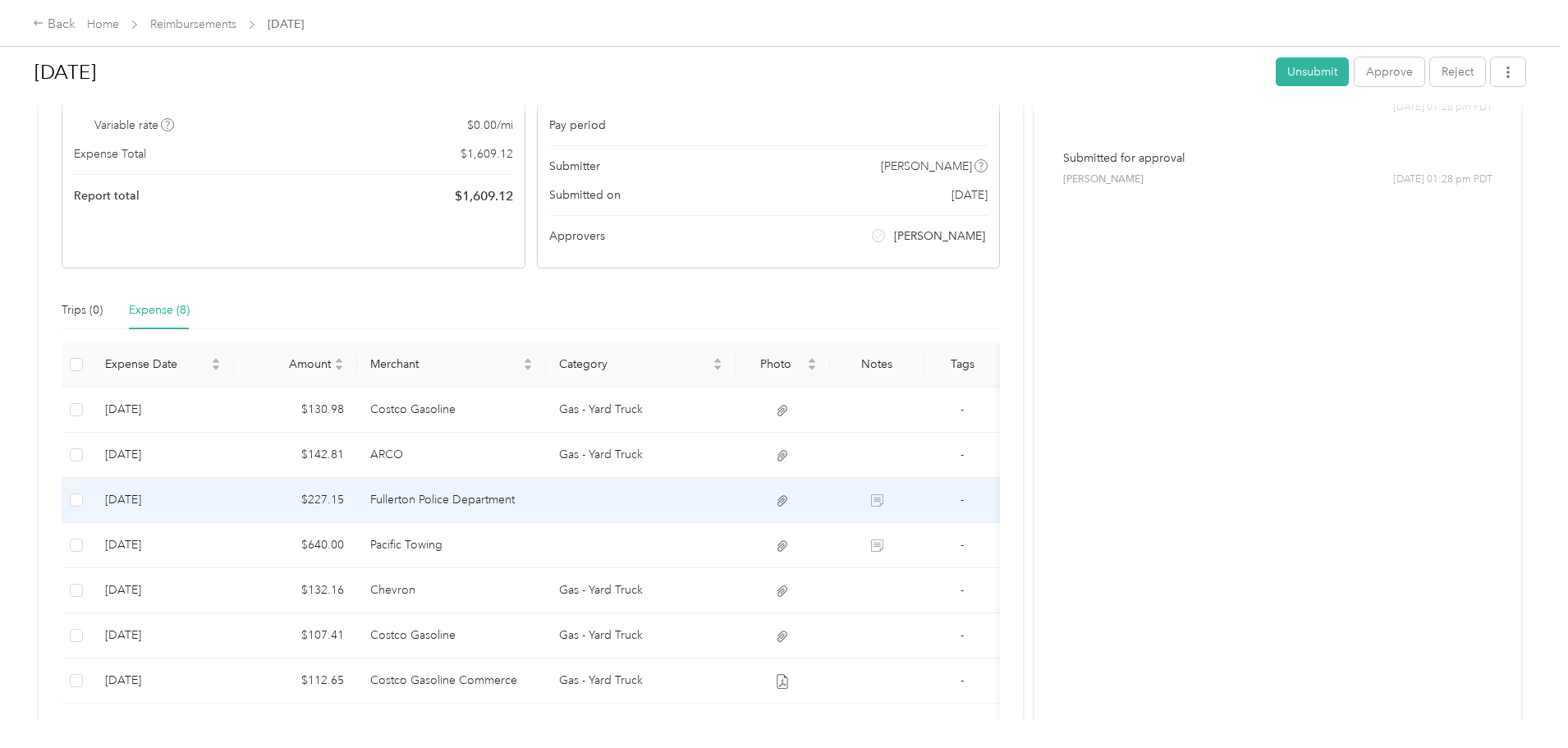
scroll to position [359, 0]
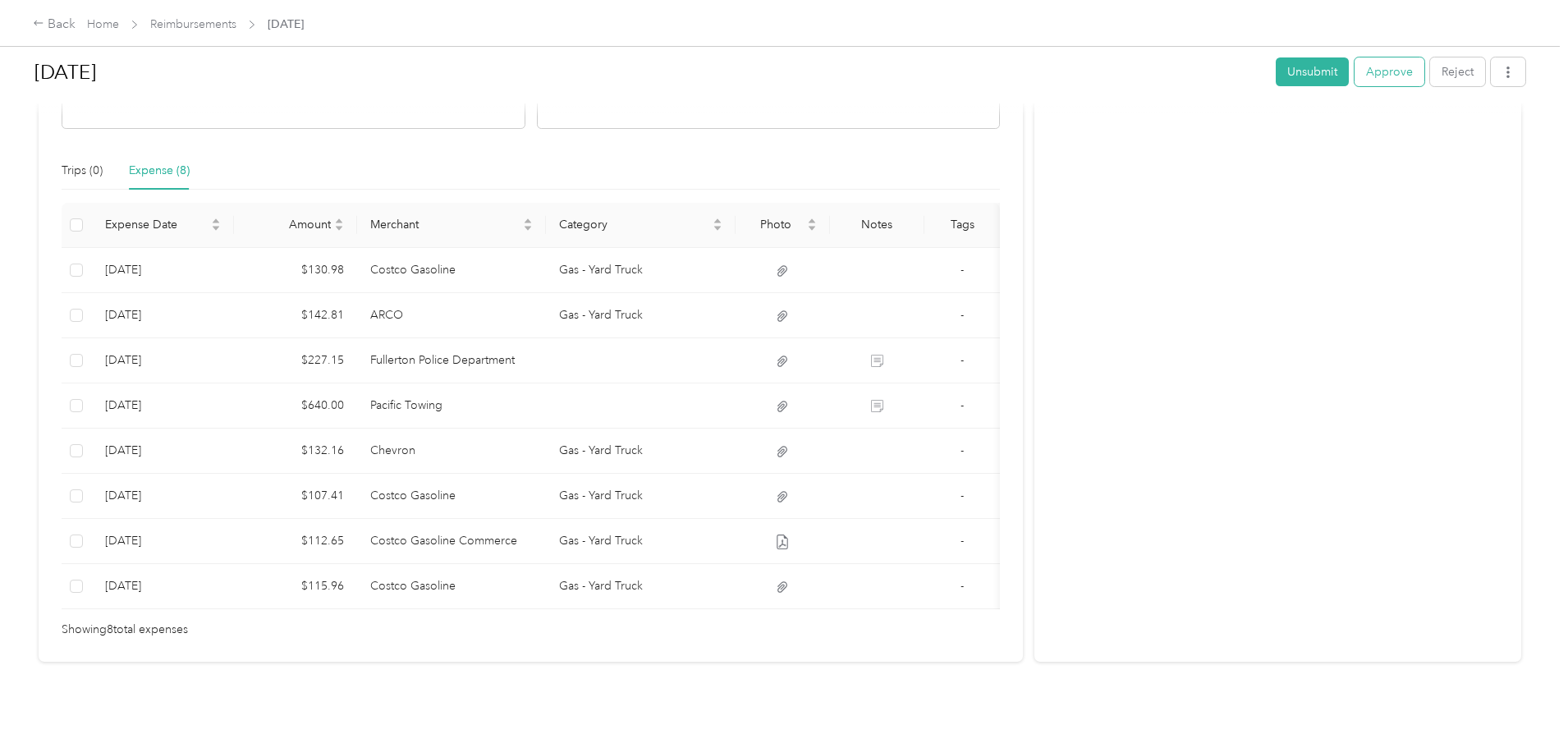
click at [1355, 76] on button "Approve" at bounding box center [1390, 72] width 70 height 29
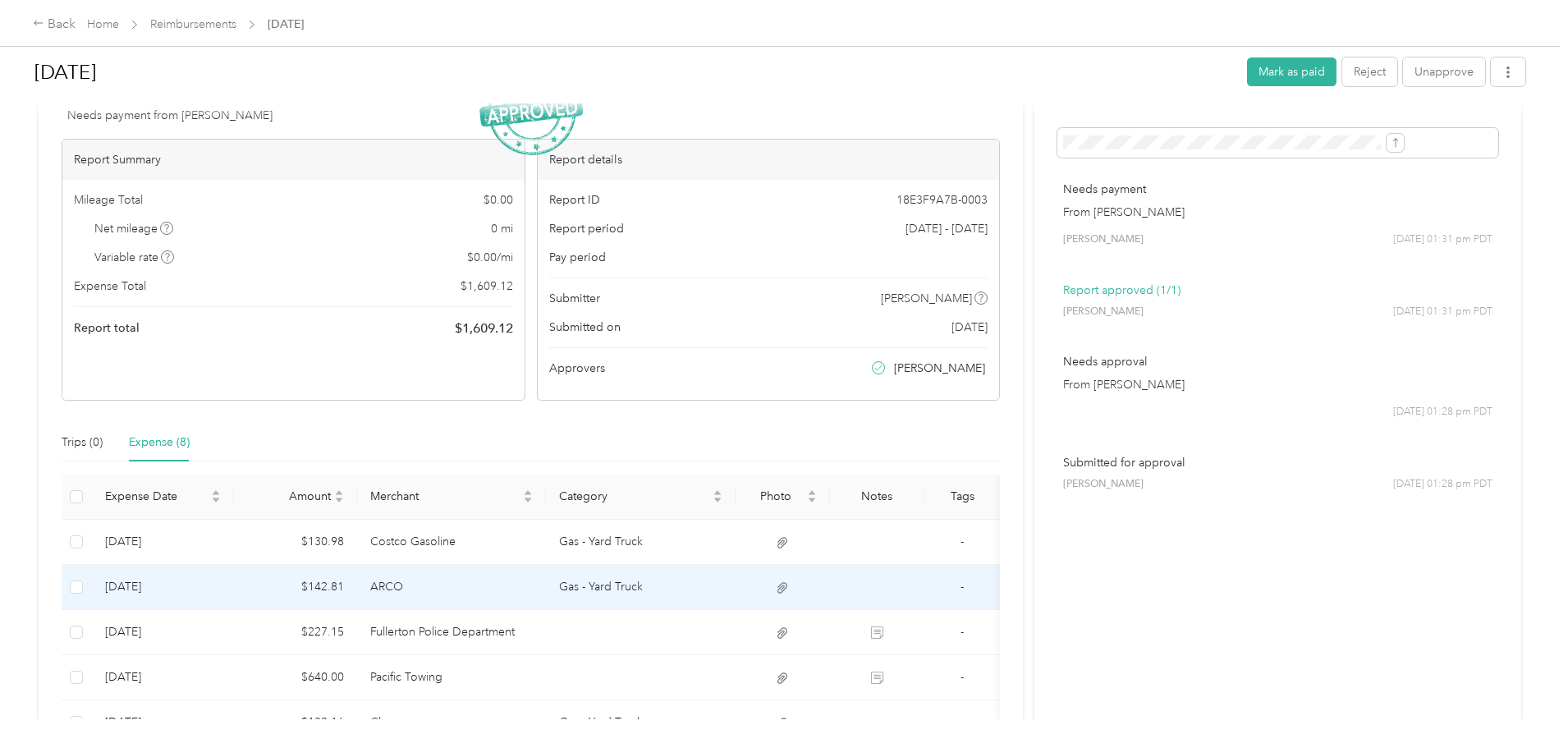
scroll to position [0, 0]
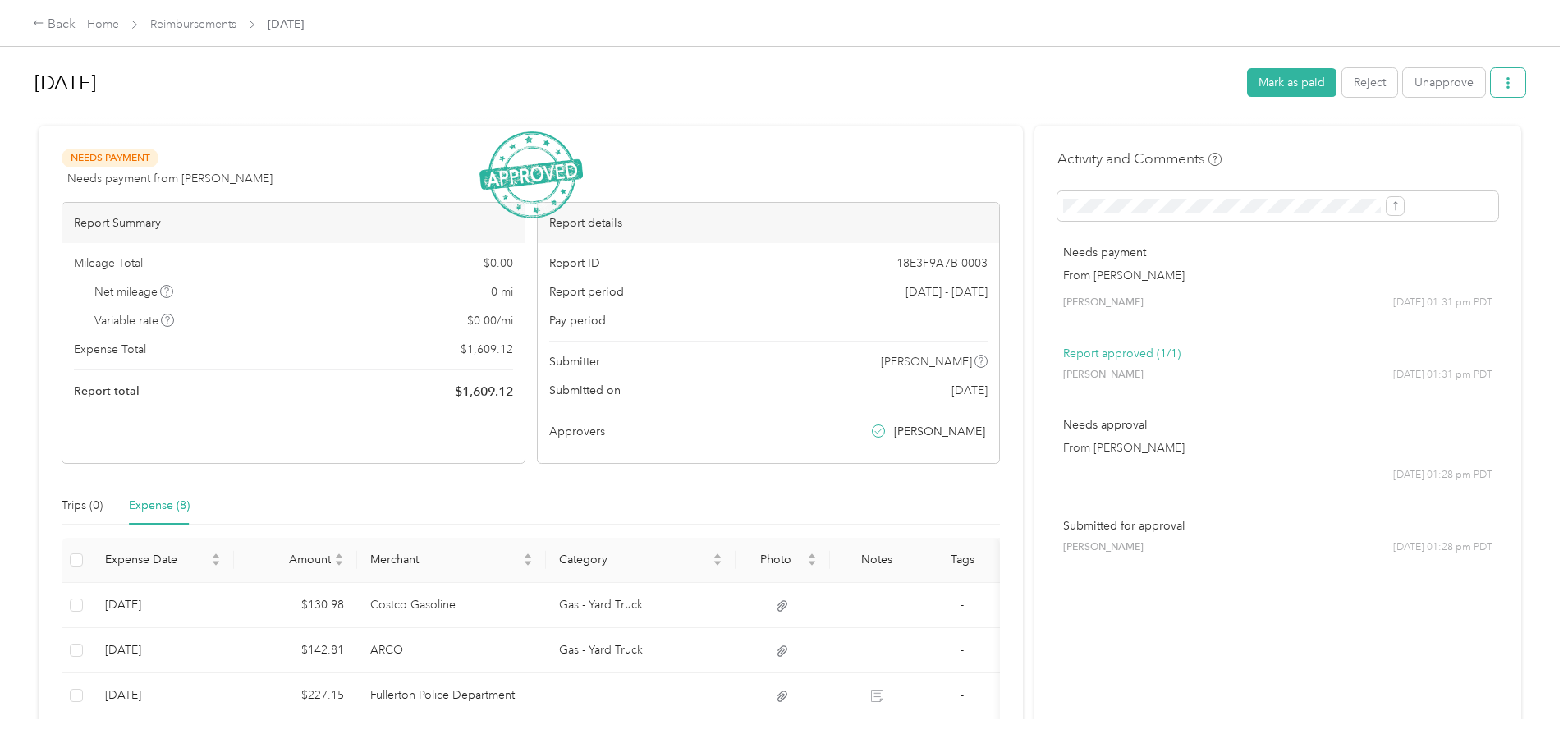
click at [1491, 92] on button "button" at bounding box center [1507, 82] width 34 height 29
click at [715, 131] on div "Needs Payment Needs payment from [PERSON_NAME] View activity & comments Report …" at bounding box center [530, 561] width 984 height 871
click at [119, 24] on link "Home" at bounding box center [103, 24] width 32 height 14
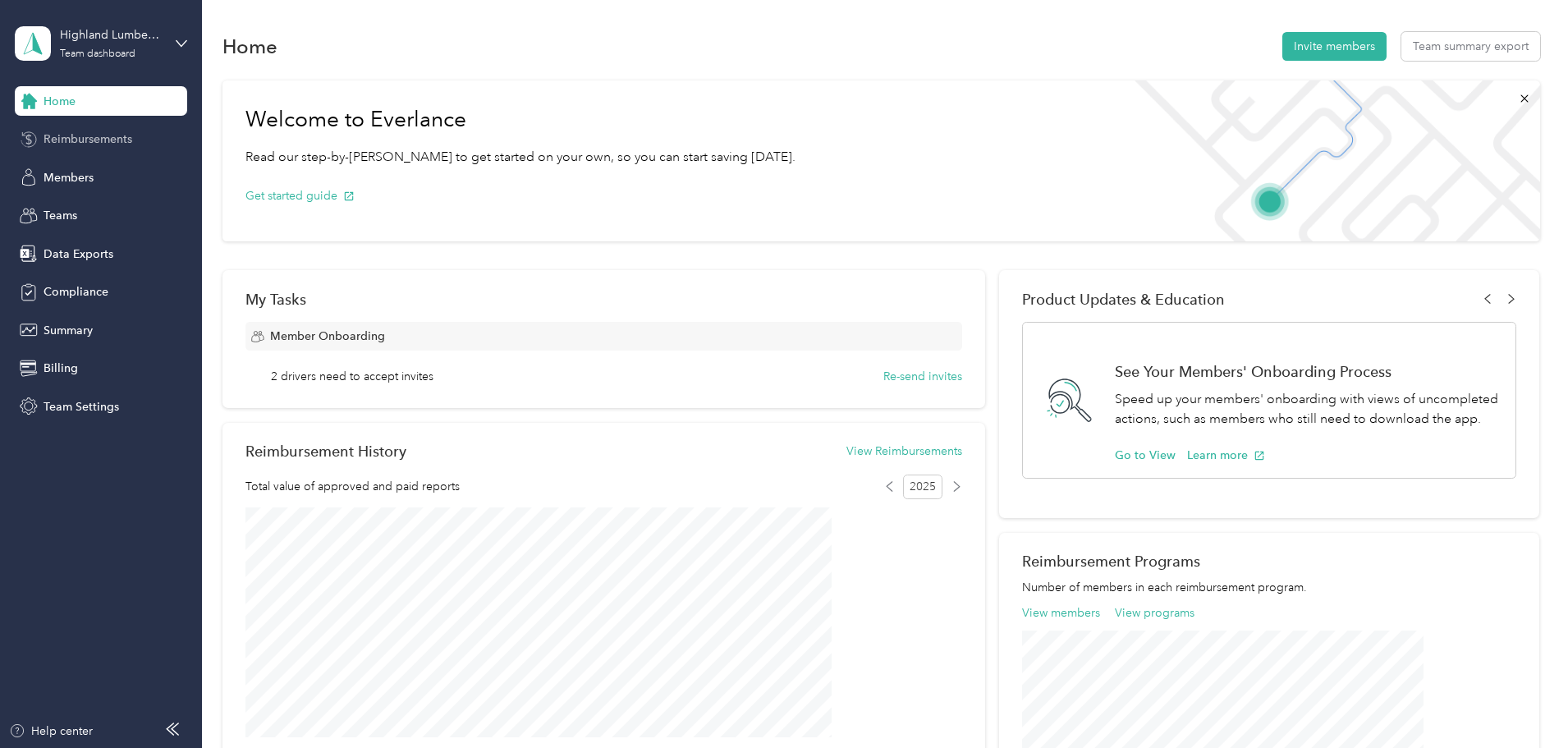
click at [97, 138] on span "Reimbursements" at bounding box center [87, 139] width 89 height 17
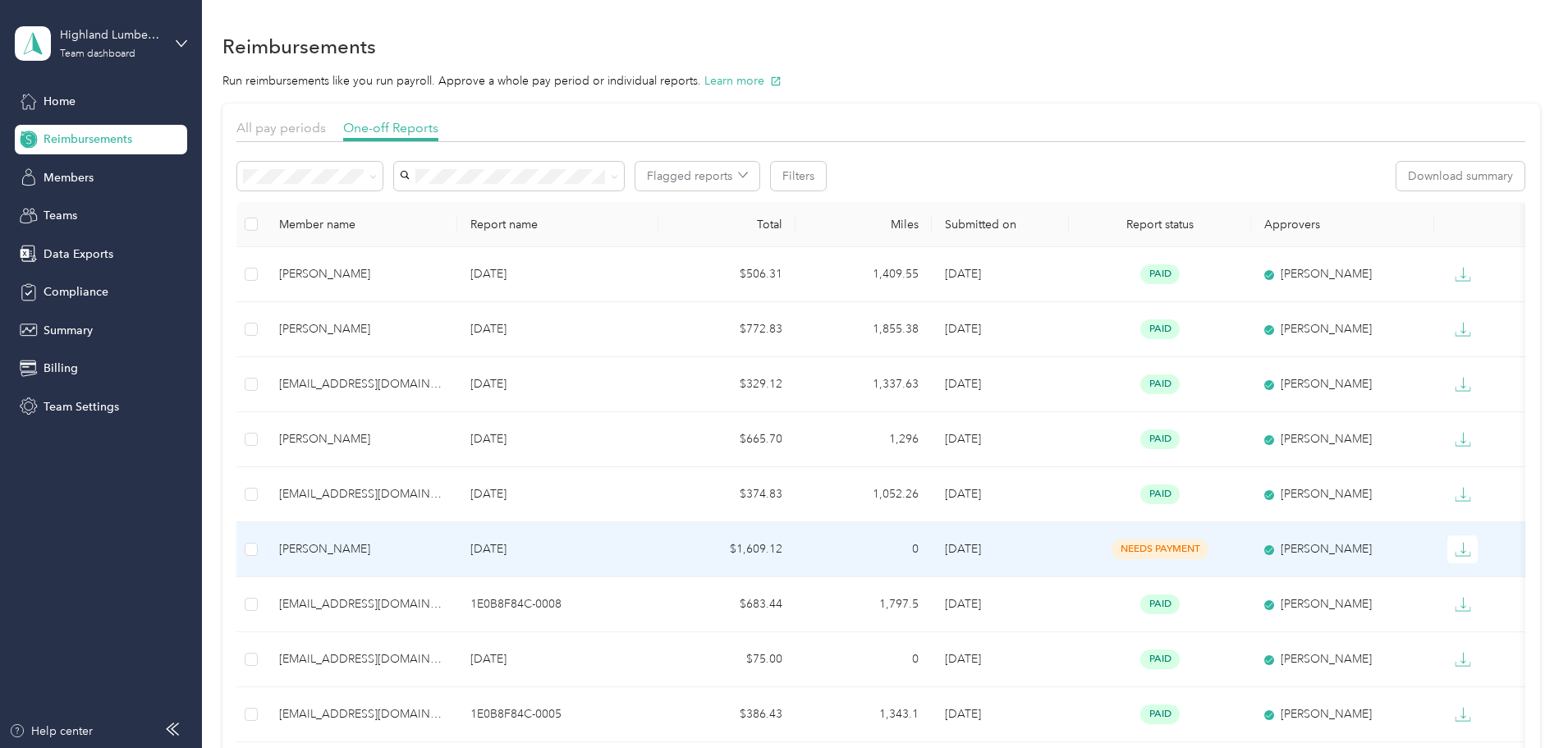
click at [544, 547] on td "[DATE]" at bounding box center [558, 550] width 201 height 55
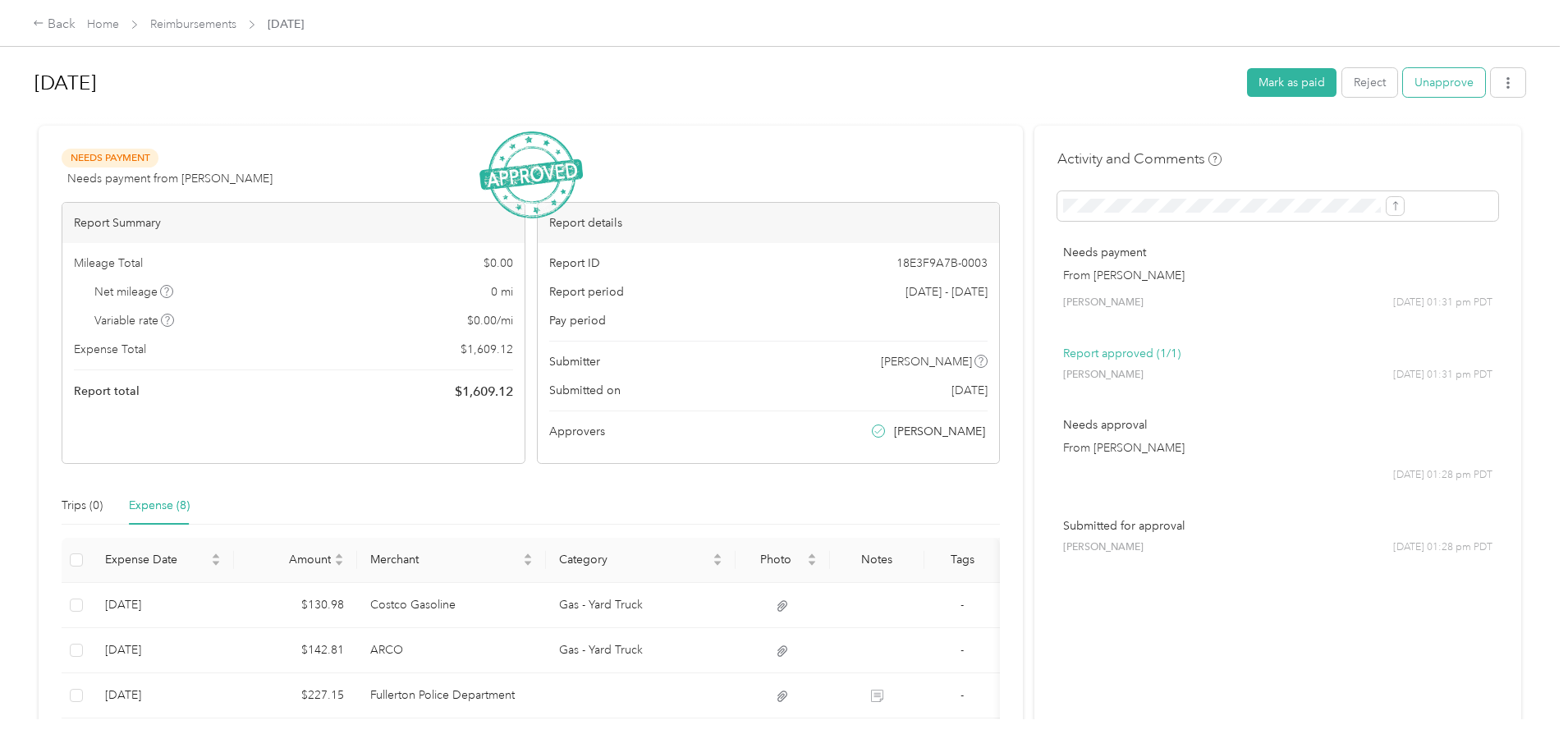
click at [1403, 82] on button "Unapprove" at bounding box center [1444, 82] width 82 height 29
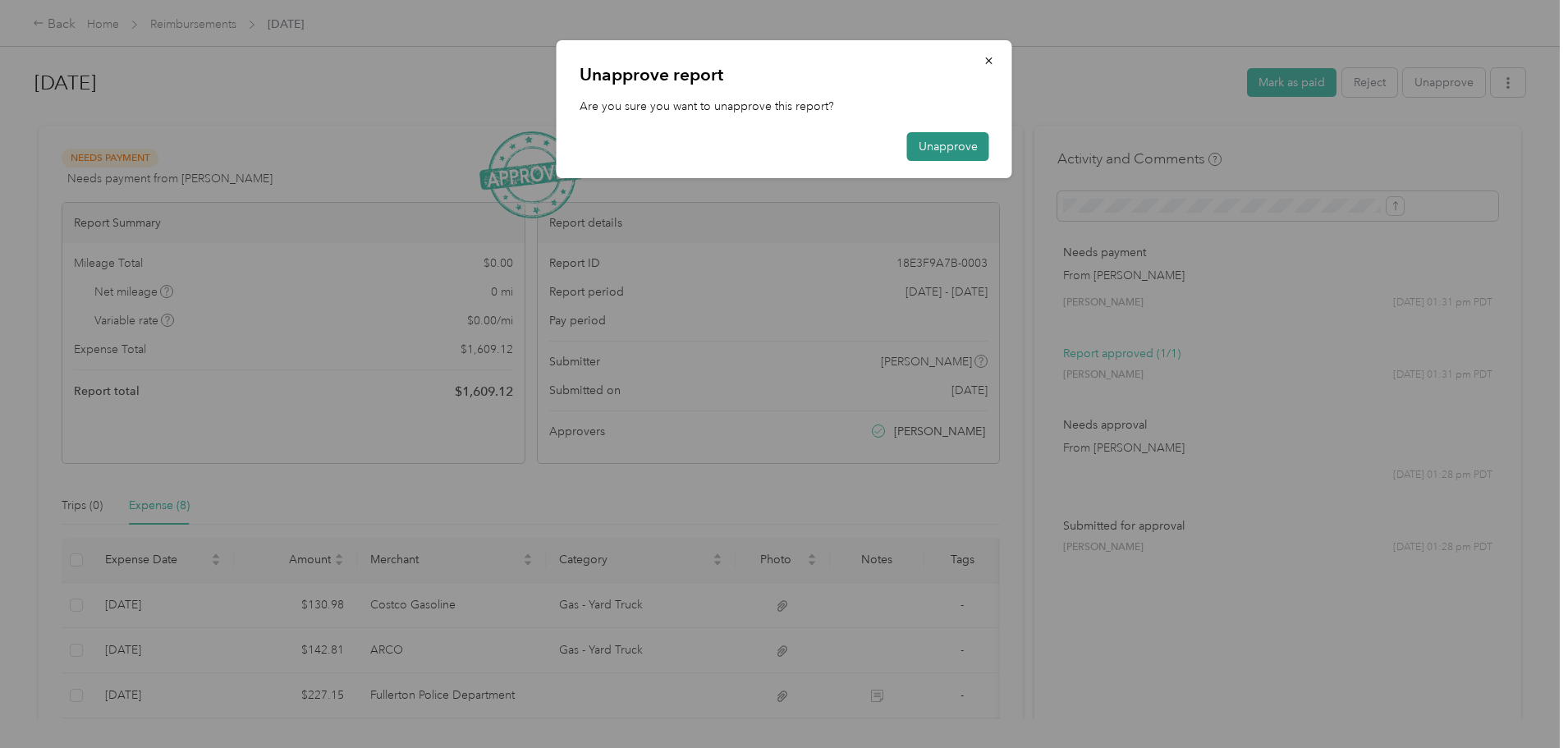
click at [952, 157] on button "Unapprove" at bounding box center [948, 146] width 82 height 29
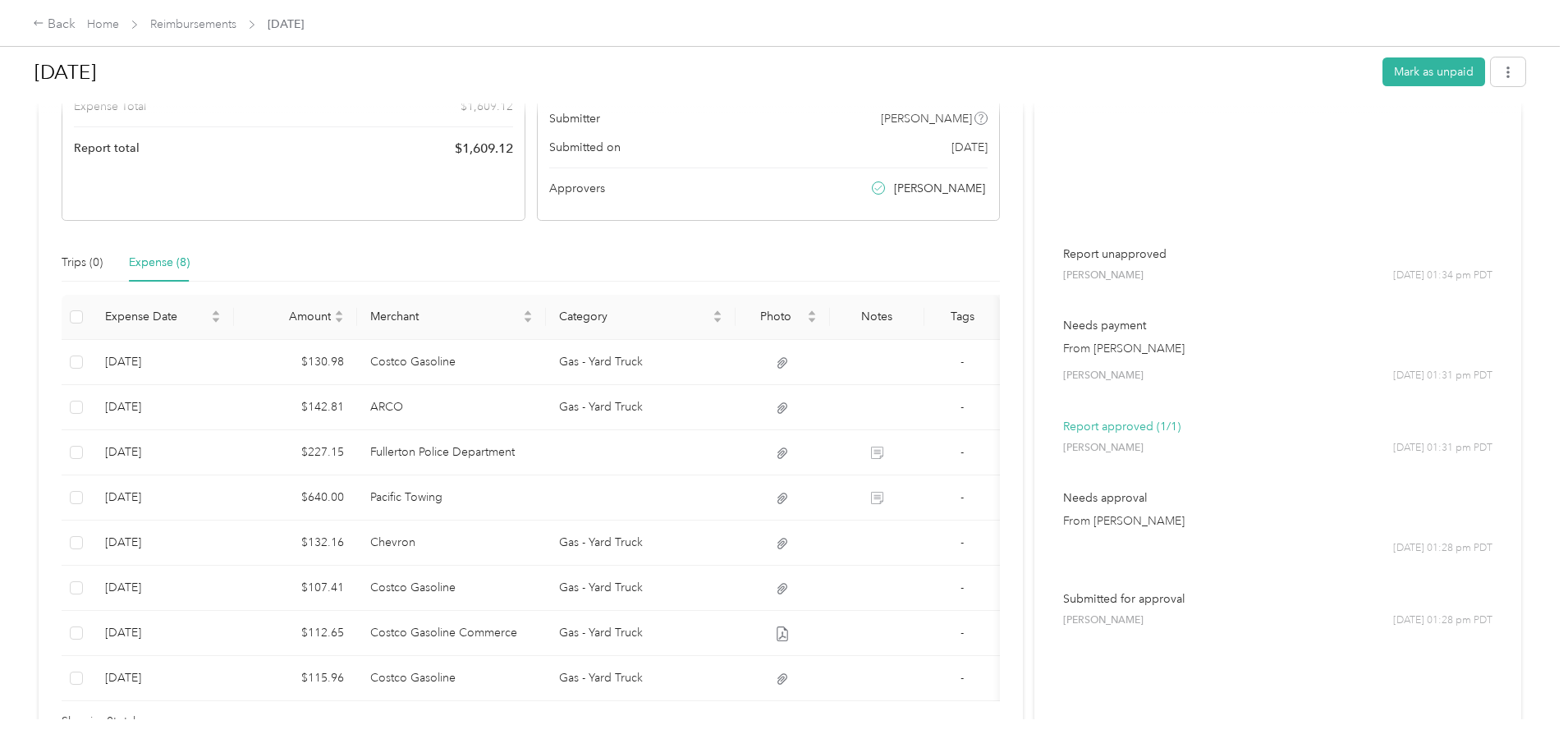
scroll to position [359, 0]
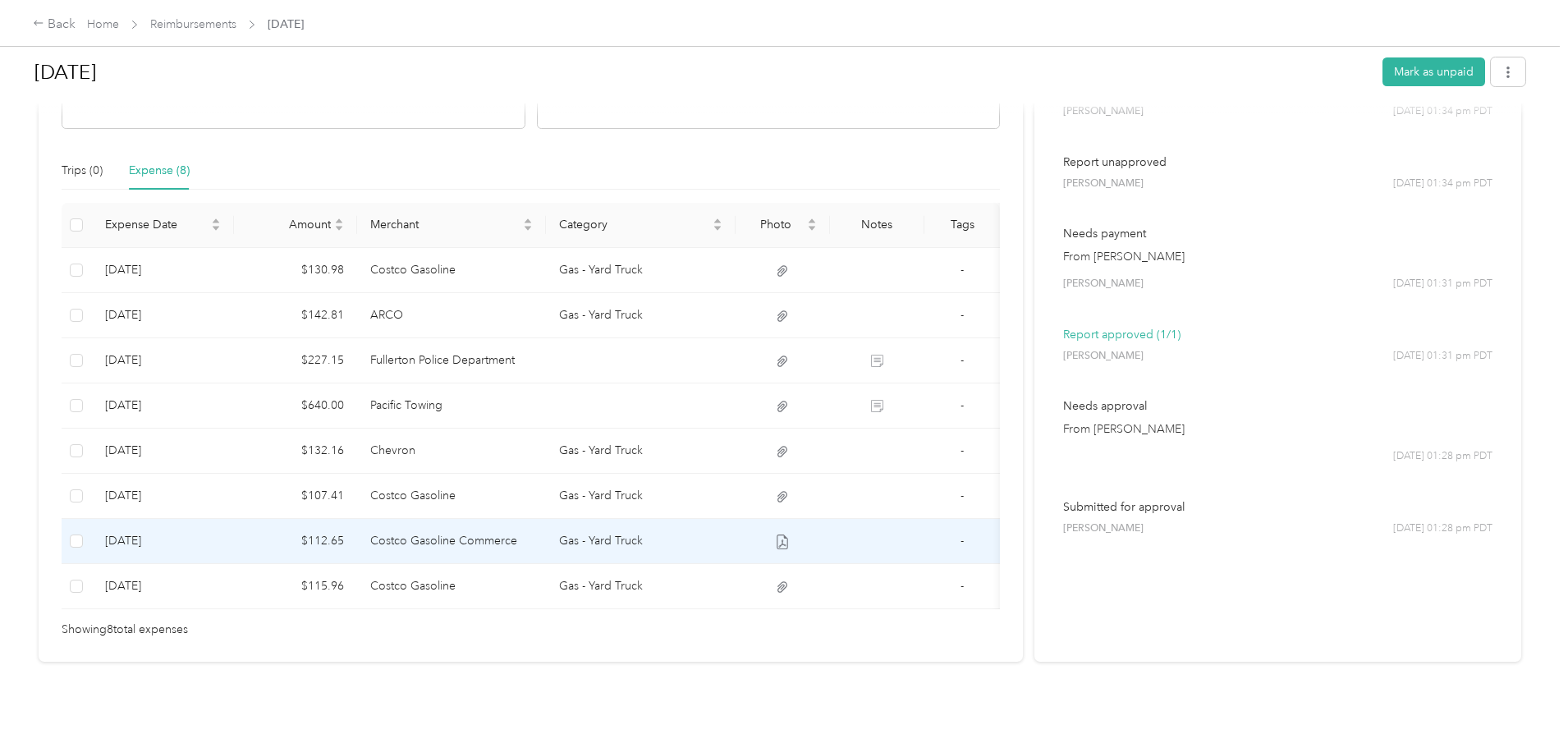
click at [508, 519] on td "Costco Gasoline Commerce" at bounding box center [452, 542] width 190 height 45
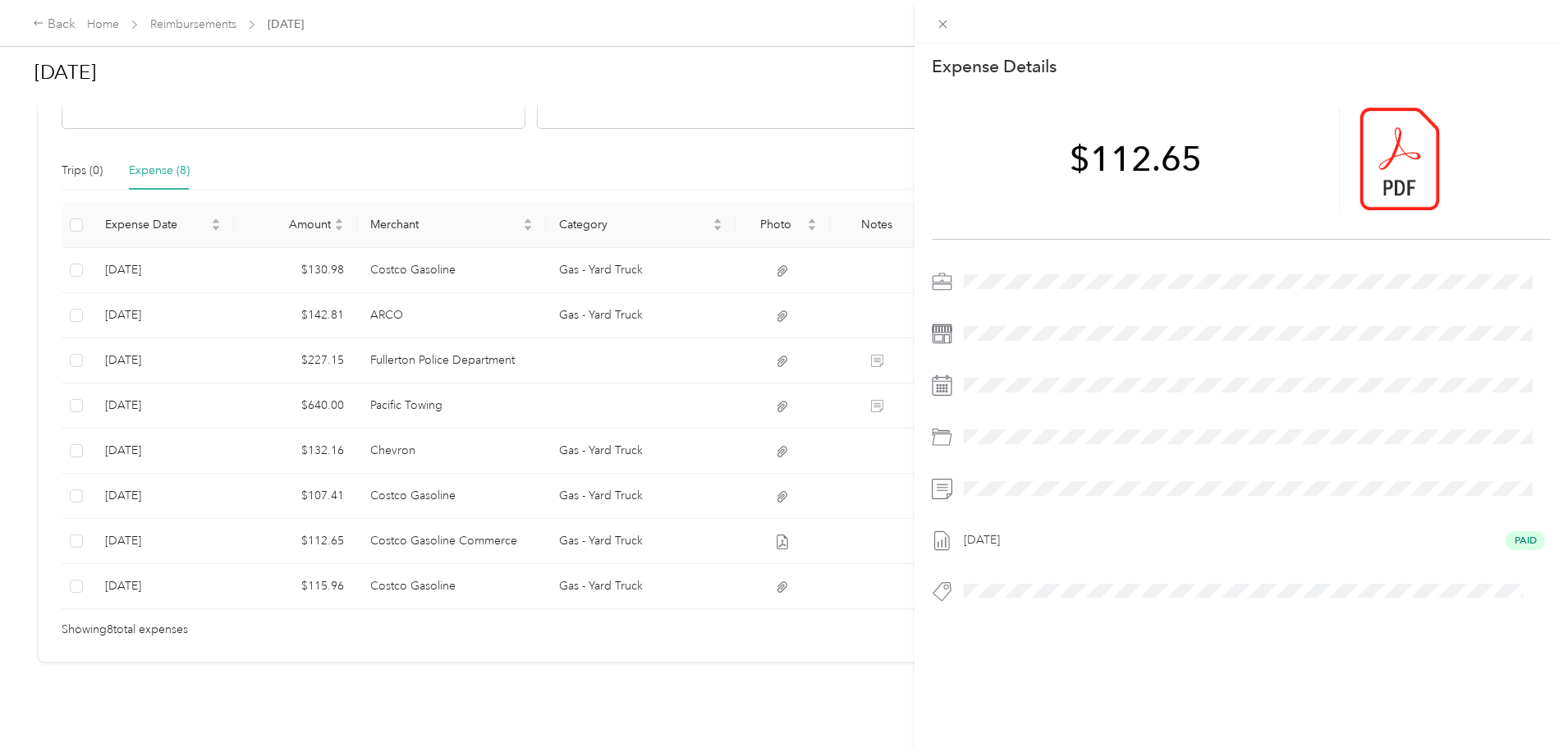
click at [995, 432] on div at bounding box center [1254, 437] width 593 height 27
click at [937, 440] on icon at bounding box center [942, 437] width 21 height 21
click at [129, 405] on div "This expense cannot be edited because it is either under review, approved, or p…" at bounding box center [784, 374] width 1568 height 748
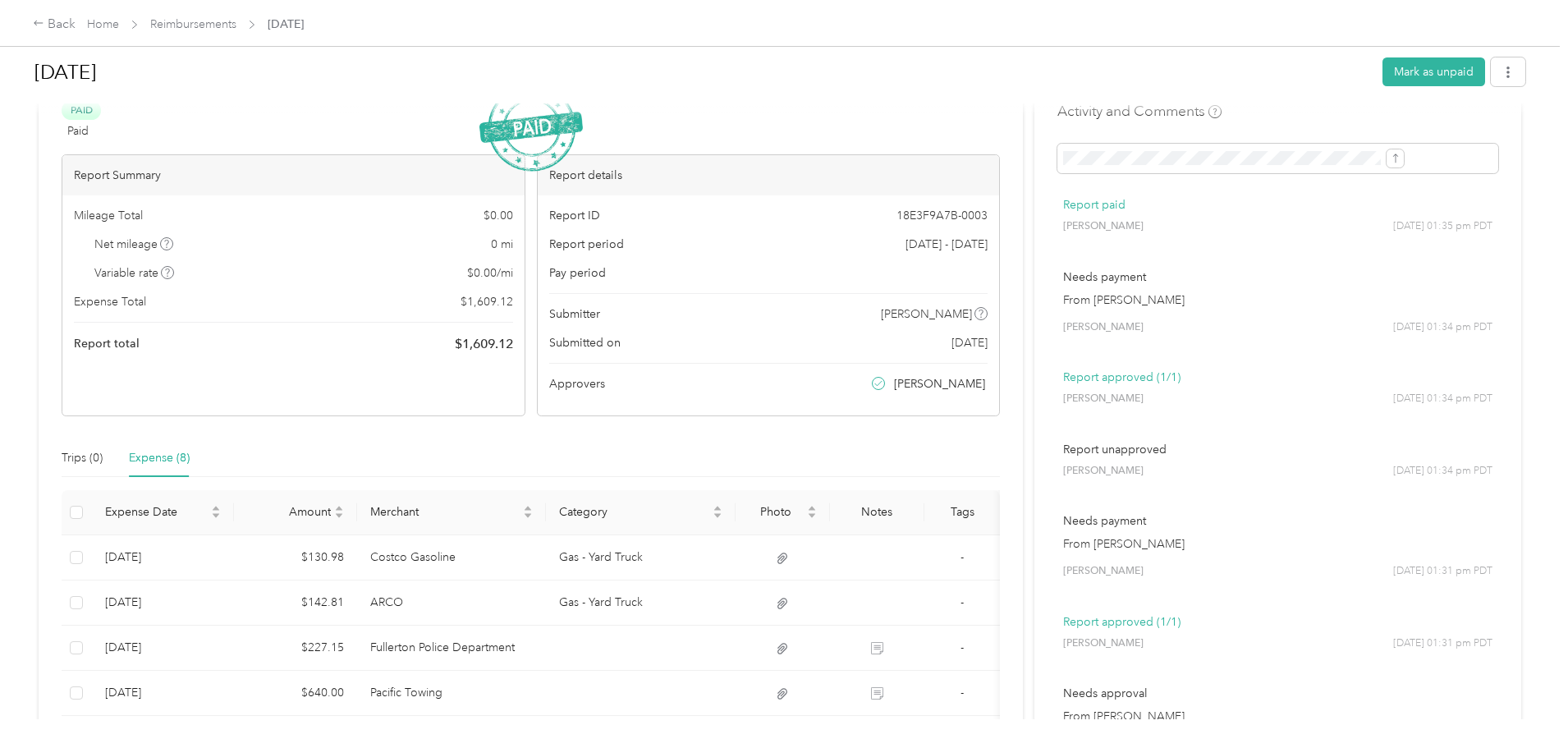
scroll to position [0, 0]
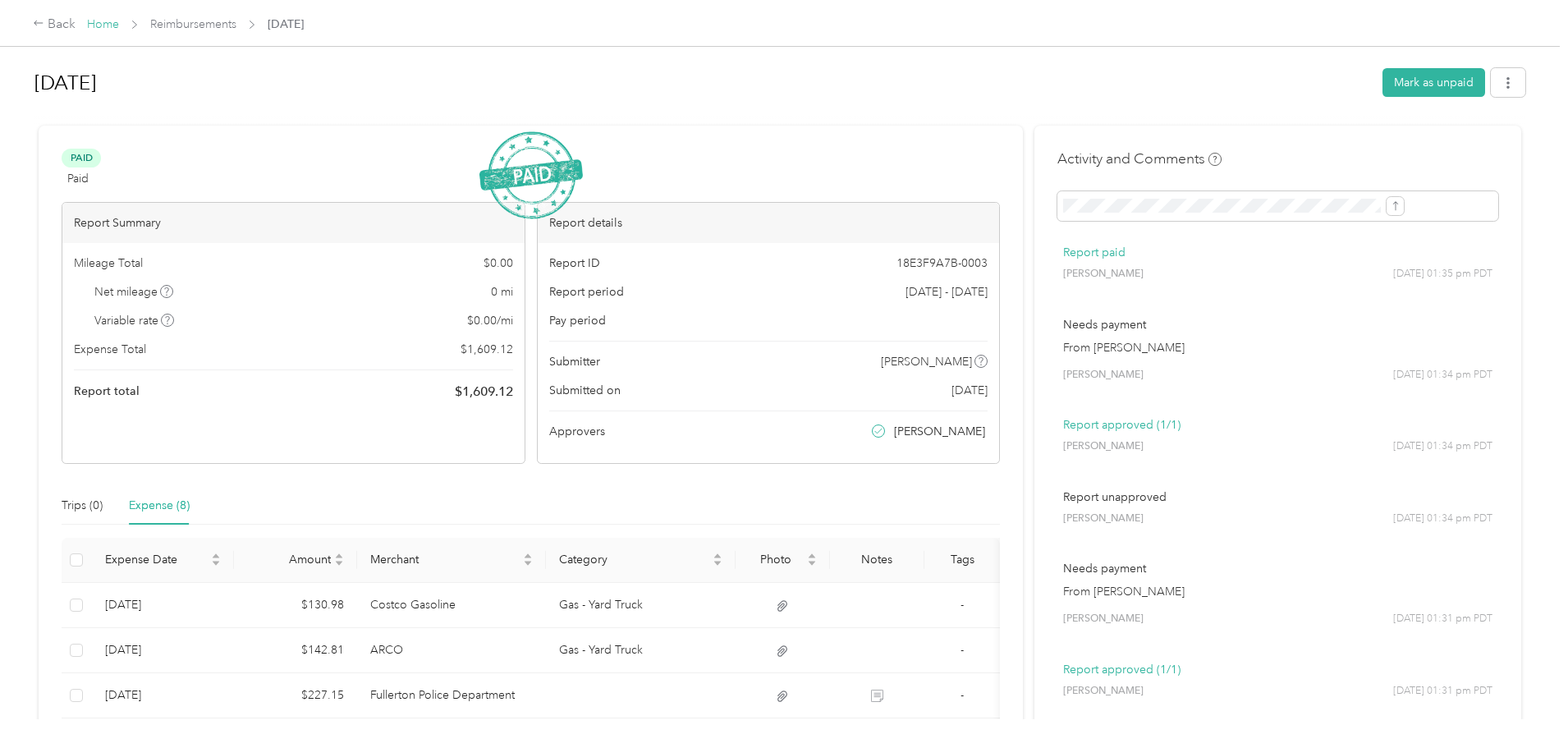
click at [119, 20] on link "Home" at bounding box center [103, 24] width 32 height 14
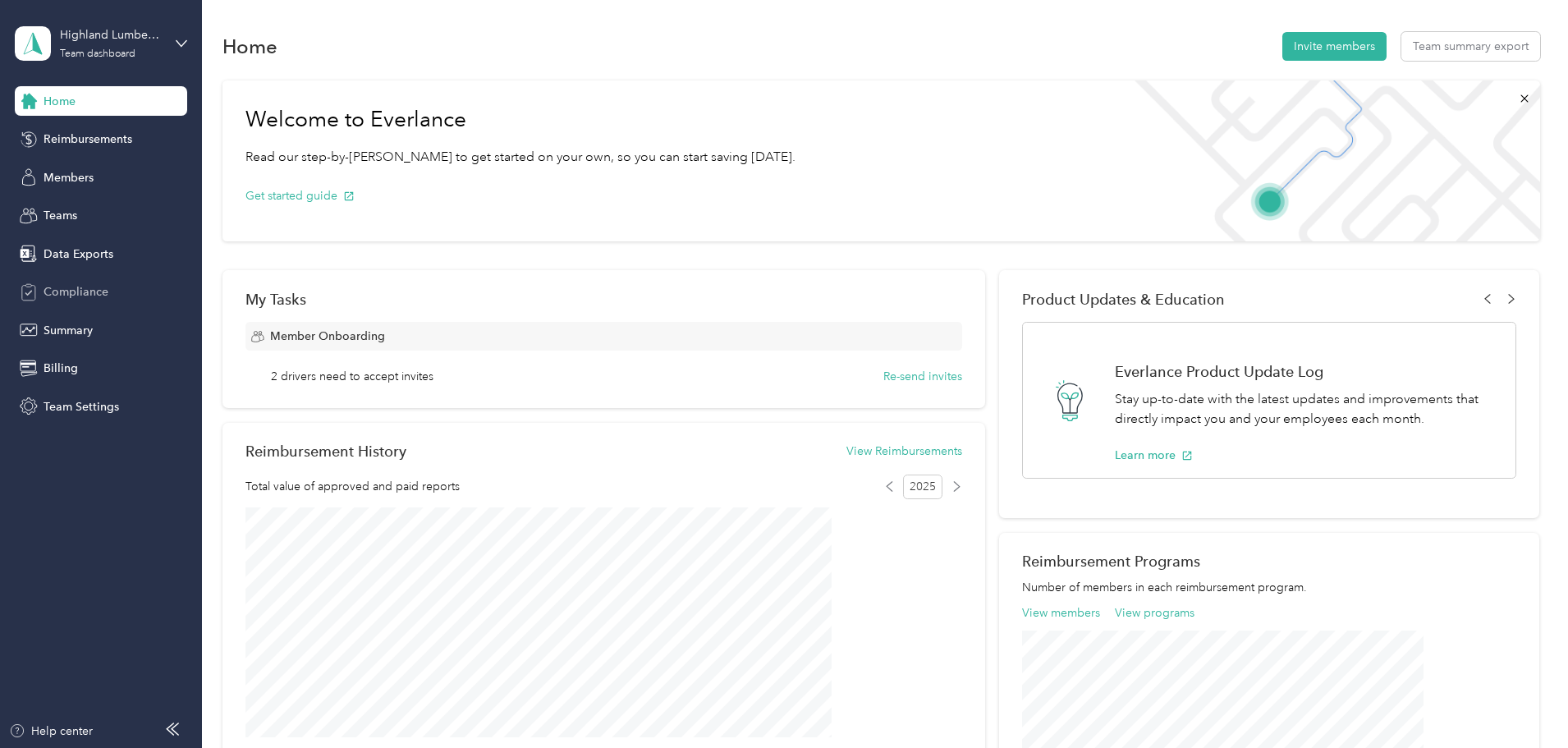
click at [76, 286] on span "Compliance" at bounding box center [76, 292] width 65 height 17
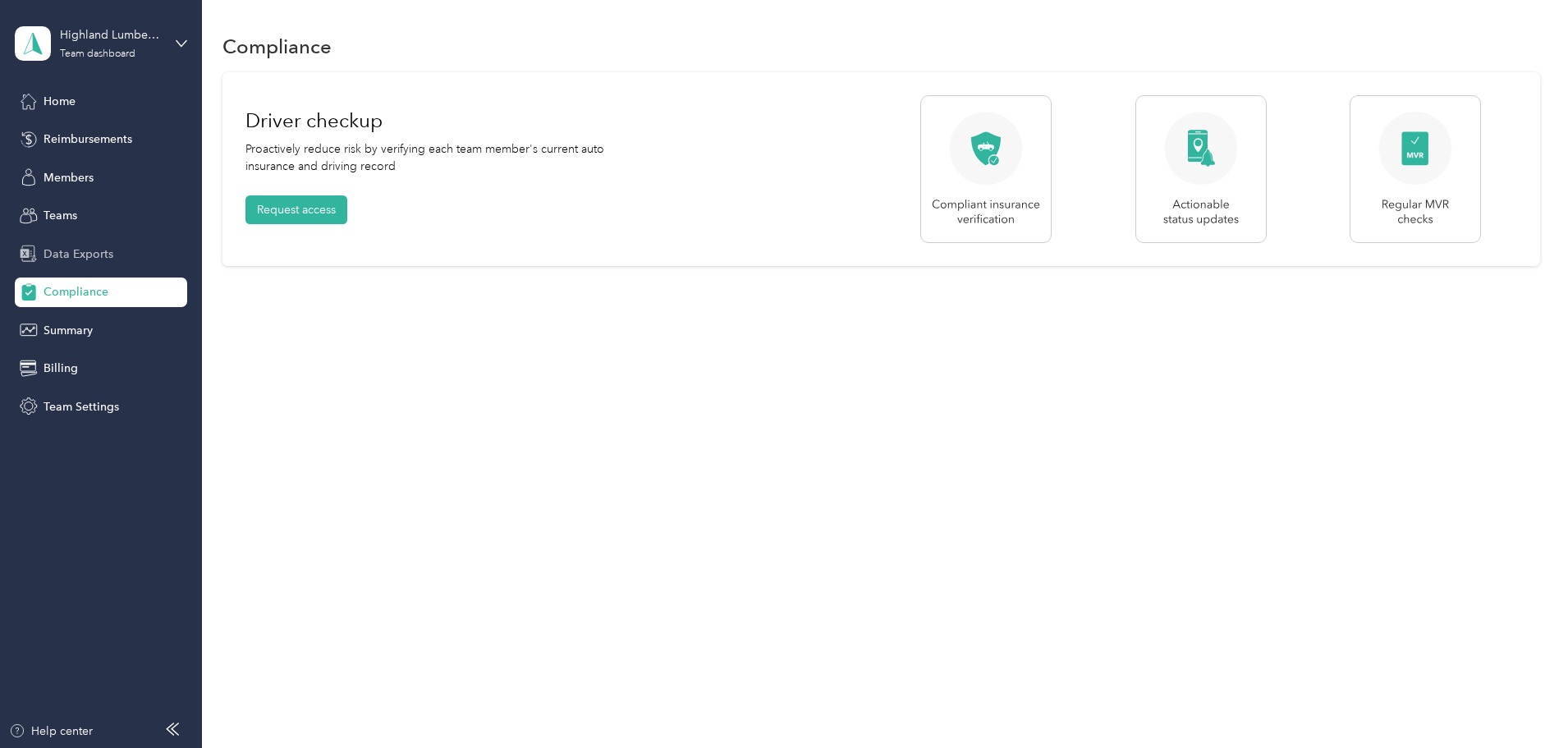
click at [96, 244] on div "Data Exports" at bounding box center [101, 254] width 172 height 30
